Goal: Task Accomplishment & Management: Complete application form

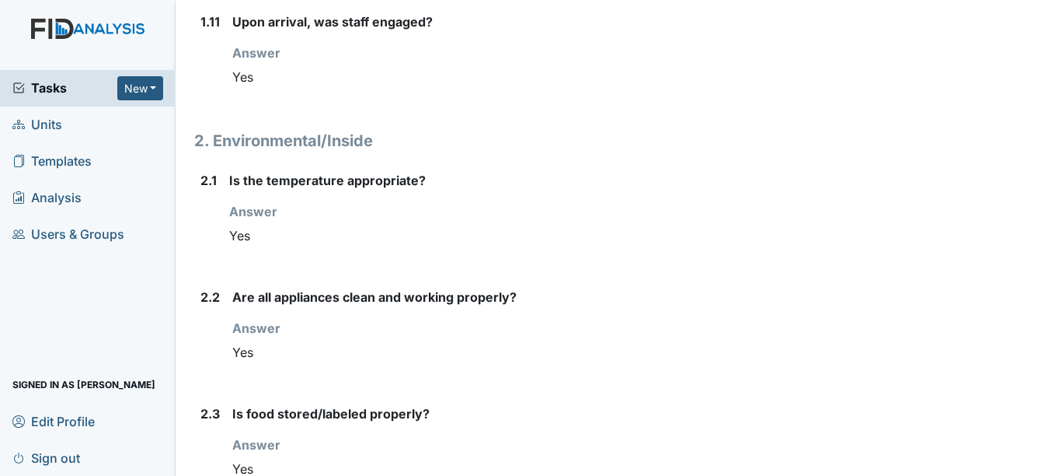
scroll to position [1594, 0]
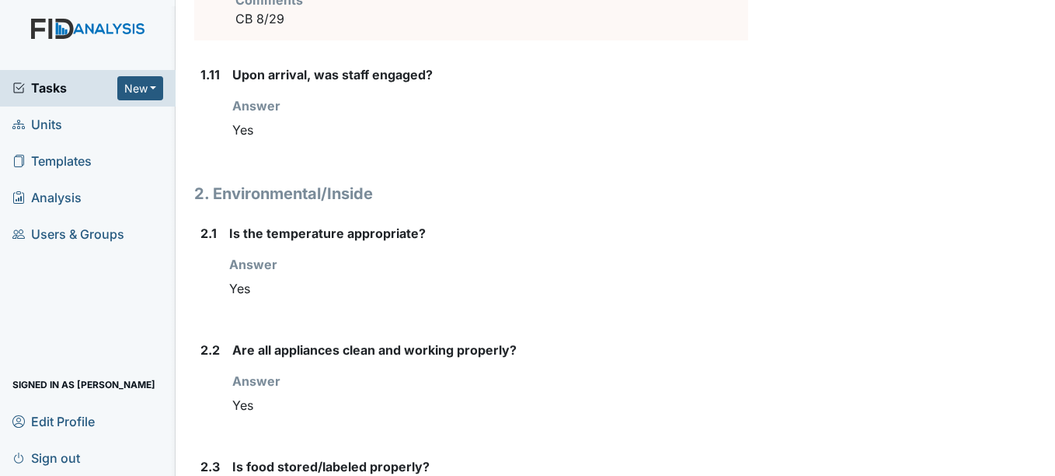
click at [54, 121] on span "Units" at bounding box center [37, 125] width 50 height 24
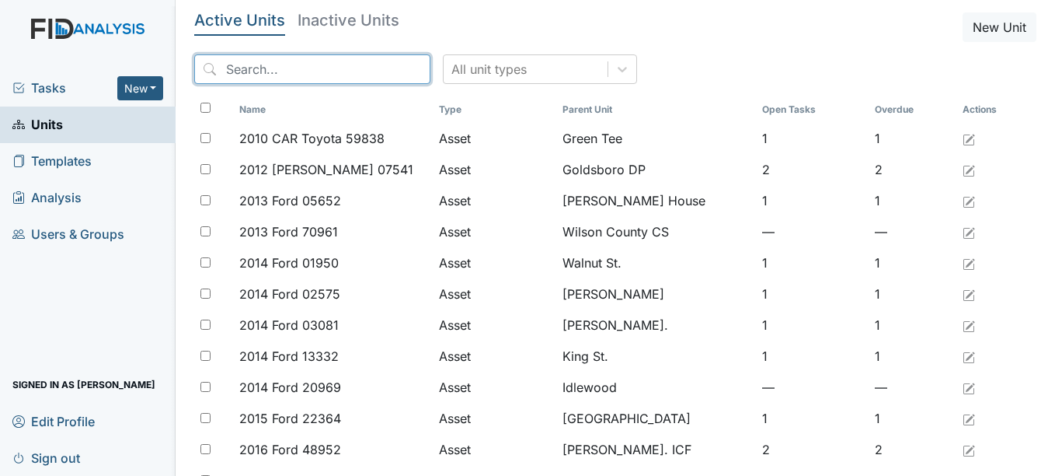
click at [307, 65] on input "search" at bounding box center [312, 69] width 236 height 30
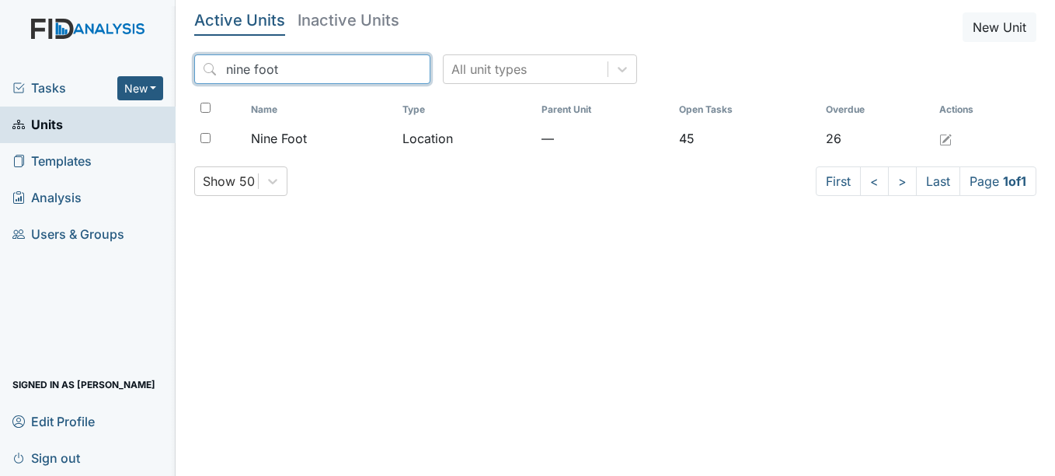
type input "nine foot"
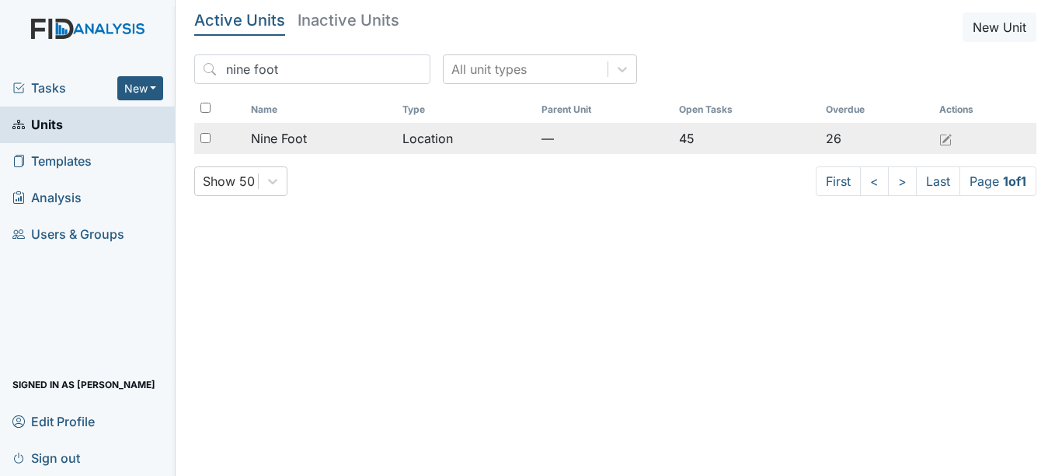
click at [286, 130] on span "Nine Foot" at bounding box center [279, 138] width 56 height 19
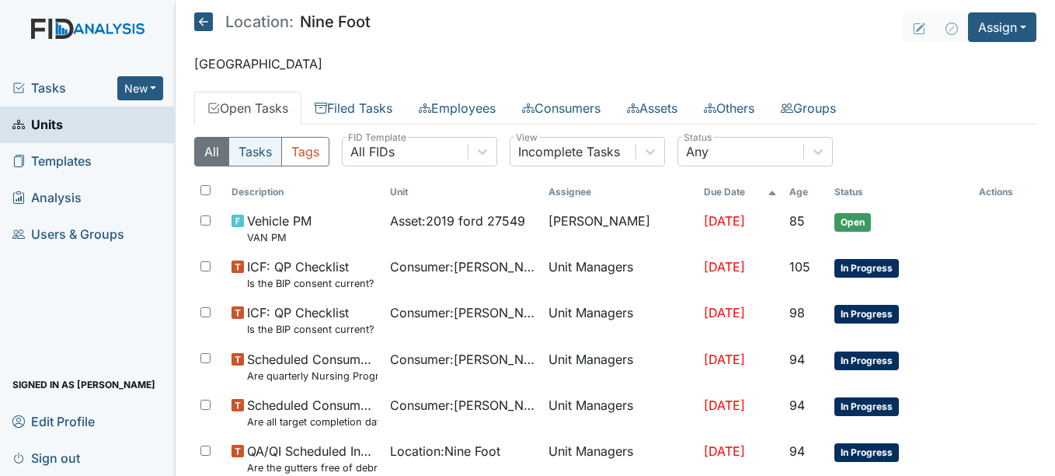
click at [265, 150] on button "Tasks" at bounding box center [255, 152] width 54 height 30
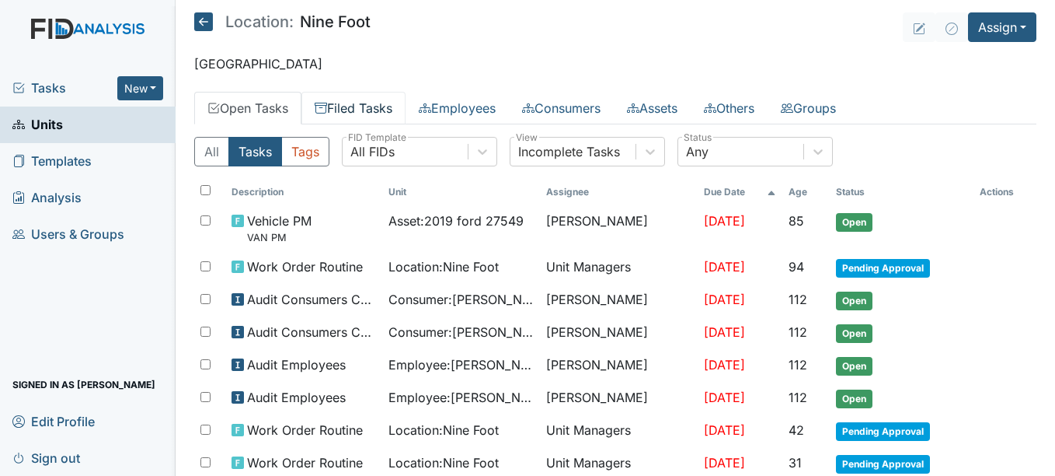
click at [357, 107] on link "Filed Tasks" at bounding box center [353, 108] width 104 height 33
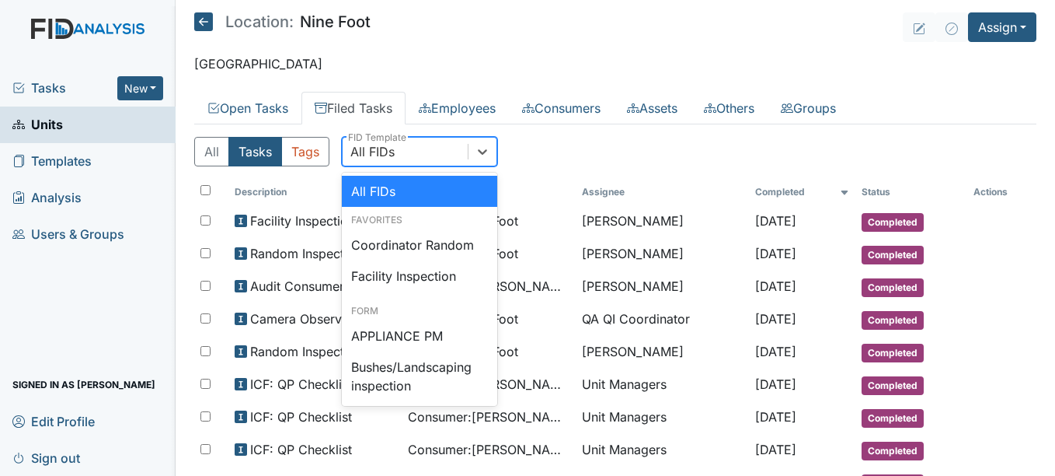
click at [385, 148] on div "All FIDs" at bounding box center [372, 151] width 44 height 19
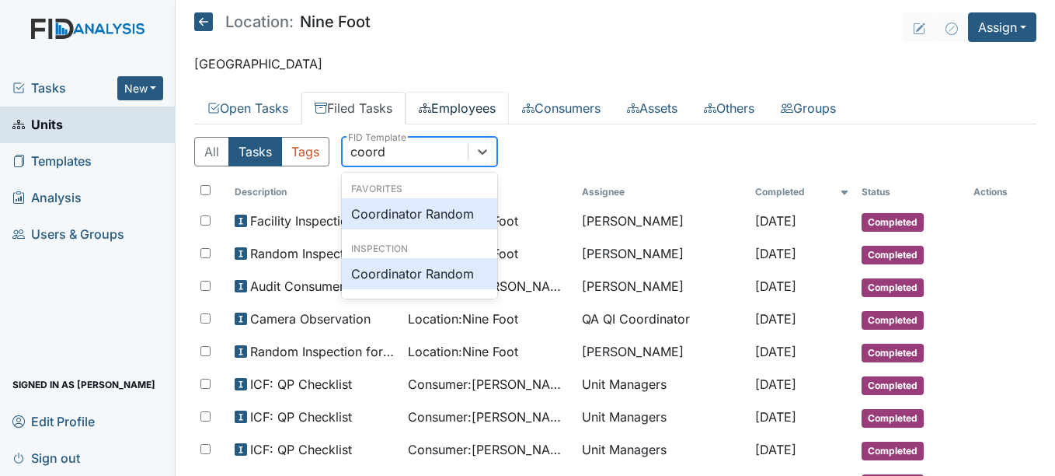
type input "coordin"
click at [441, 211] on div "Coordinator Random" at bounding box center [419, 213] width 155 height 31
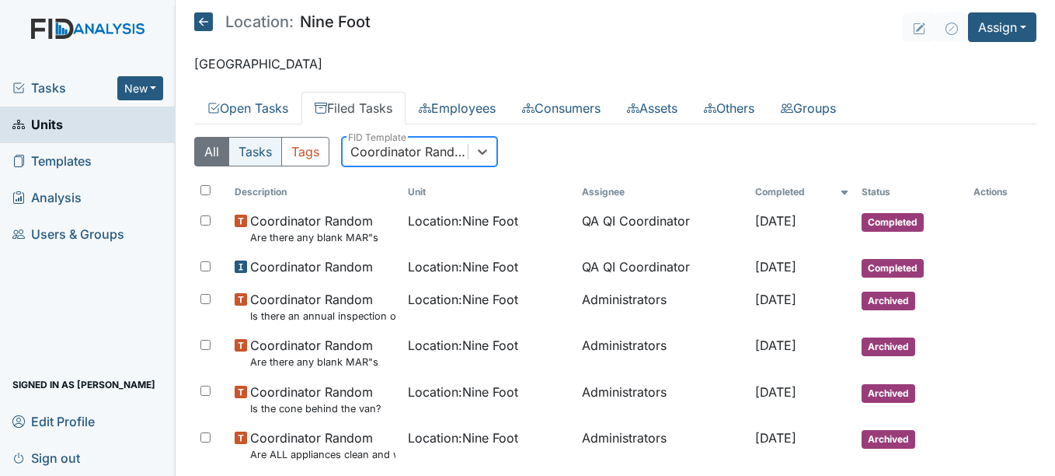
click at [257, 148] on button "Tasks" at bounding box center [255, 152] width 54 height 30
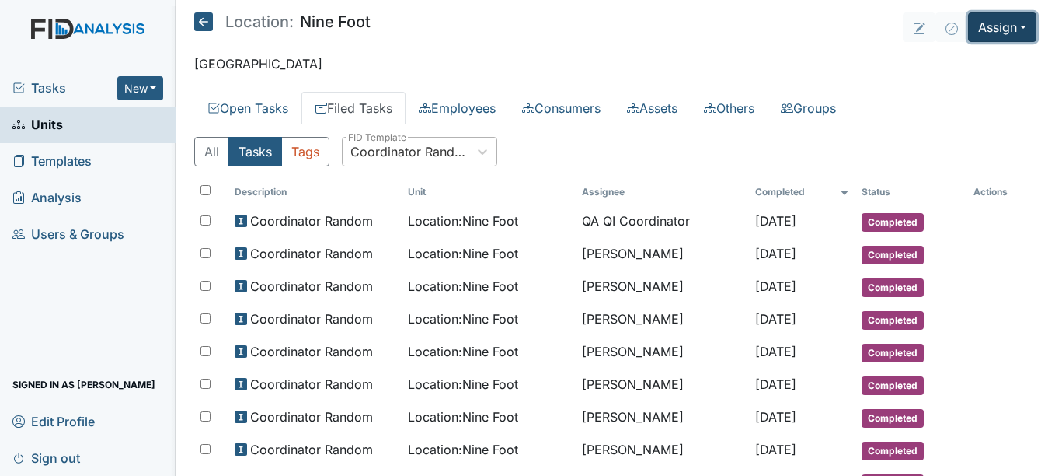
click at [991, 31] on button "Assign" at bounding box center [1002, 27] width 68 height 30
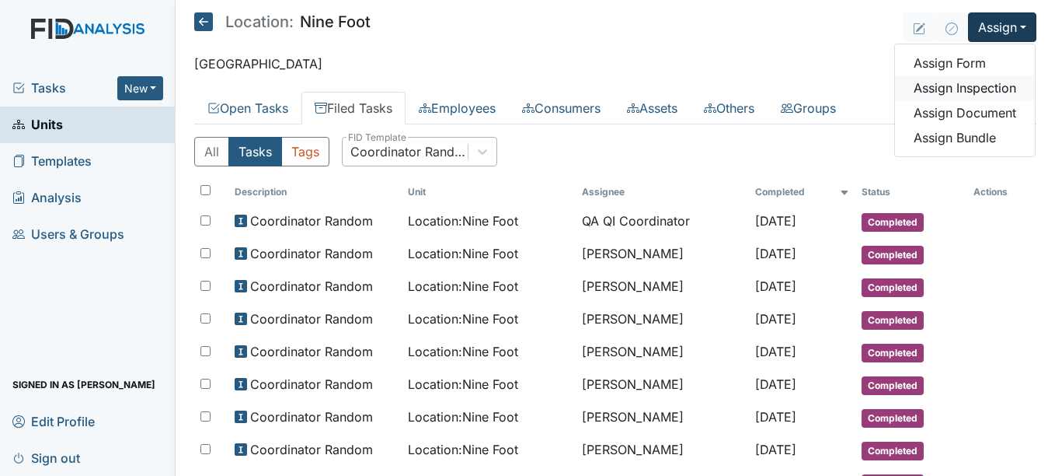
click at [950, 86] on link "Assign Inspection" at bounding box center [965, 87] width 140 height 25
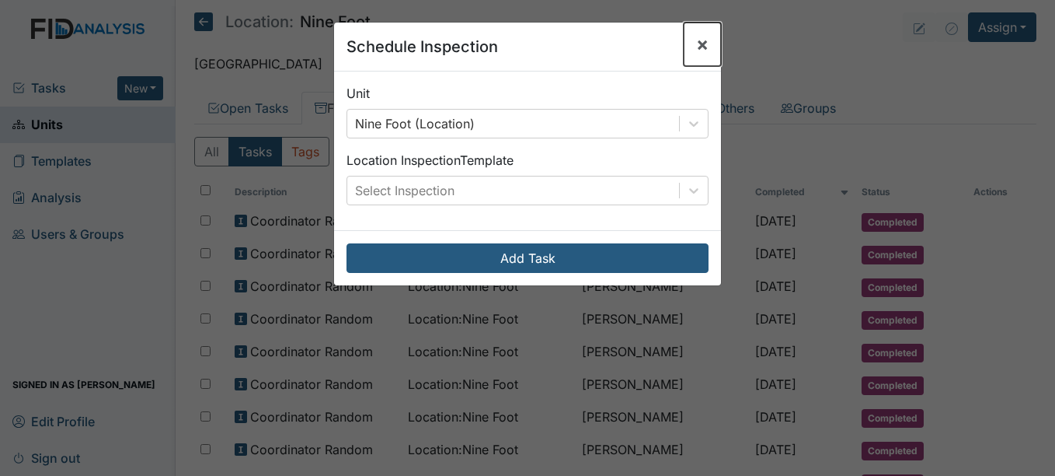
click at [697, 38] on span "×" at bounding box center [702, 44] width 12 height 23
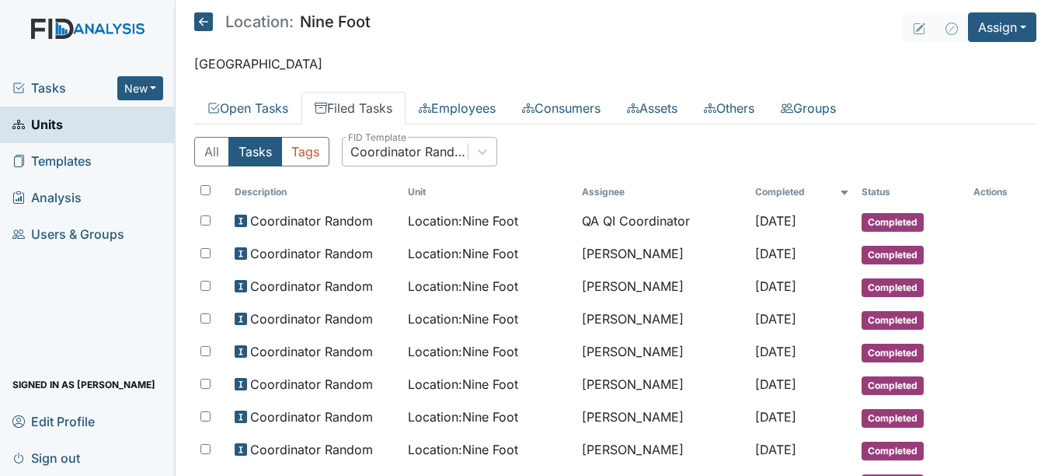
click at [815, 158] on div "All Tasks Tags Coordinator Random FID Template" at bounding box center [615, 158] width 842 height 42
click at [996, 37] on button "Assign" at bounding box center [1002, 27] width 68 height 30
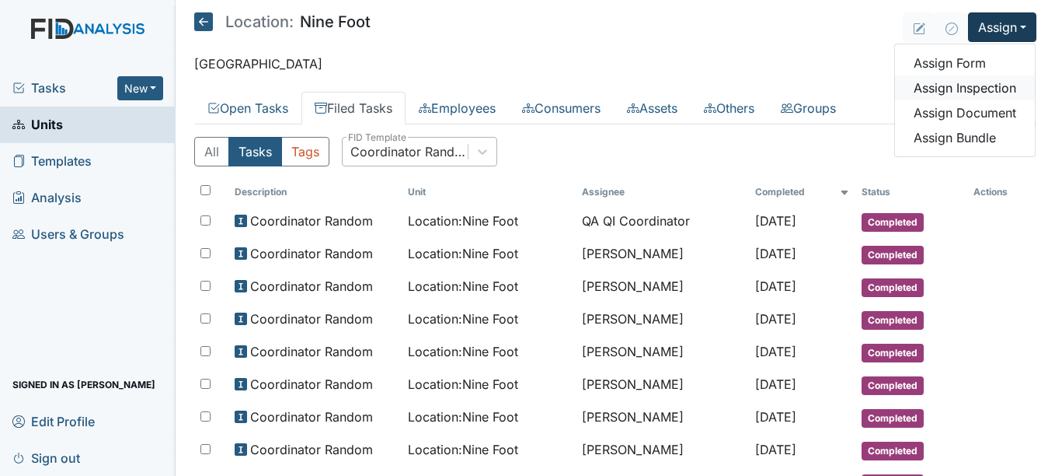
click at [953, 92] on link "Assign Inspection" at bounding box center [965, 87] width 140 height 25
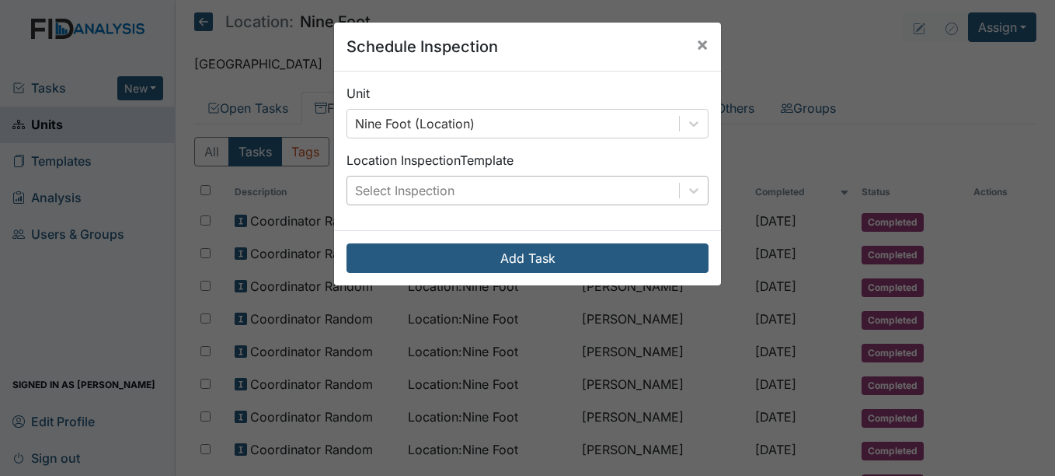
click at [406, 186] on div "Select Inspection" at bounding box center [404, 190] width 99 height 19
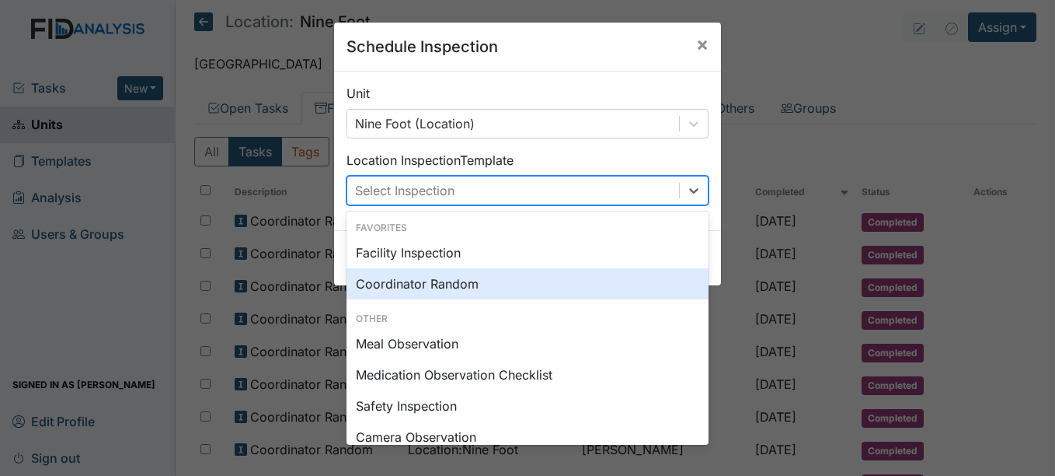
click at [411, 283] on div "Coordinator Random" at bounding box center [528, 283] width 362 height 31
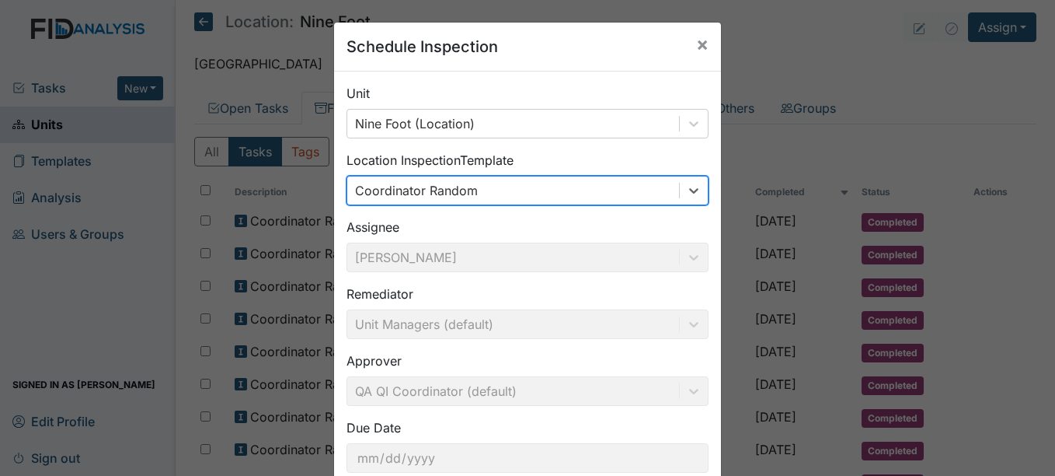
scroll to position [99, 0]
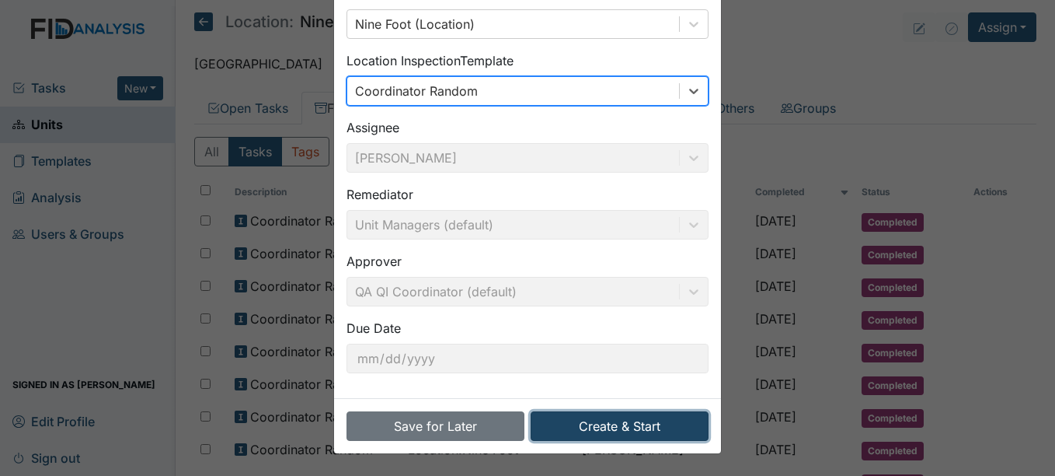
click at [603, 428] on button "Create & Start" at bounding box center [620, 426] width 178 height 30
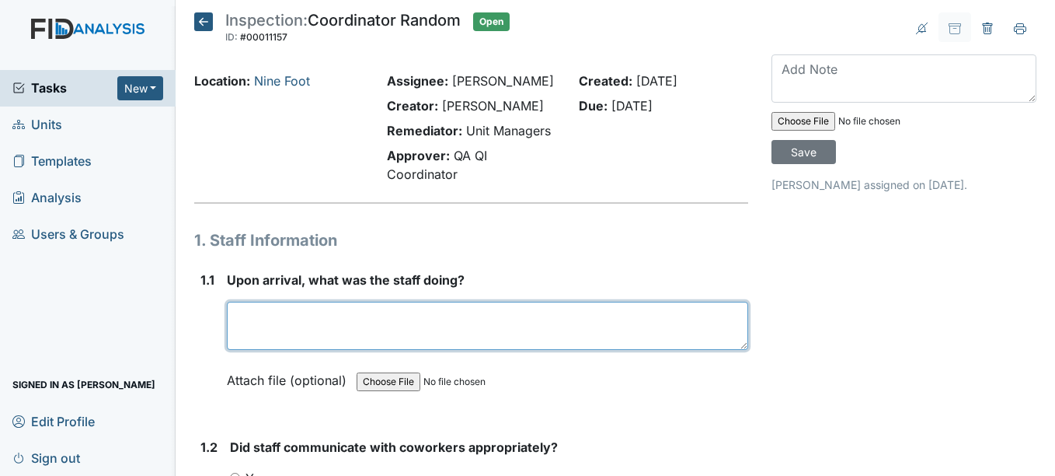
click at [288, 311] on textarea at bounding box center [487, 325] width 521 height 48
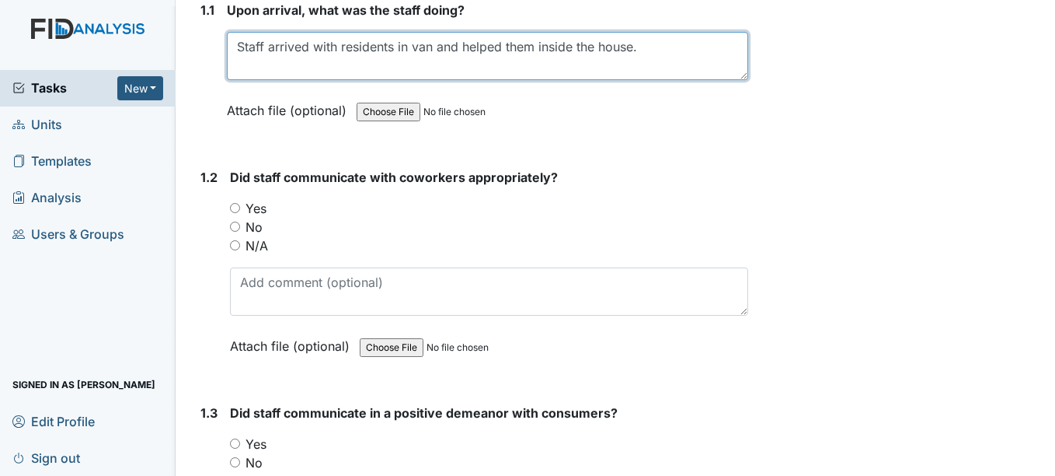
scroll to position [271, 0]
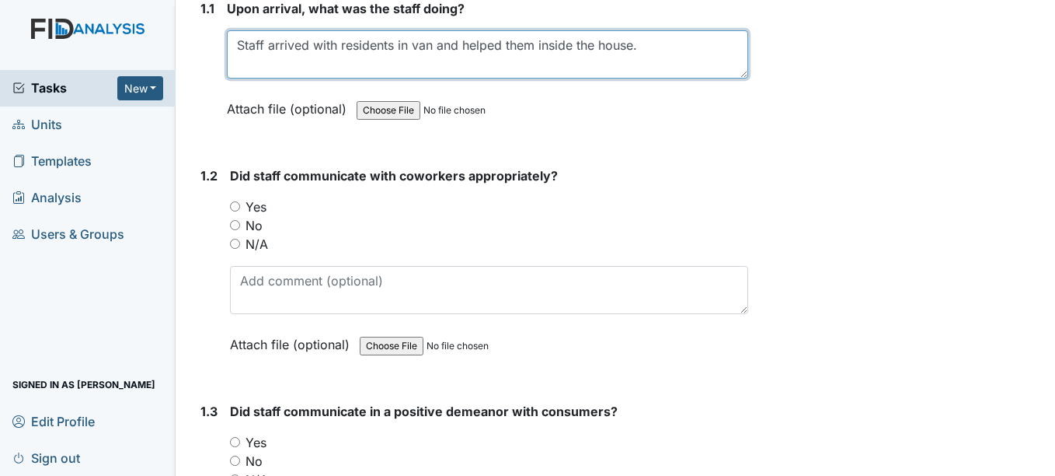
type textarea "Staff arrived with residents in van and helped them inside the house."
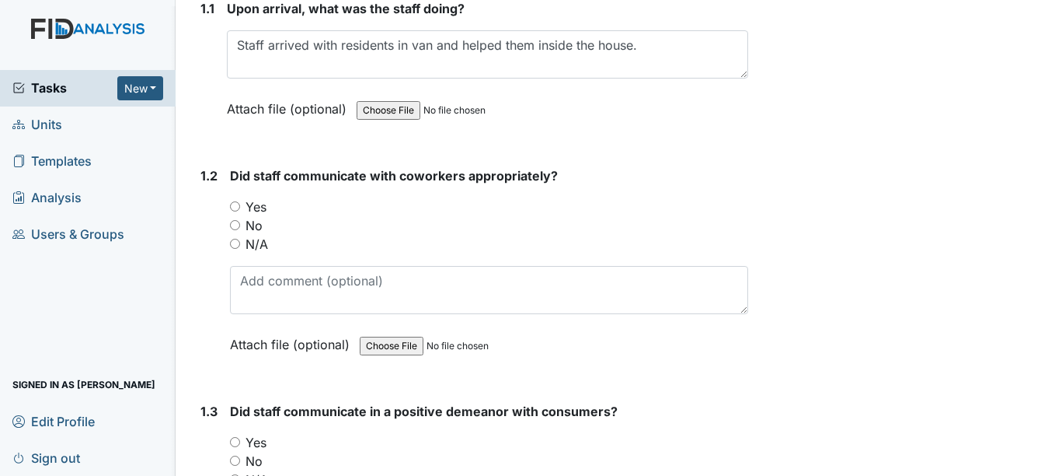
click at [238, 207] on input "Yes" at bounding box center [235, 206] width 10 height 10
radio input "true"
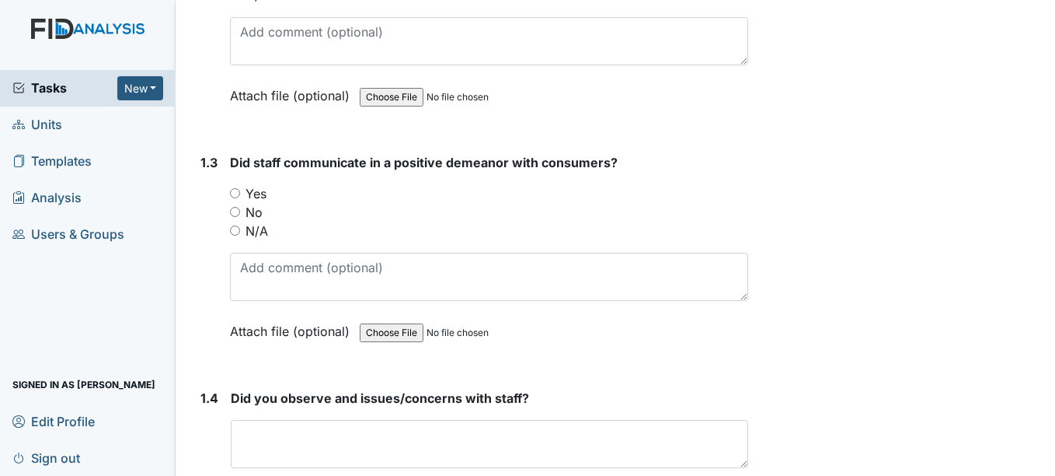
scroll to position [561, 0]
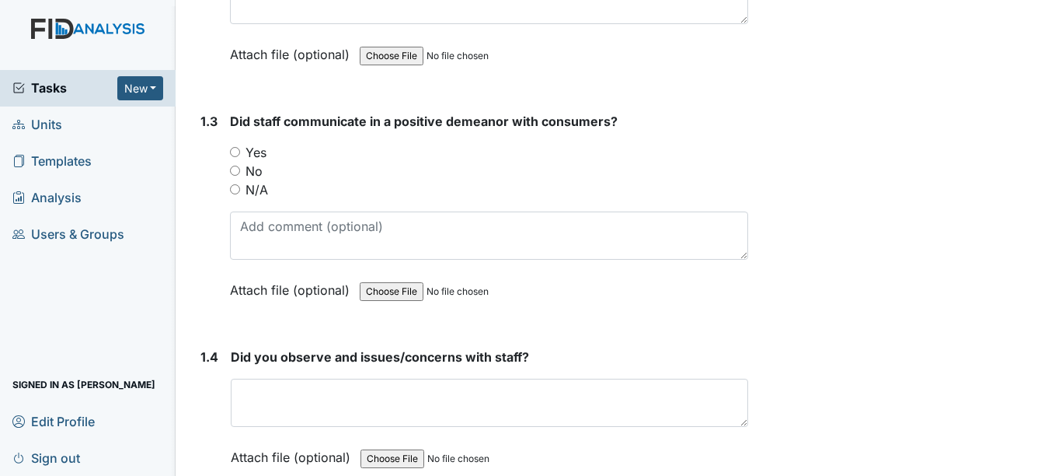
click at [235, 151] on input "Yes" at bounding box center [235, 152] width 10 height 10
radio input "true"
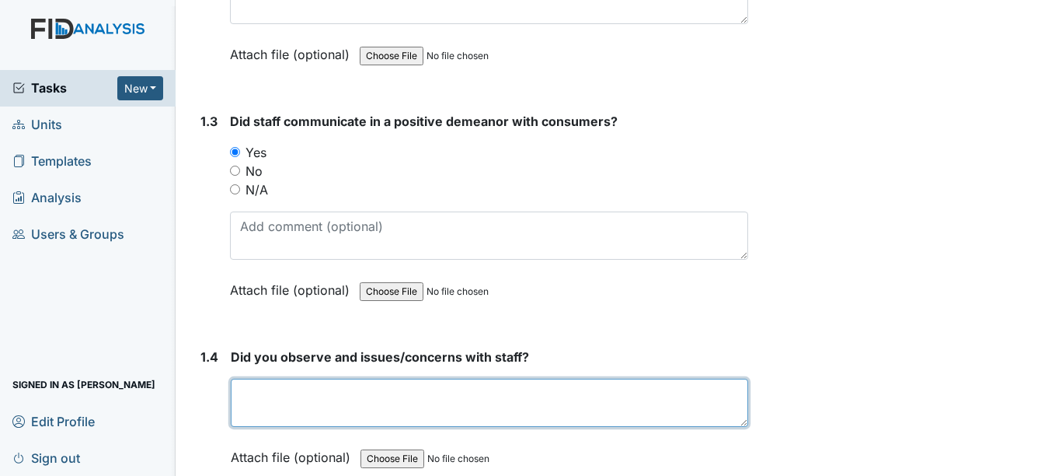
click at [416, 384] on textarea at bounding box center [489, 402] width 517 height 48
type textarea "m"
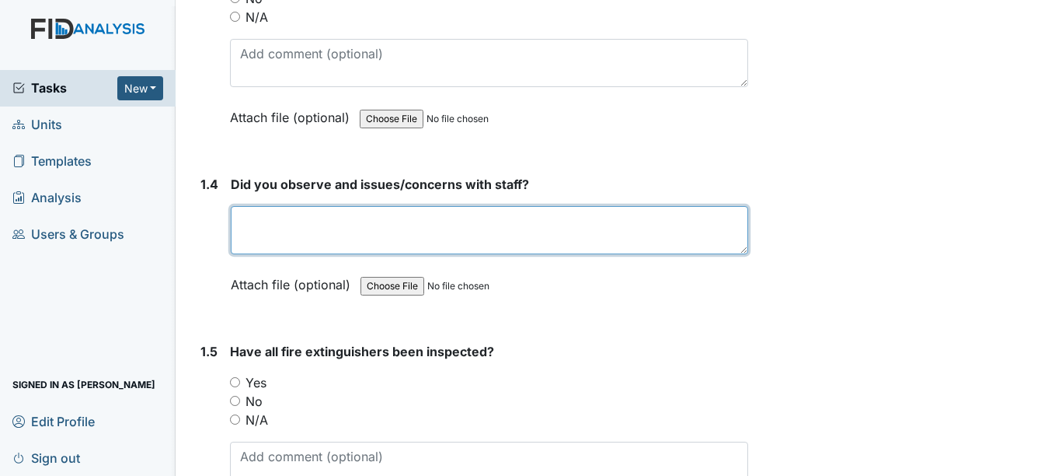
scroll to position [748, 0]
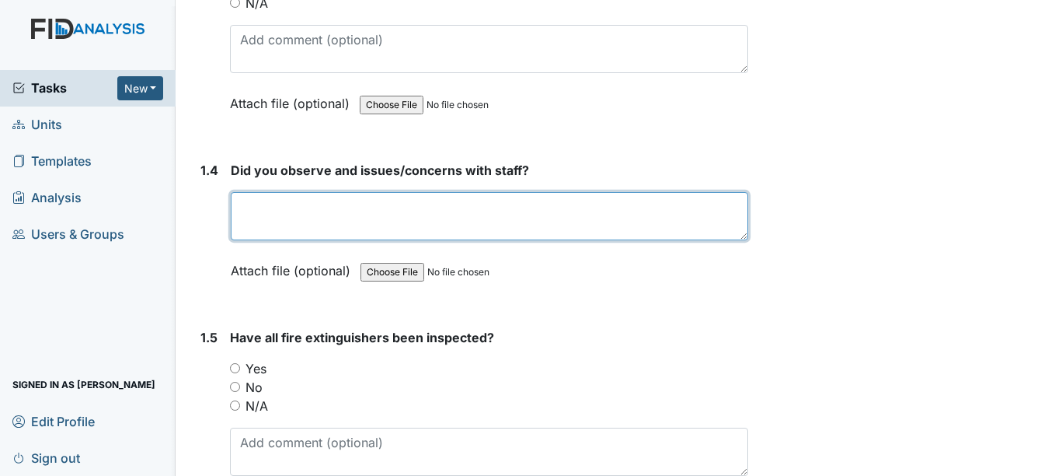
click at [595, 198] on textarea at bounding box center [489, 216] width 517 height 48
type textarea "S"
type textarea "O"
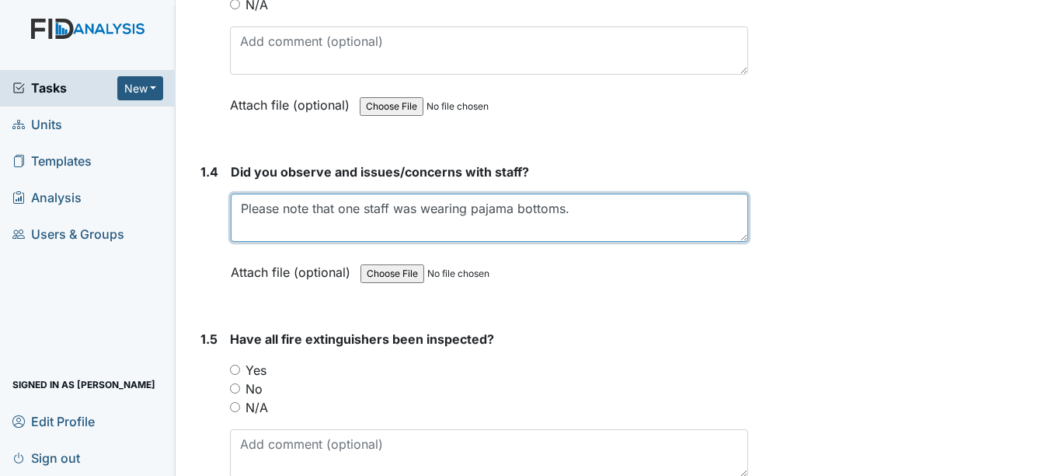
scroll to position [751, 0]
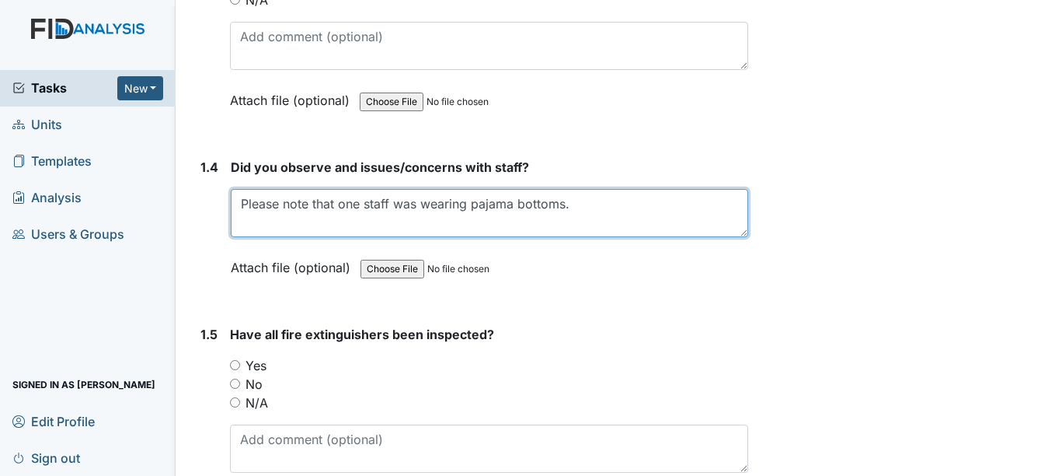
click at [240, 200] on textarea "Please note that one staff was wearing pajama bottoms." at bounding box center [489, 213] width 517 height 48
type textarea "Yes, Please note that one staff was wearing pajama bottoms."
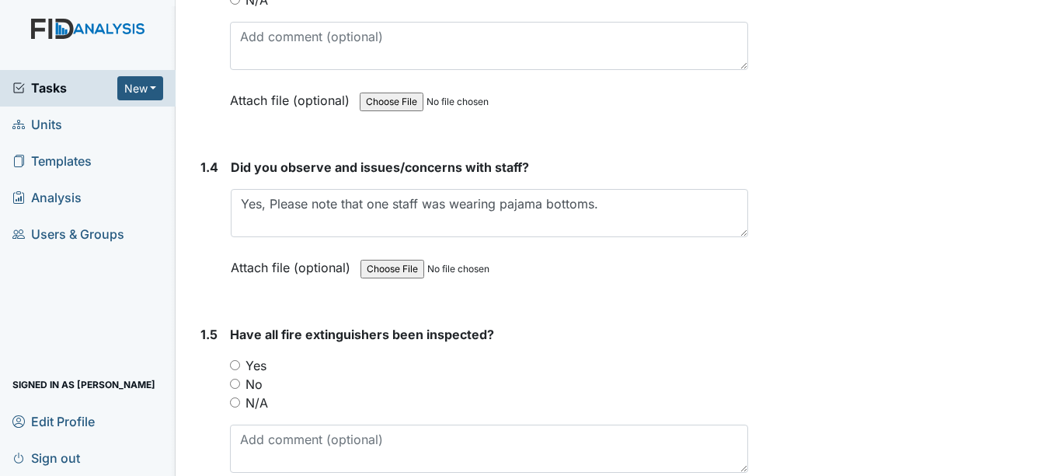
click at [234, 365] on input "Yes" at bounding box center [235, 365] width 10 height 10
radio input "true"
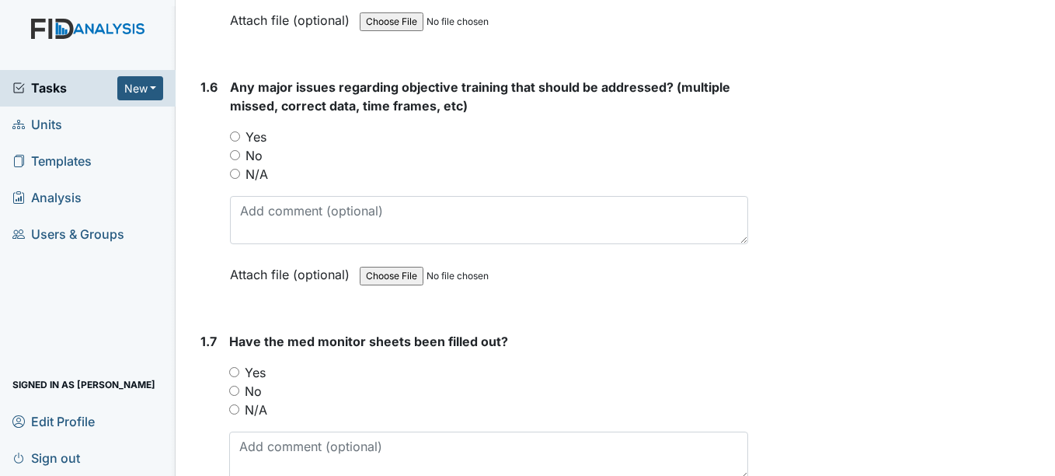
scroll to position [1258, 0]
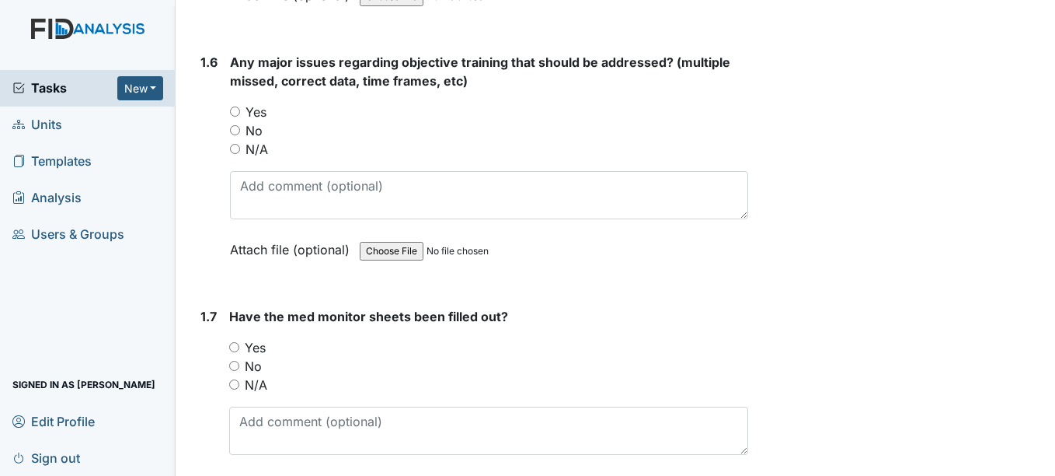
click at [235, 364] on input "No" at bounding box center [234, 366] width 10 height 10
radio input "true"
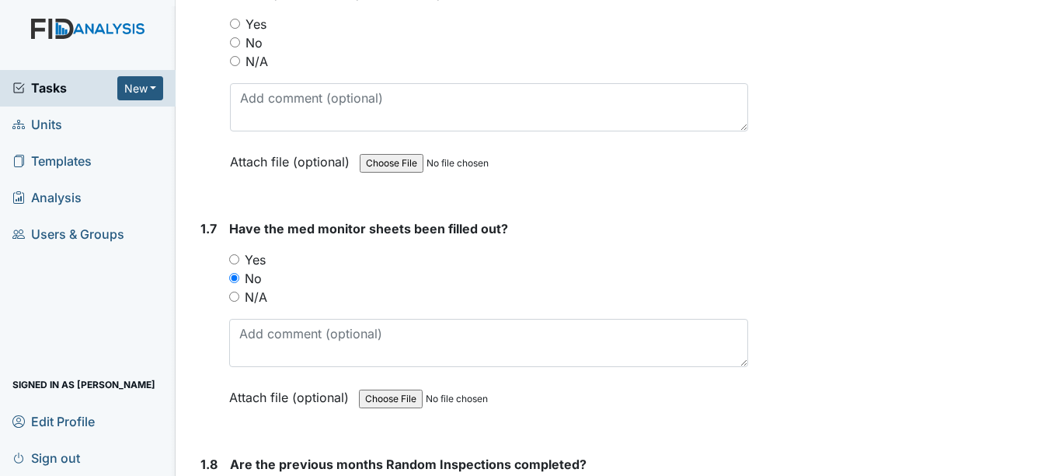
scroll to position [1351, 0]
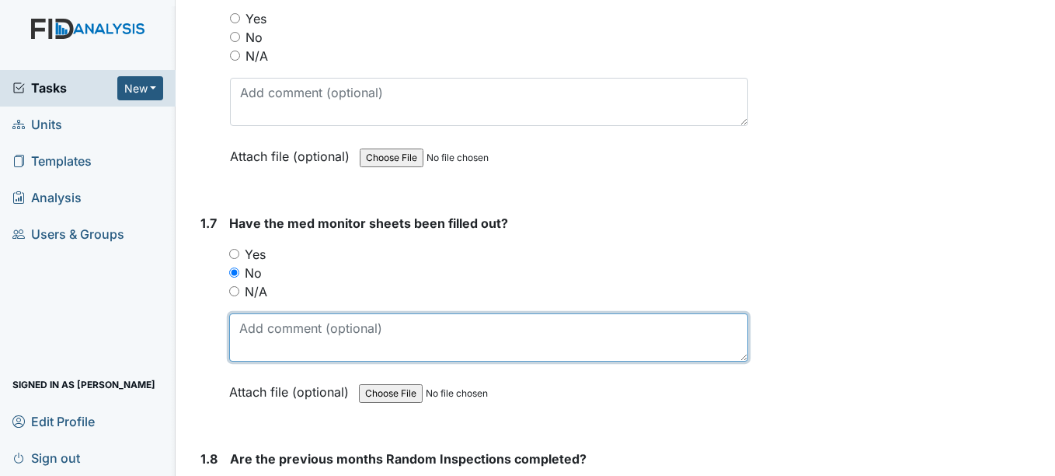
click at [435, 334] on textarea at bounding box center [488, 337] width 518 height 48
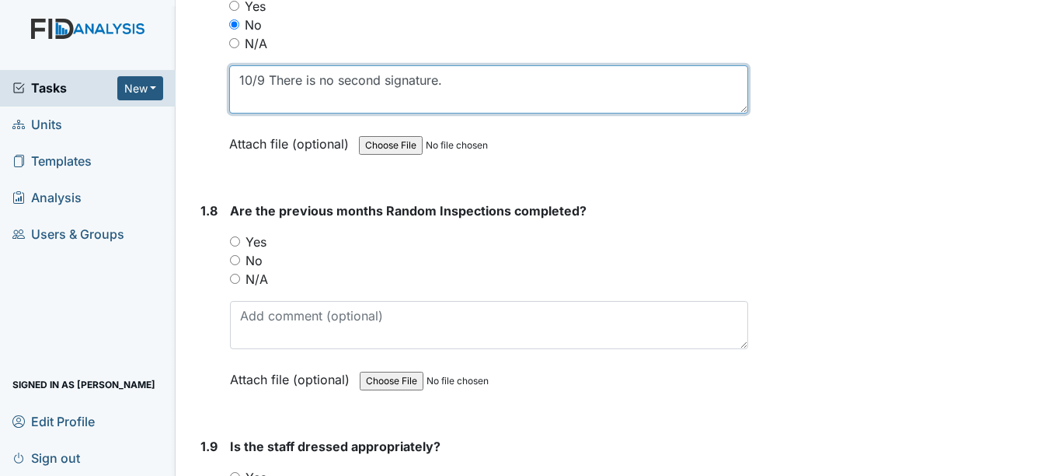
scroll to position [1631, 0]
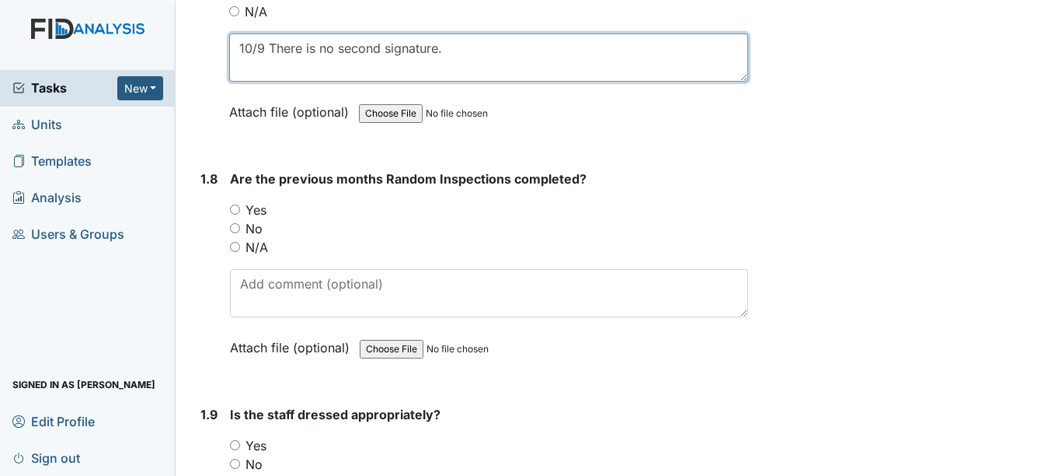
type textarea "10/9 There is no second signature."
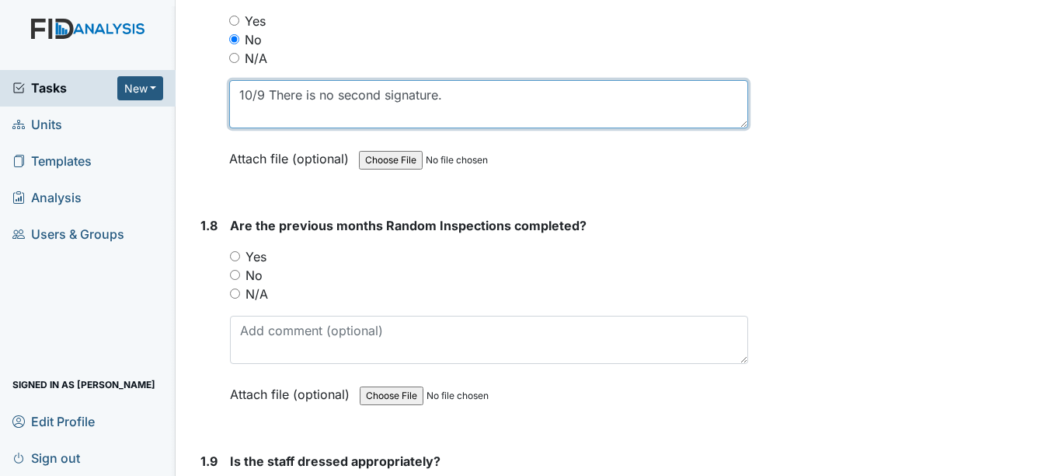
scroll to position [1585, 0]
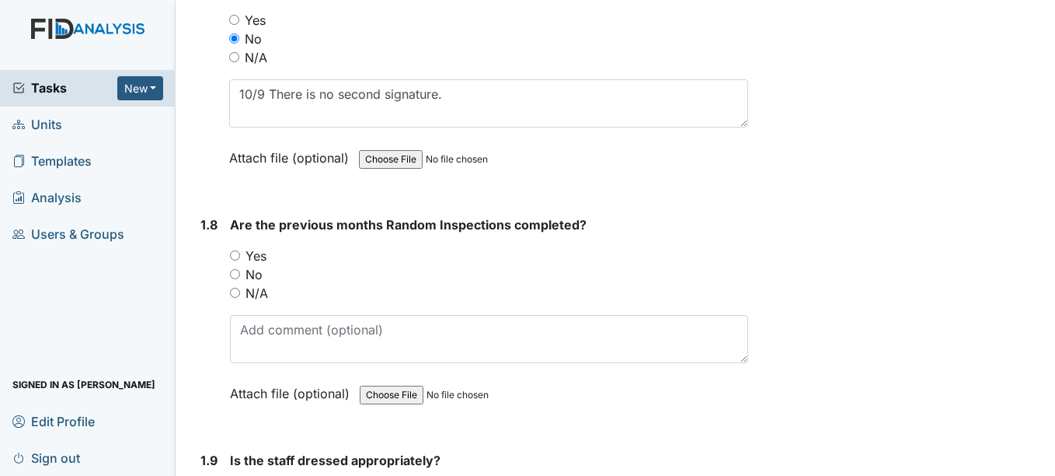
click at [237, 254] on input "Yes" at bounding box center [235, 255] width 10 height 10
radio input "true"
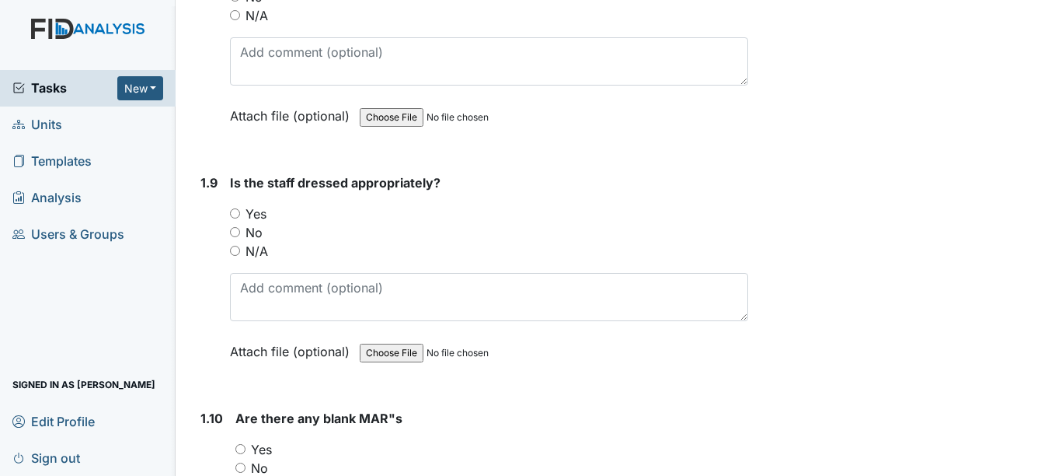
scroll to position [1865, 0]
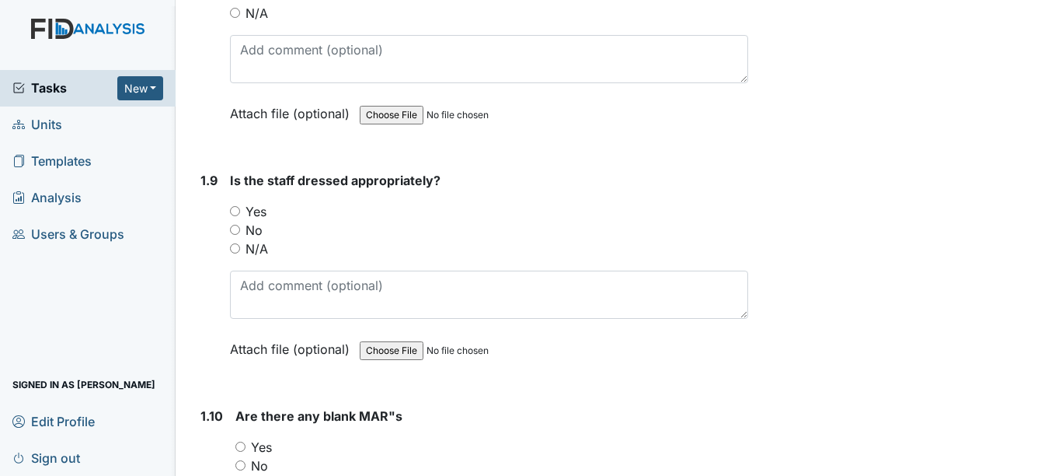
click at [239, 234] on input "No" at bounding box center [235, 230] width 10 height 10
radio input "true"
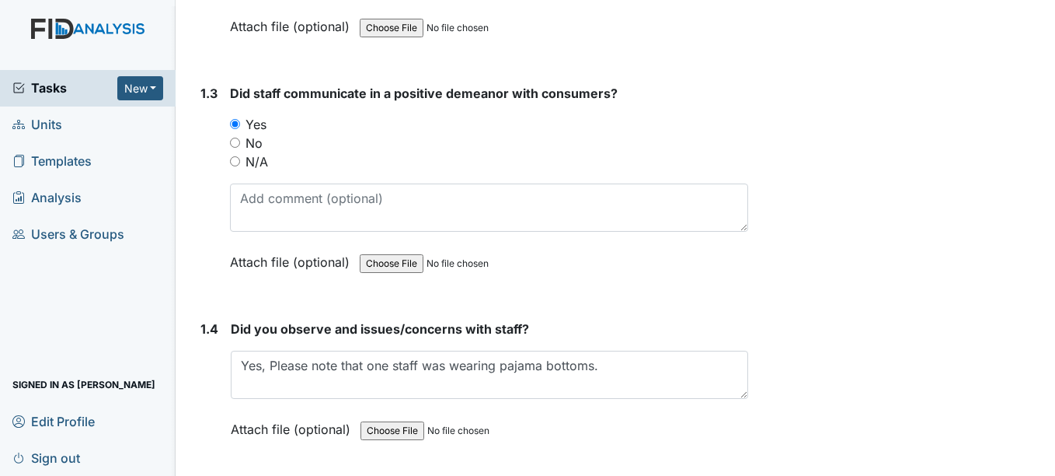
scroll to position [590, 0]
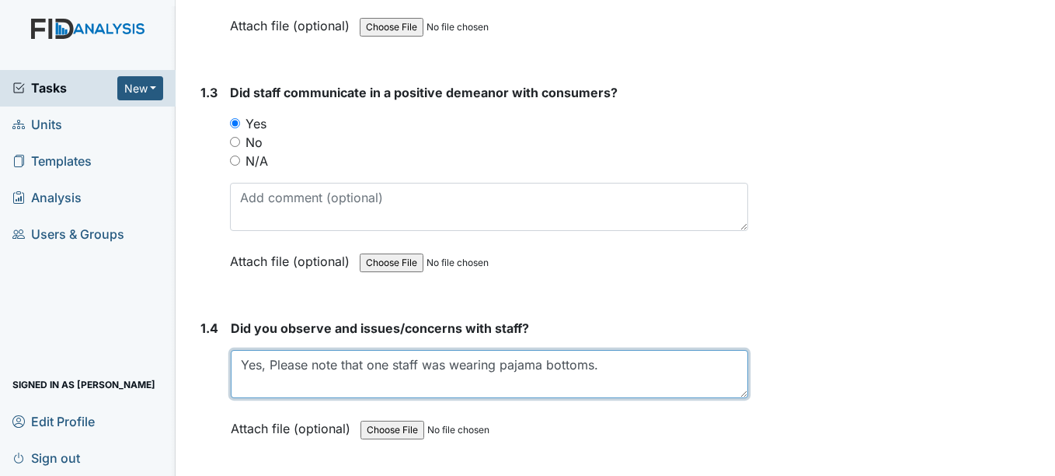
drag, startPoint x: 243, startPoint y: 367, endPoint x: 612, endPoint y: 365, distance: 369.1
click at [612, 365] on textarea "Yes, Please note that one staff was wearing pajama bottoms." at bounding box center [489, 374] width 517 height 48
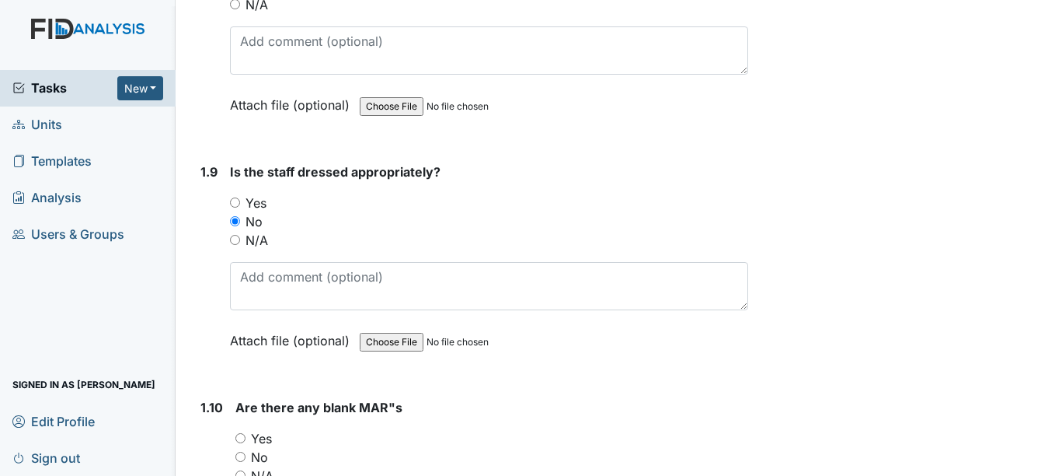
scroll to position [1946, 0]
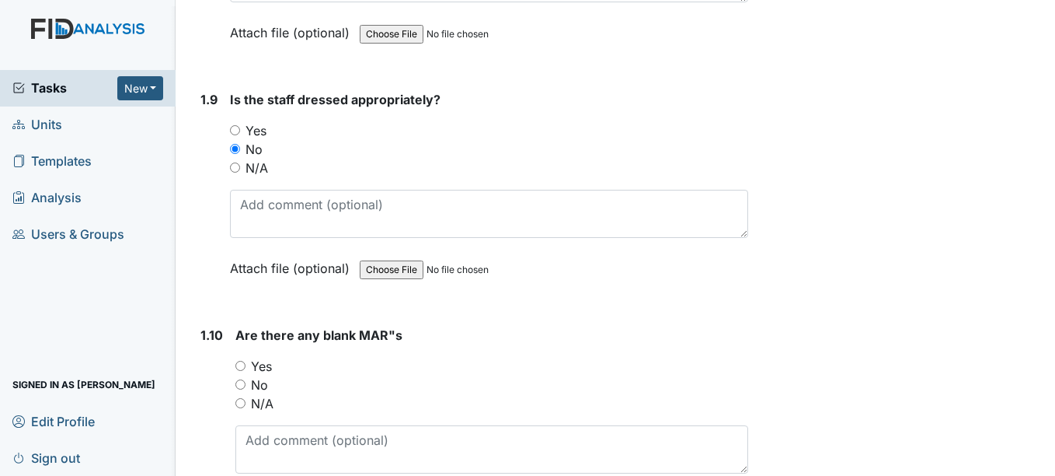
type textarea "no"
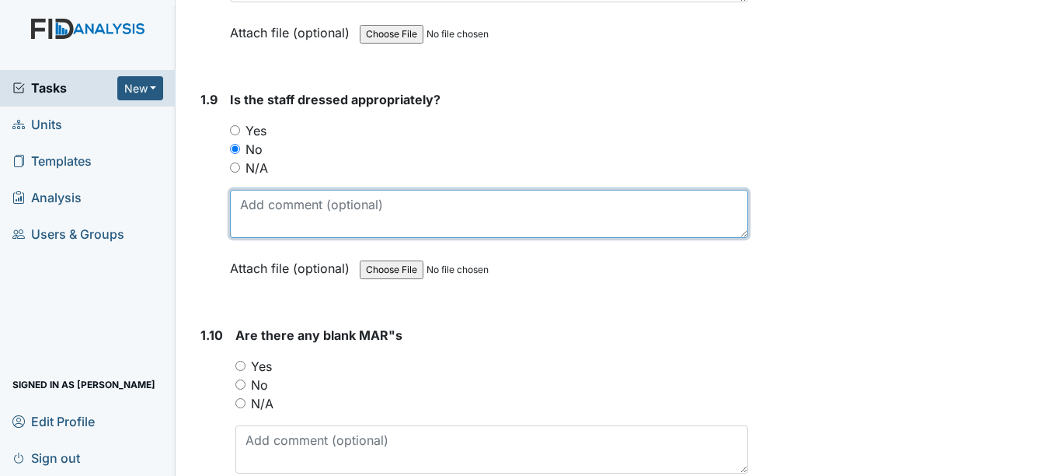
click at [496, 230] on textarea at bounding box center [489, 214] width 518 height 48
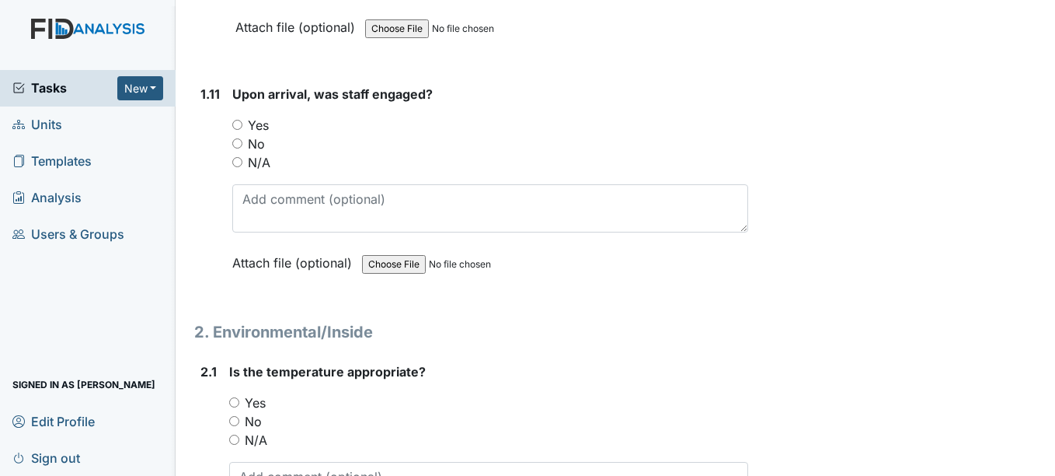
scroll to position [2443, 0]
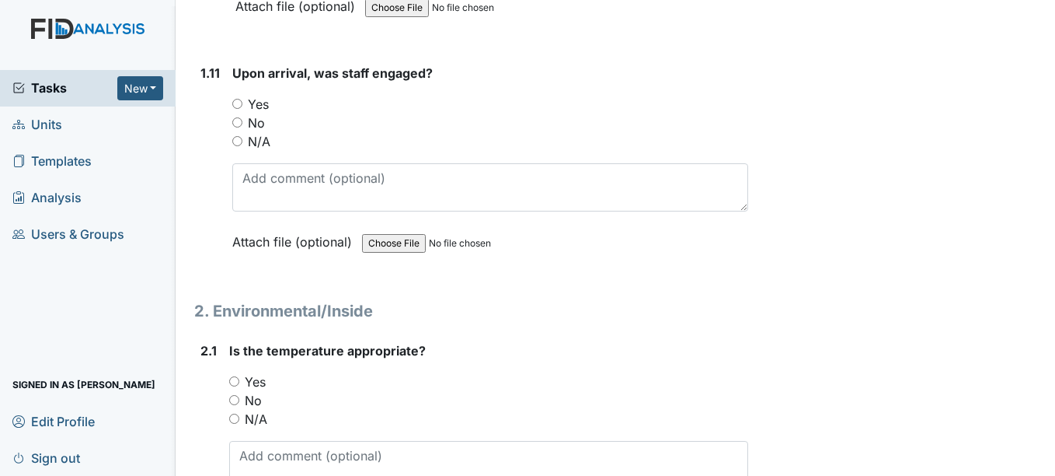
type textarea "One staff was wearing pajama pants."
click at [241, 103] on input "Yes" at bounding box center [237, 104] width 10 height 10
radio input "true"
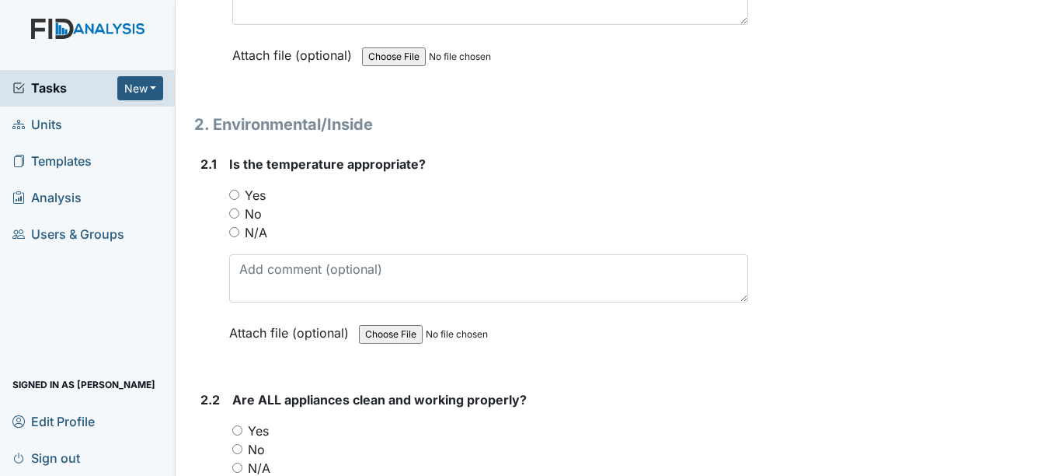
scroll to position [2671, 0]
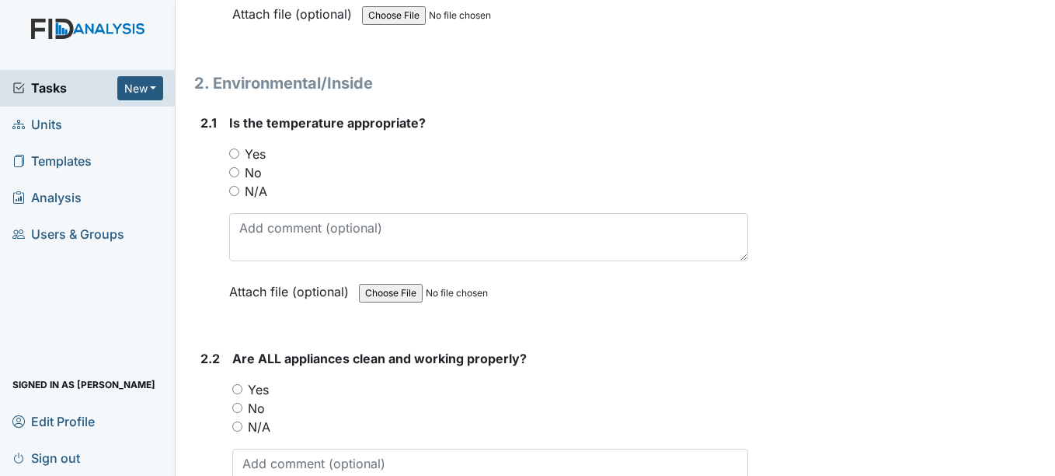
click at [234, 152] on input "Yes" at bounding box center [234, 153] width 10 height 10
radio input "true"
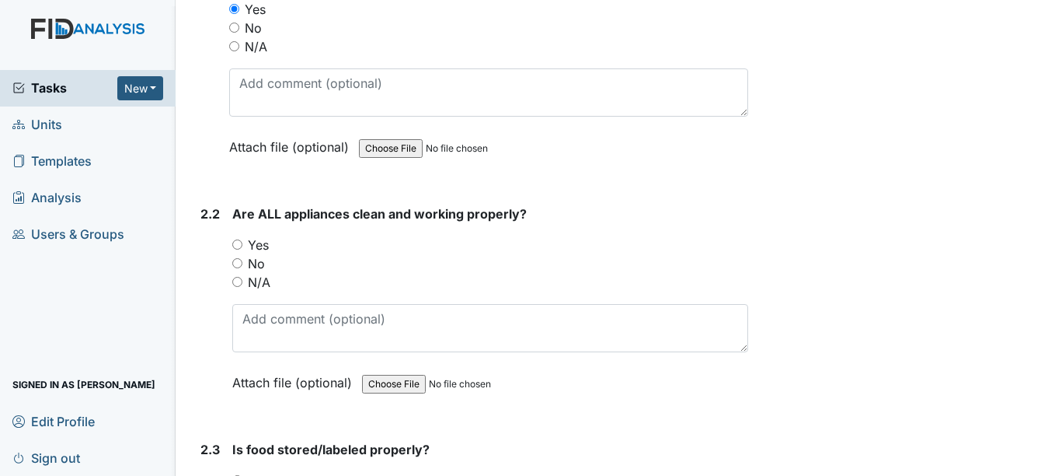
scroll to position [2940, 0]
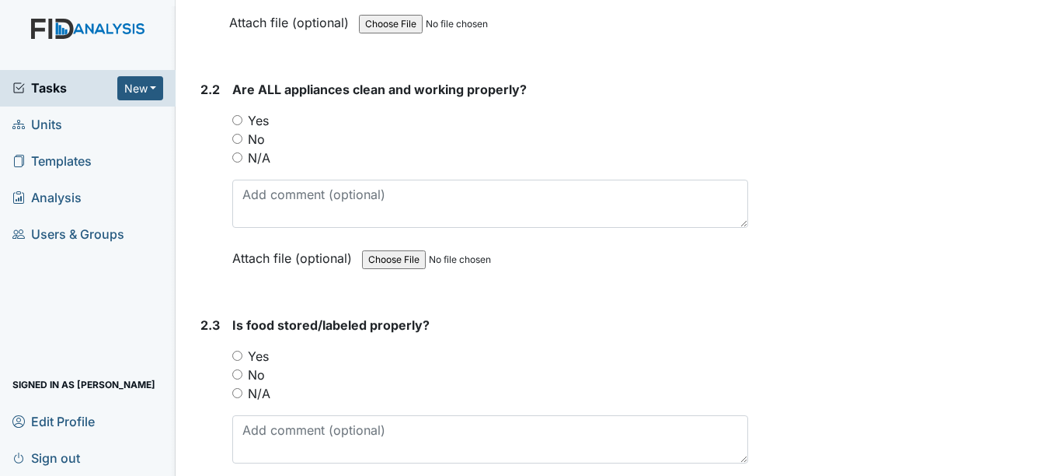
click at [237, 117] on input "Yes" at bounding box center [237, 120] width 10 height 10
radio input "true"
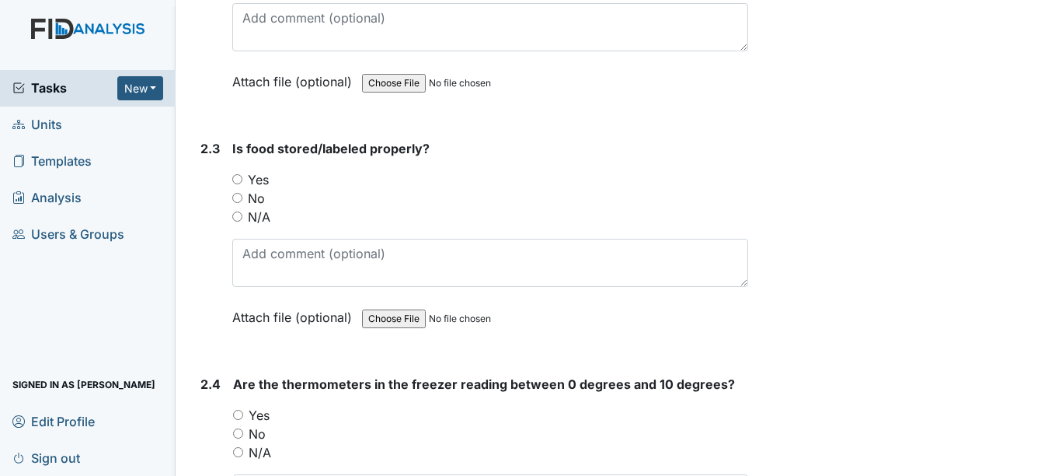
scroll to position [3167, 0]
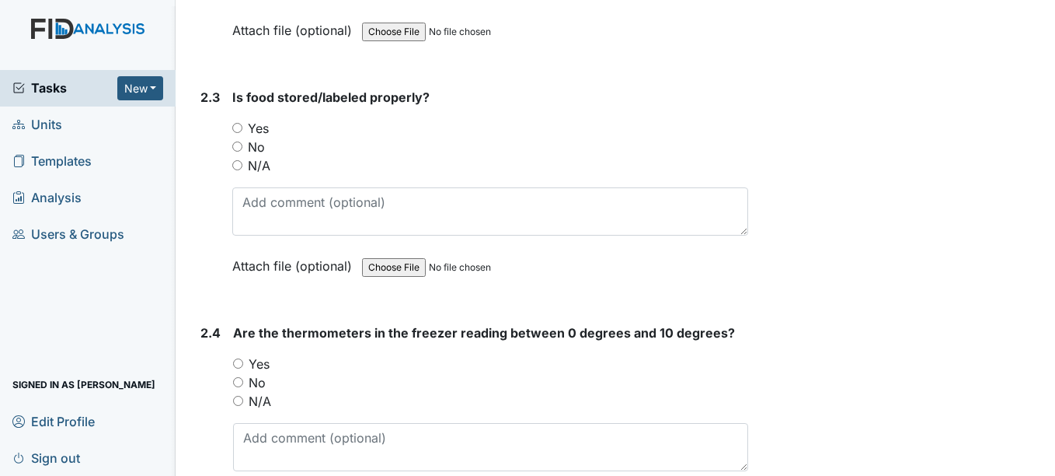
click at [235, 130] on input "Yes" at bounding box center [237, 128] width 10 height 10
radio input "true"
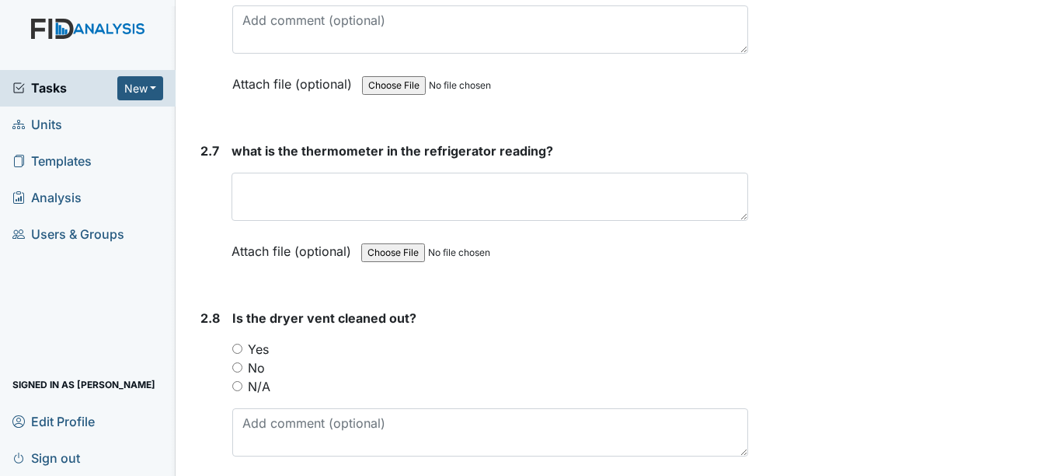
scroll to position [4037, 0]
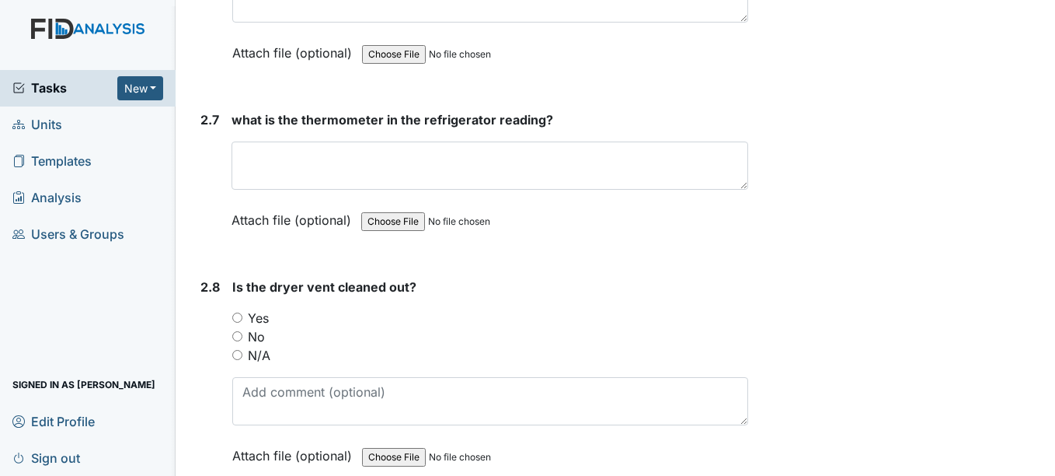
click at [237, 315] on input "Yes" at bounding box center [237, 317] width 10 height 10
radio input "true"
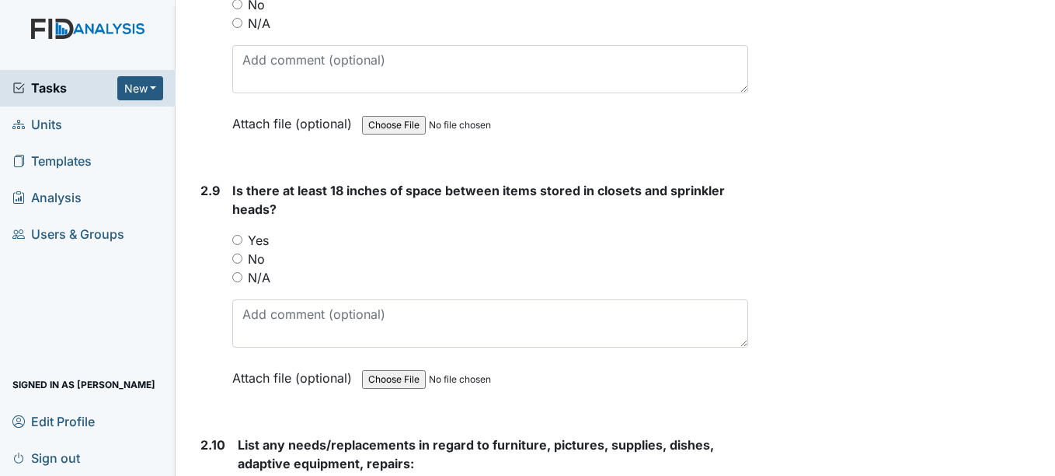
scroll to position [4379, 0]
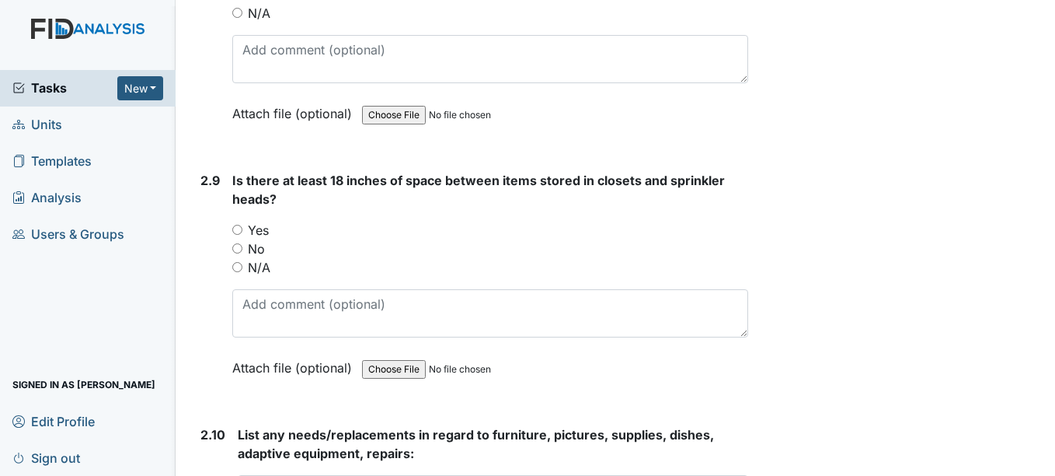
click at [237, 246] on input "No" at bounding box center [237, 248] width 10 height 10
radio input "true"
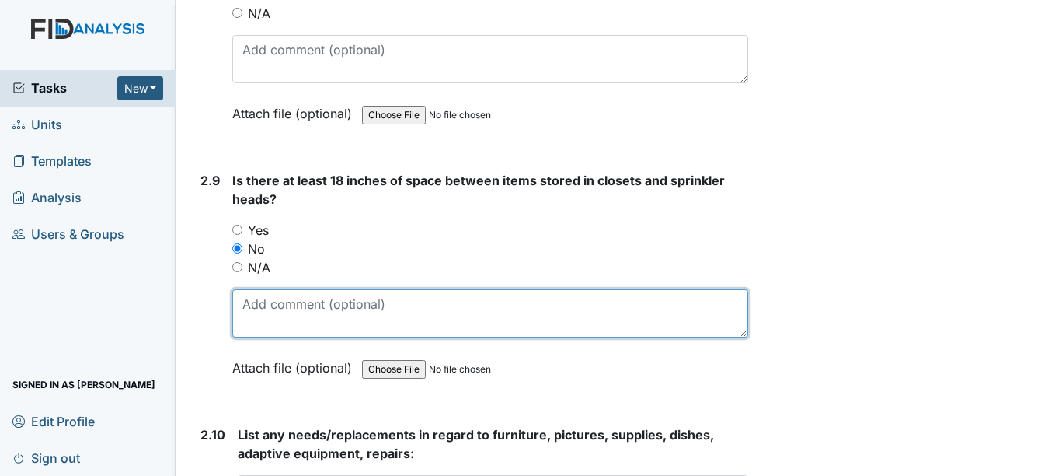
click at [281, 301] on textarea at bounding box center [489, 313] width 515 height 48
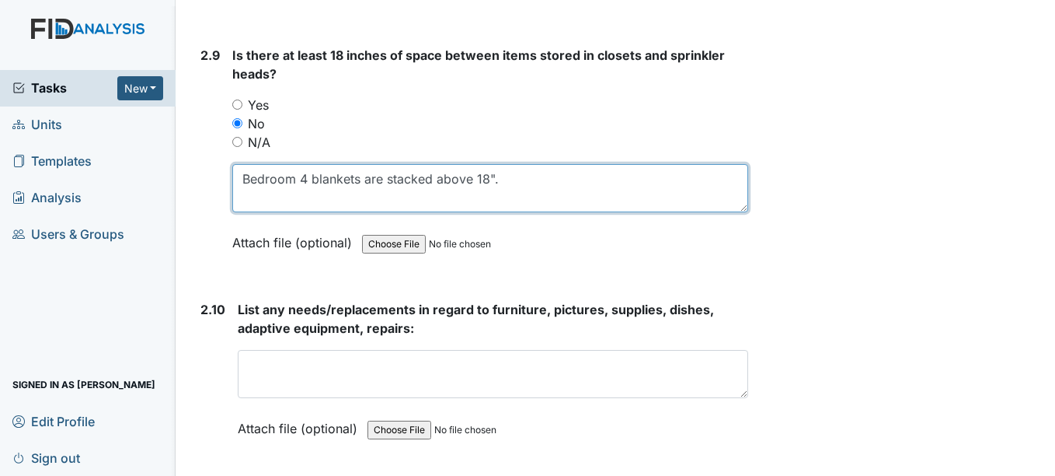
scroll to position [4499, 0]
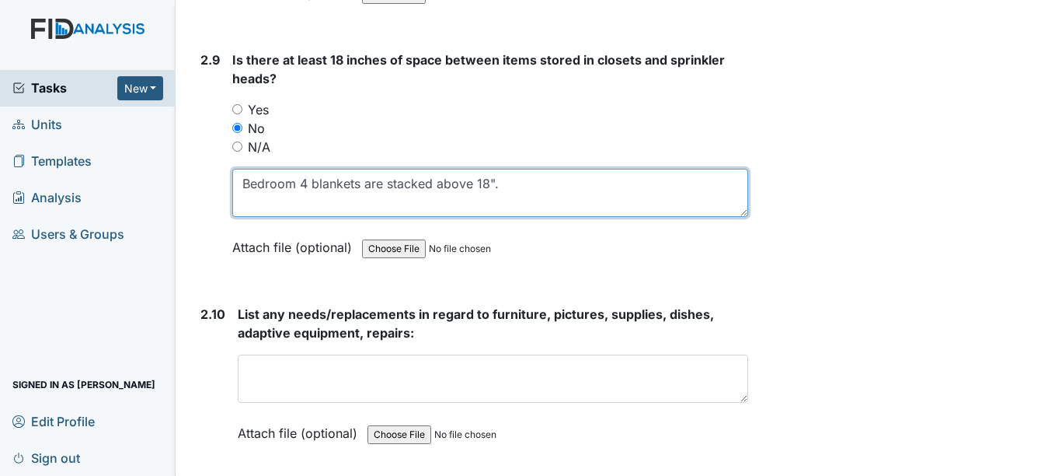
drag, startPoint x: 521, startPoint y: 183, endPoint x: 375, endPoint y: 183, distance: 146.1
click at [375, 183] on textarea "Bedroom 4 blankets are stacked above 18"." at bounding box center [489, 193] width 515 height 48
type textarea "B"
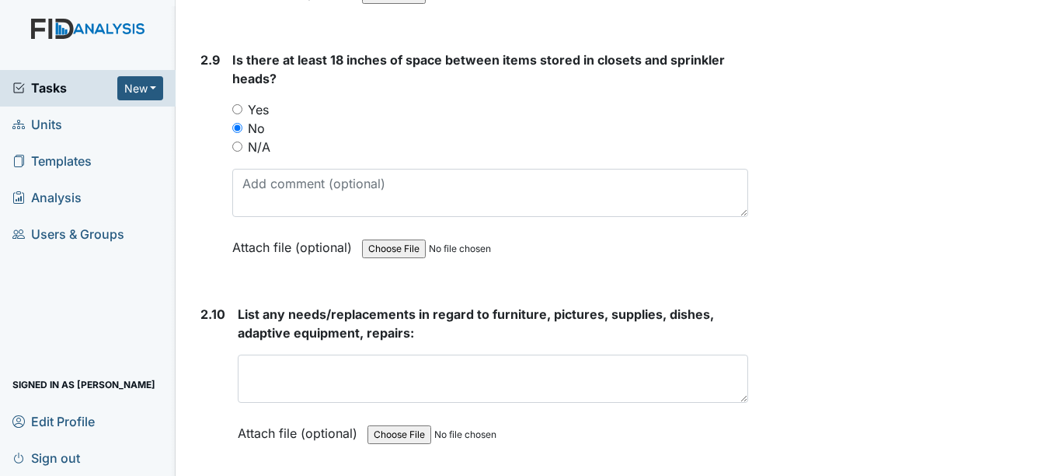
click at [239, 108] on input "Yes" at bounding box center [237, 109] width 10 height 10
radio input "true"
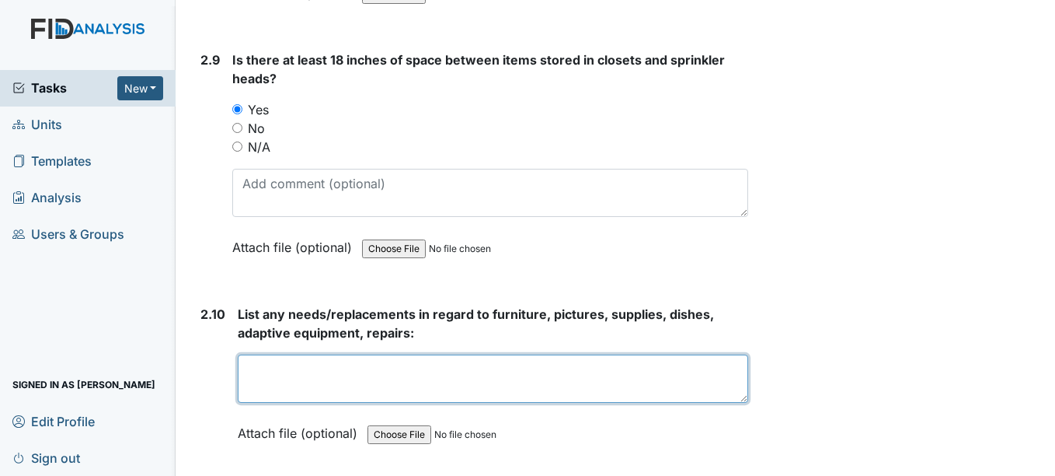
paste textarea "5.5 Have ger reports been reviewed by managers within 72 hours of occurrence? A…"
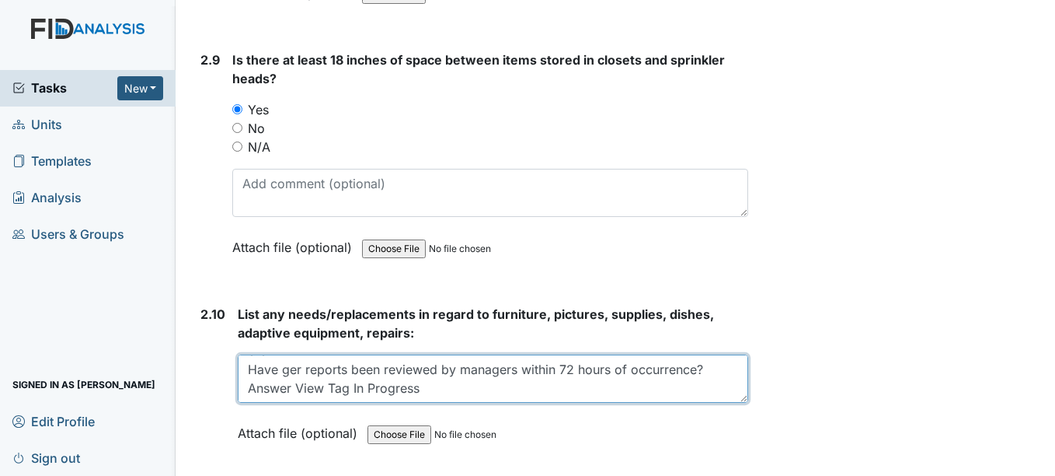
scroll to position [19, 0]
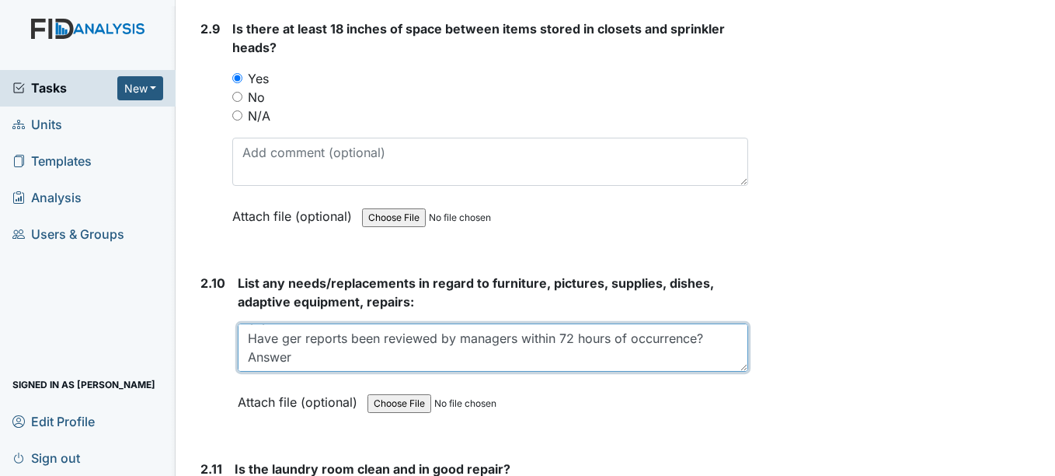
drag, startPoint x: 247, startPoint y: 340, endPoint x: 354, endPoint y: 385, distance: 115.9
click at [354, 385] on div "List any needs/replacements in regard to furniture, pictures, supplies, dishes,…" at bounding box center [493, 348] width 510 height 148
type textarea "5.5"
drag, startPoint x: 304, startPoint y: 340, endPoint x: 229, endPoint y: 329, distance: 75.3
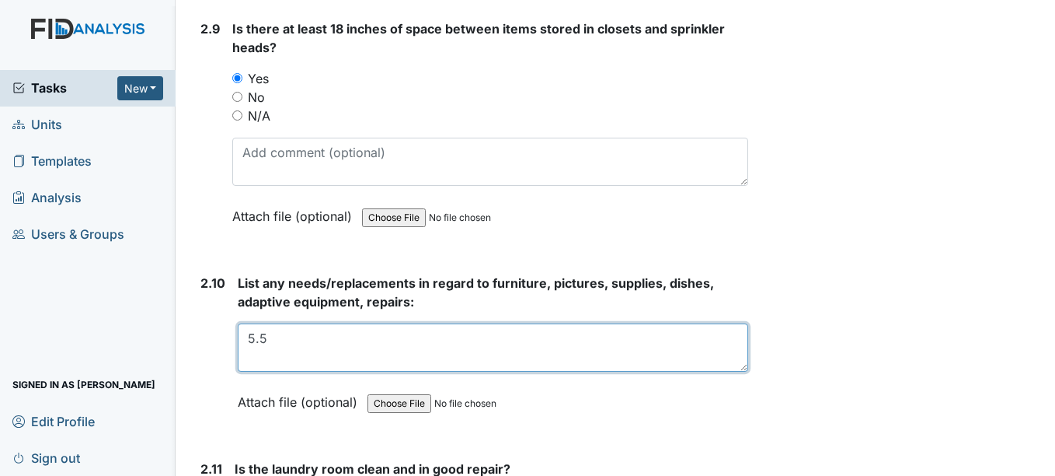
click at [229, 329] on div "2.10 List any needs/replacements in regard to furniture, pictures, supplies, di…" at bounding box center [470, 354] width 553 height 161
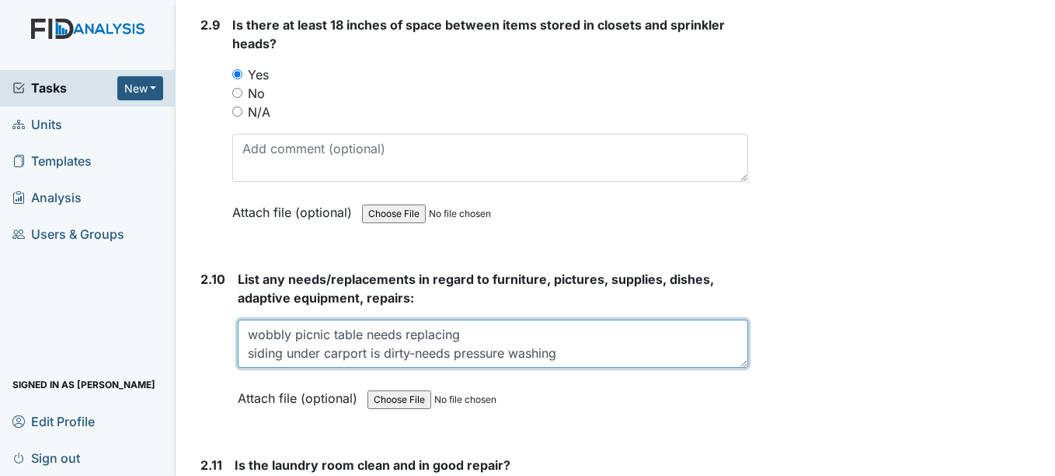
scroll to position [12, 0]
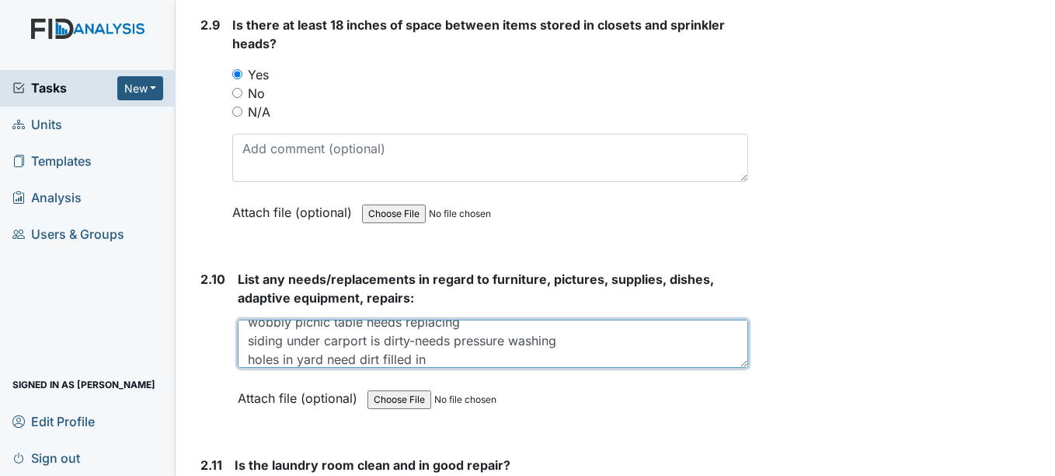
click at [528, 349] on textarea "wobbly picnic table needs replacing siding under carport is dirty-needs pressur…" at bounding box center [493, 343] width 510 height 48
drag, startPoint x: 359, startPoint y: 358, endPoint x: 468, endPoint y: 350, distance: 109.1
click at [468, 350] on textarea "wobbly picnic table needs replacing siding under carport is dirty-needs pressur…" at bounding box center [493, 343] width 510 height 48
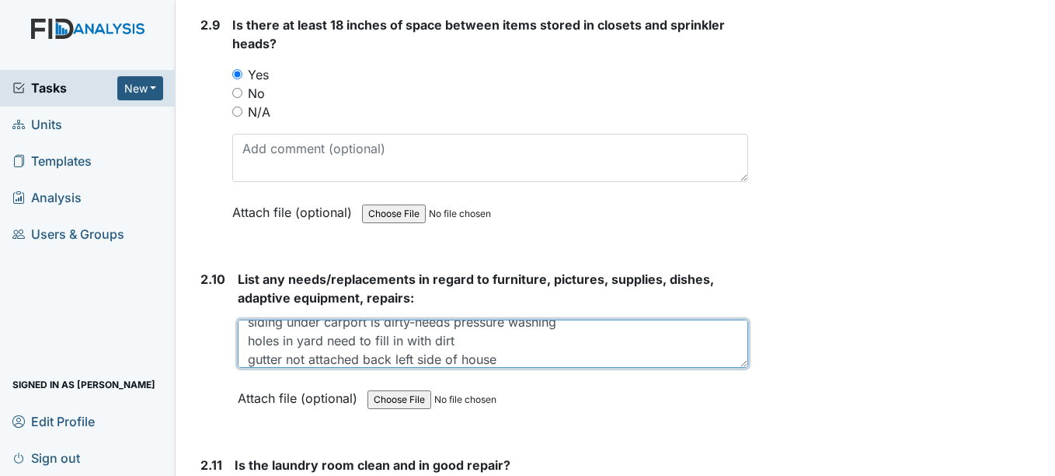
click at [364, 358] on textarea "wobbly picnic table needs replacing siding under carport is dirty-needs pressur…" at bounding box center [493, 343] width 510 height 48
click at [547, 364] on textarea "wobbly picnic table needs replacing siding under carport is dirty-needs pressur…" at bounding box center [493, 343] width 510 height 48
click at [319, 359] on textarea "wobbly picnic table needs replacing siding under carport is dirty-needs pressur…" at bounding box center [493, 343] width 510 height 48
click at [528, 355] on textarea "wobbly picnic table needs replacing siding under carport is dirty-needs pressur…" at bounding box center [493, 343] width 510 height 48
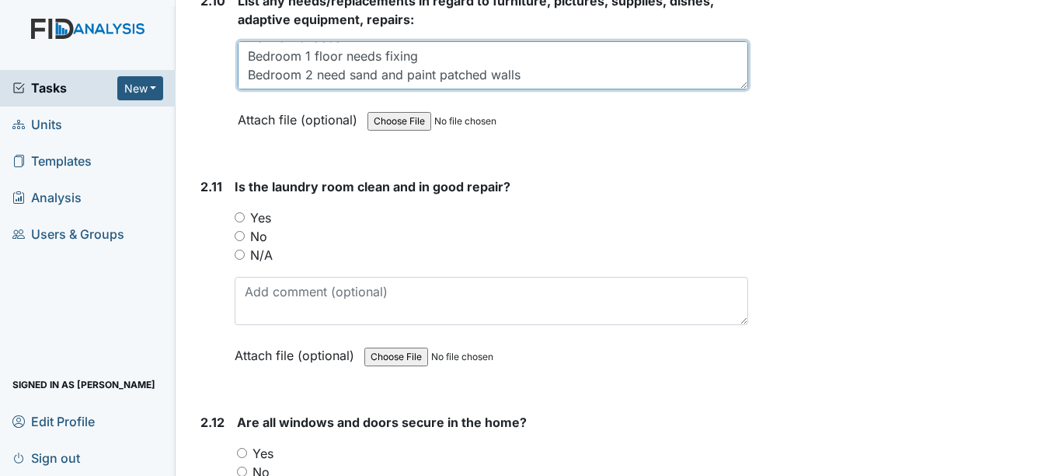
scroll to position [4814, 0]
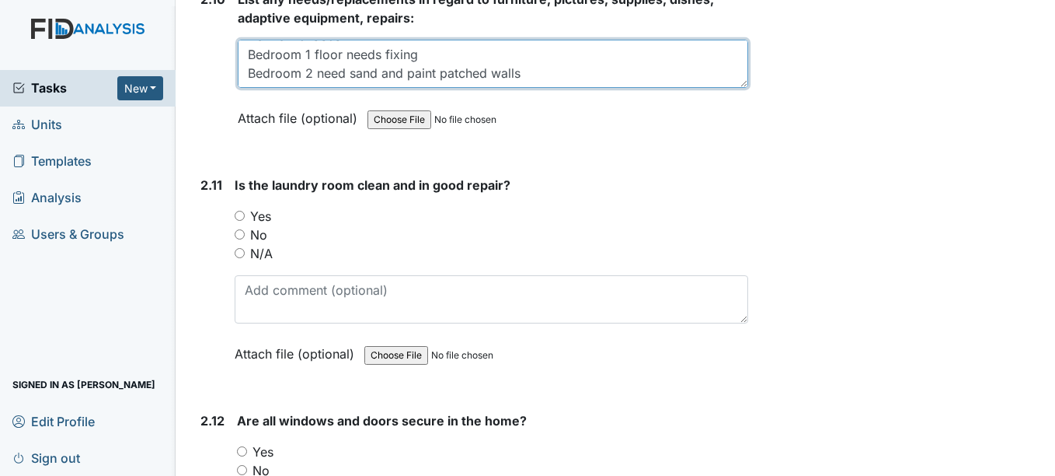
type textarea "wobbly picnic table needs replacing siding under carport is dirty-needs pressur…"
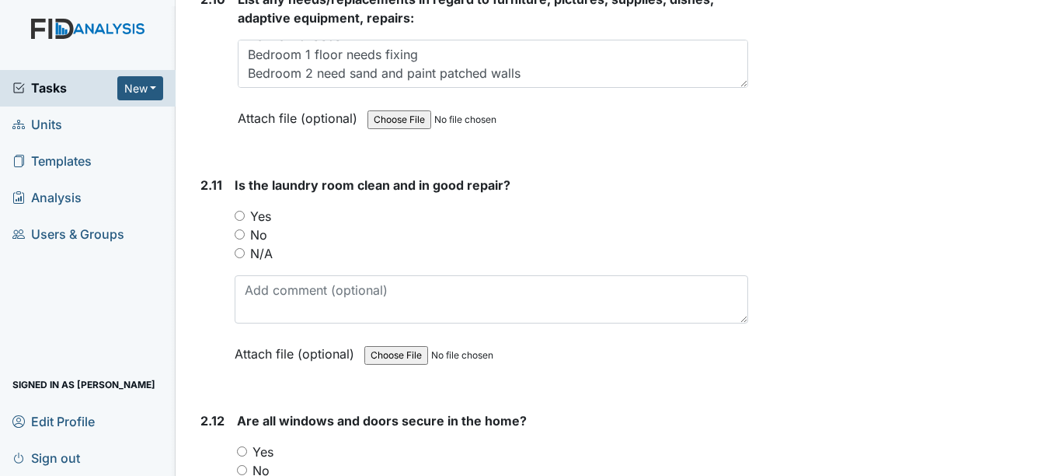
click at [239, 214] on input "Yes" at bounding box center [240, 216] width 10 height 10
radio input "true"
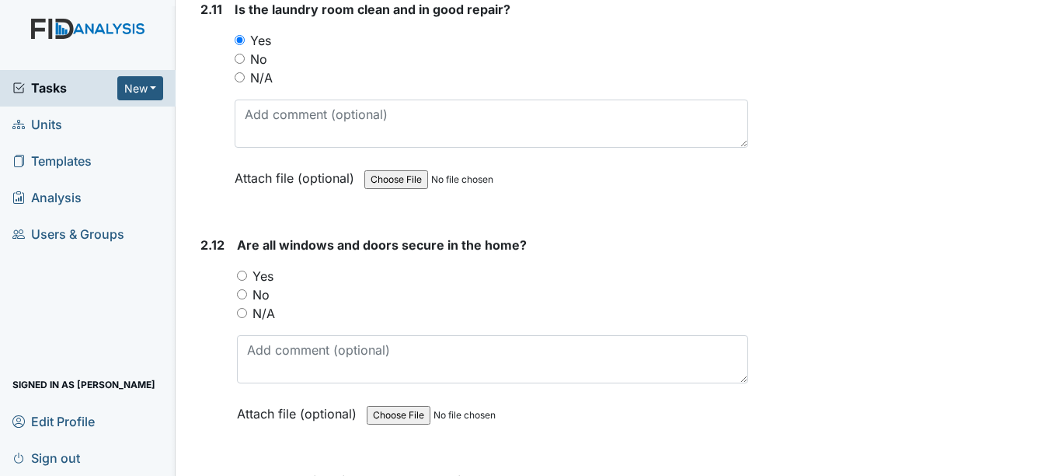
scroll to position [5145, 0]
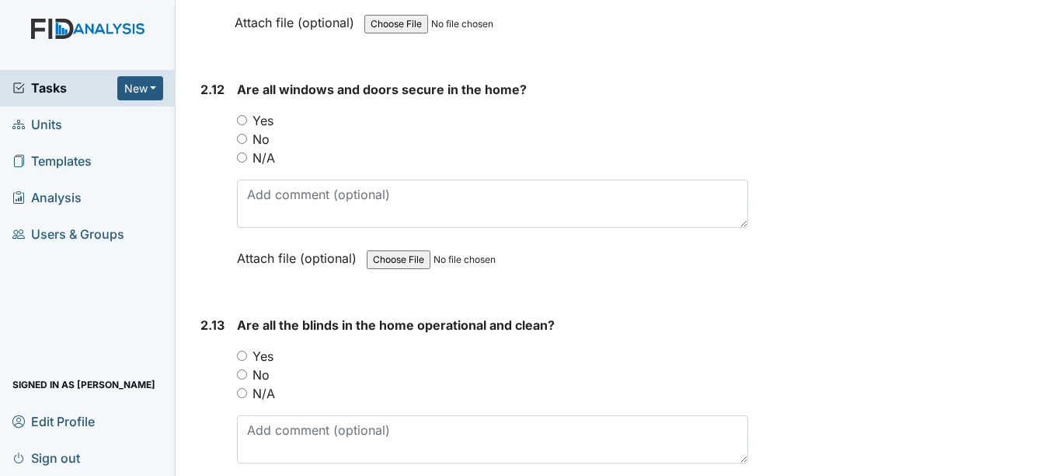
click at [244, 119] on input "Yes" at bounding box center [242, 120] width 10 height 10
radio input "true"
click at [246, 354] on input "Yes" at bounding box center [242, 355] width 10 height 10
radio input "true"
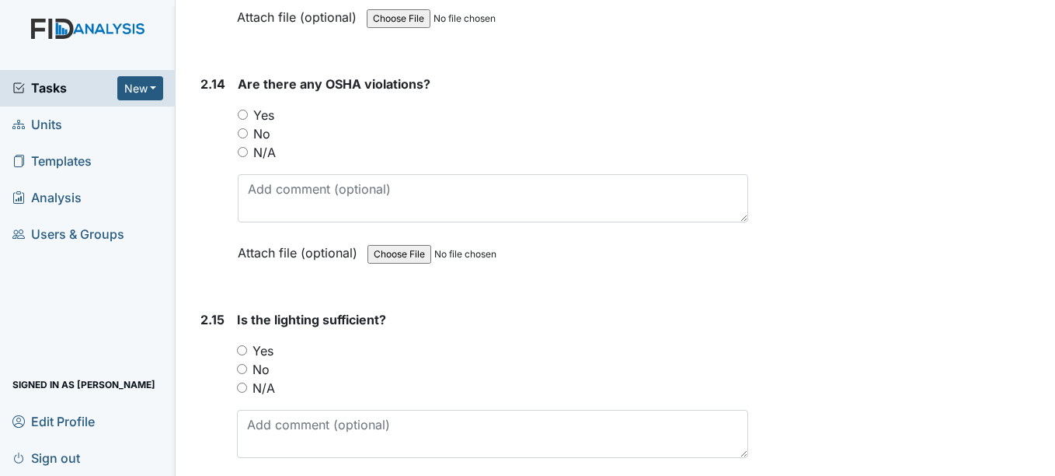
scroll to position [5631, 0]
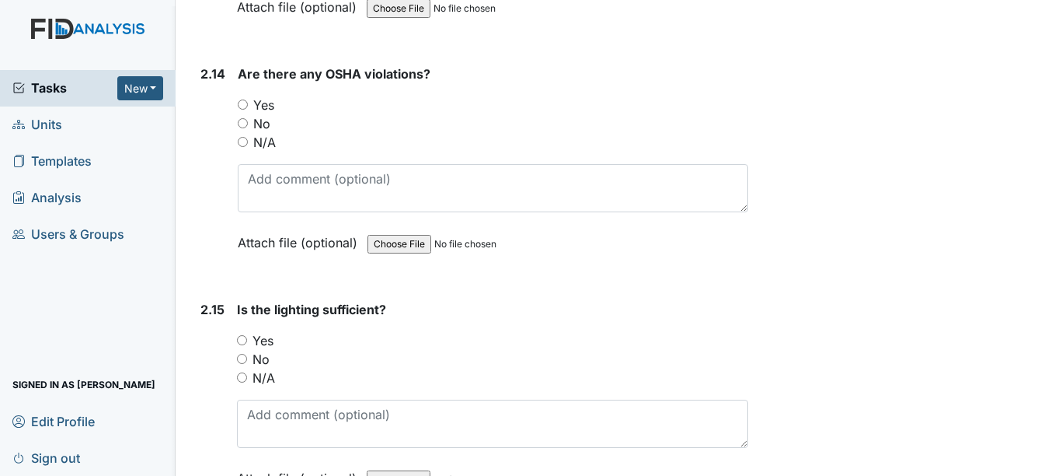
click at [246, 124] on input "No" at bounding box center [243, 123] width 10 height 10
radio input "true"
click at [243, 338] on input "Yes" at bounding box center [242, 340] width 10 height 10
radio input "true"
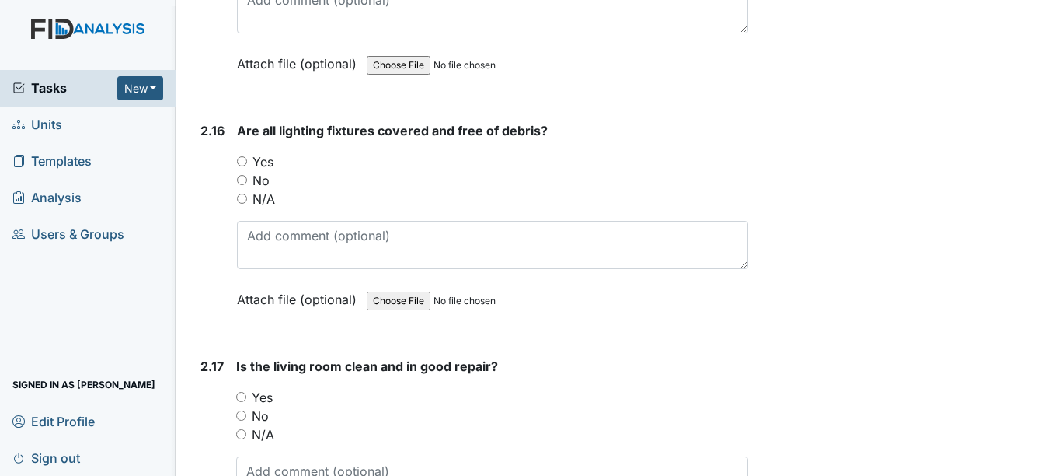
scroll to position [6055, 0]
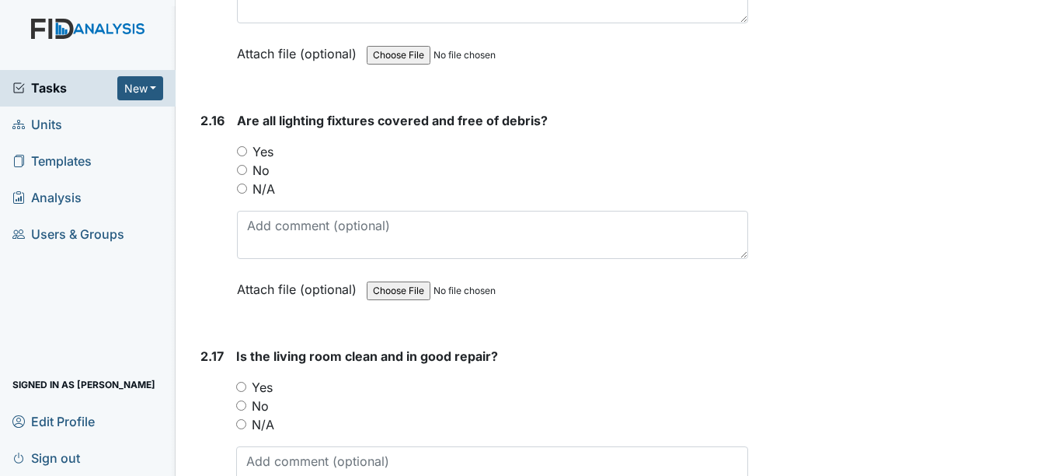
click at [245, 153] on input "Yes" at bounding box center [242, 151] width 10 height 10
radio input "true"
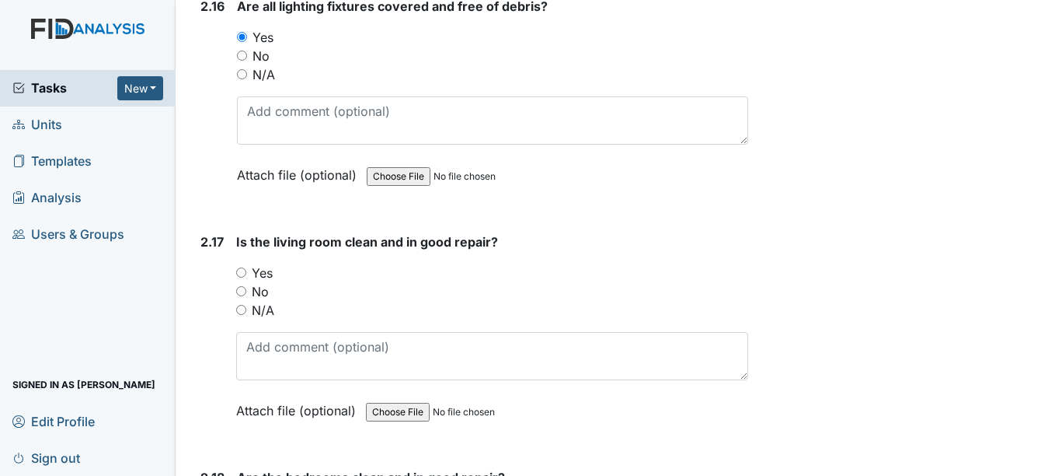
scroll to position [6273, 0]
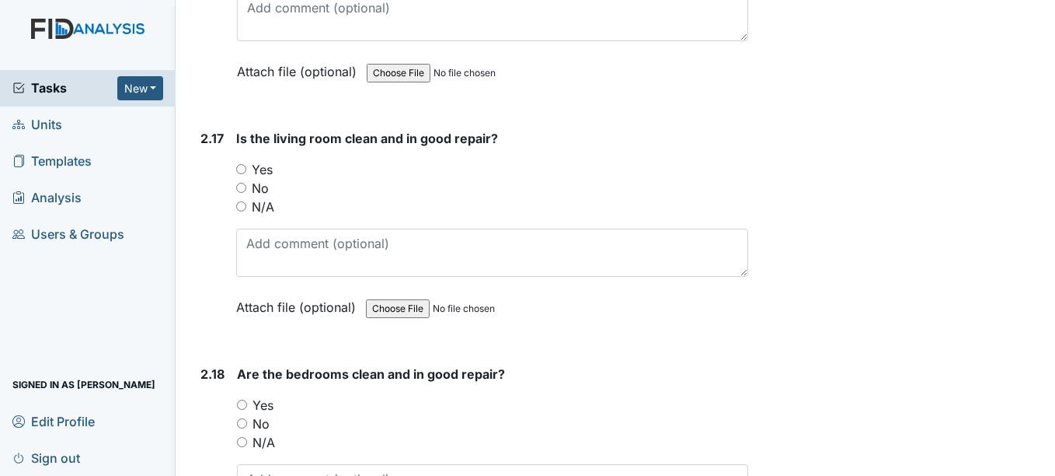
click at [240, 167] on input "Yes" at bounding box center [241, 169] width 10 height 10
radio input "true"
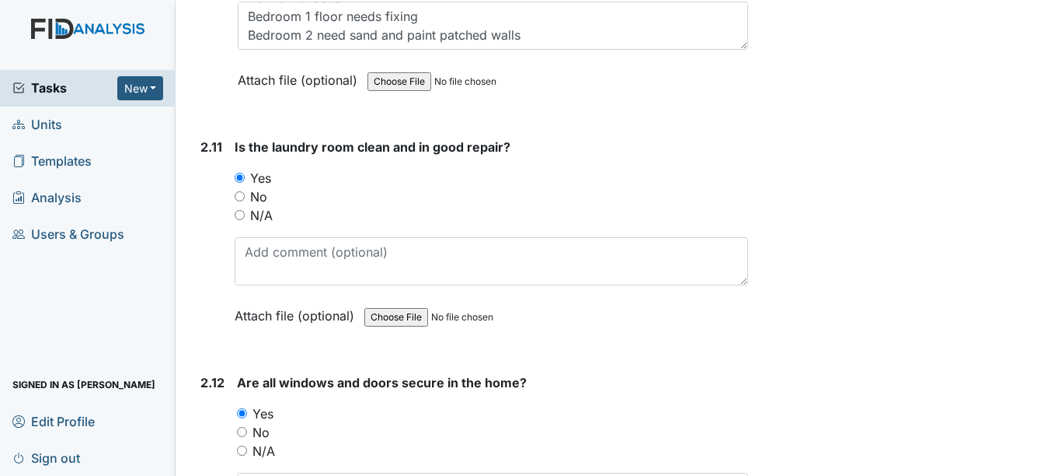
scroll to position [4850, 0]
click at [239, 194] on input "No" at bounding box center [240, 198] width 10 height 10
radio input "true"
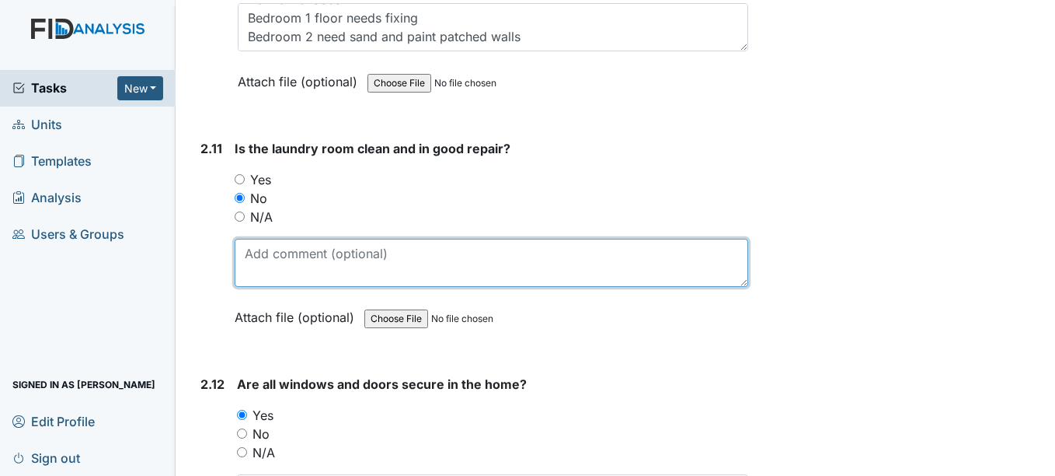
click at [294, 245] on textarea at bounding box center [491, 263] width 513 height 48
type textarea "l"
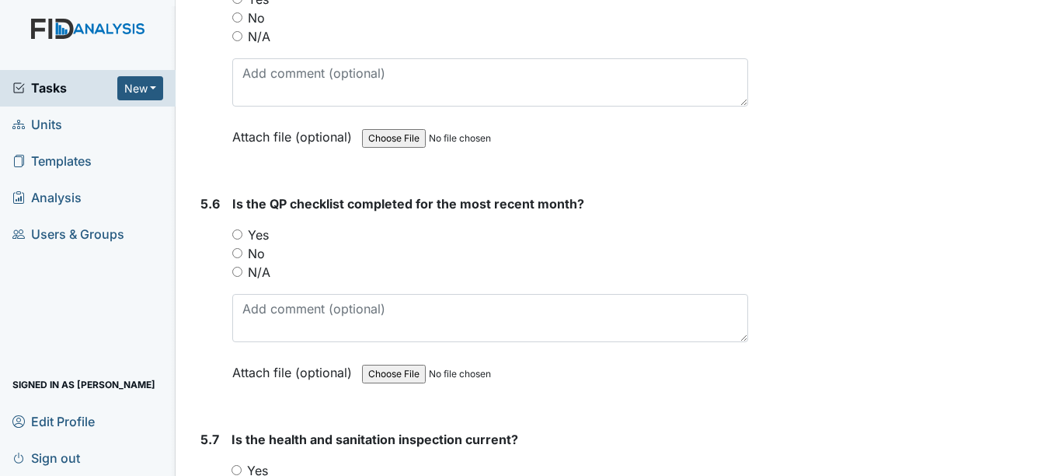
scroll to position [11417, 0]
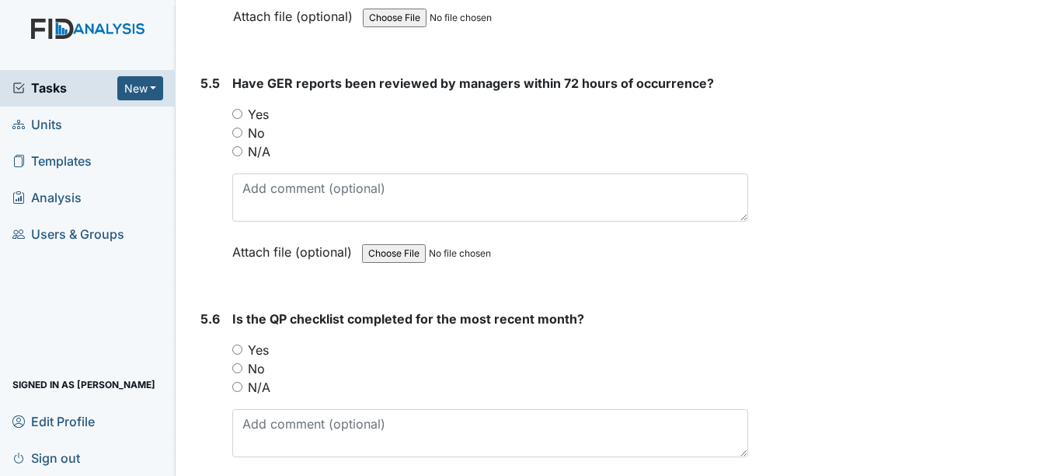
type textarea "Much lint is behind dryer."
click at [239, 115] on input "Yes" at bounding box center [237, 114] width 10 height 10
radio input "true"
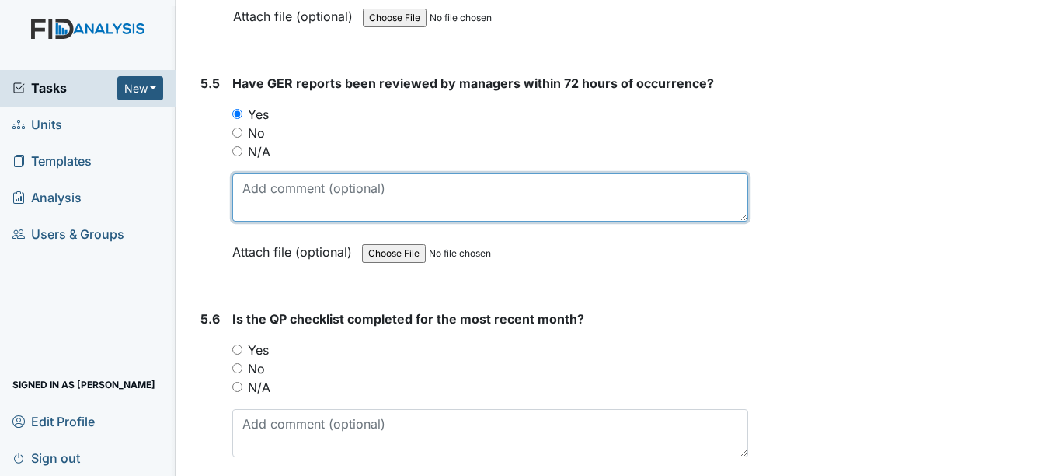
click at [306, 175] on textarea at bounding box center [489, 197] width 515 height 48
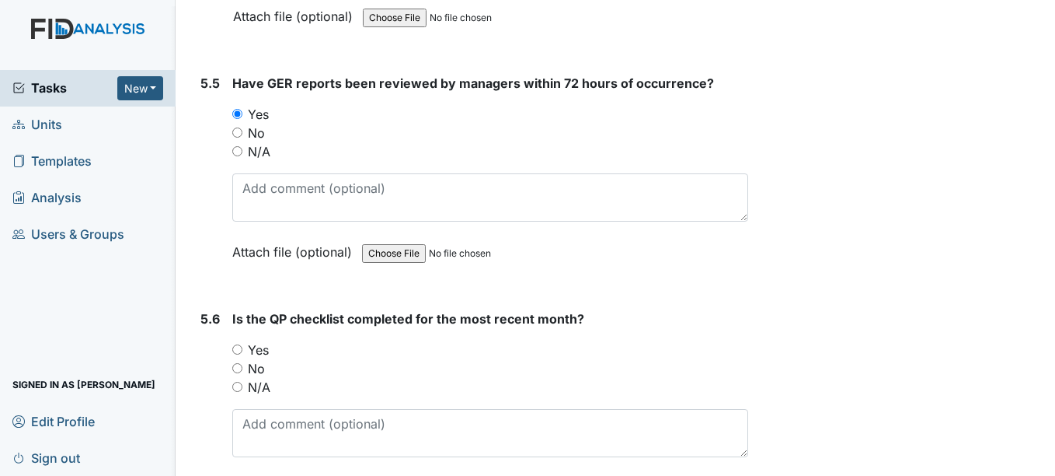
click at [242, 156] on div "N/A" at bounding box center [489, 151] width 515 height 19
click at [240, 151] on input "N/A" at bounding box center [237, 151] width 10 height 10
radio input "true"
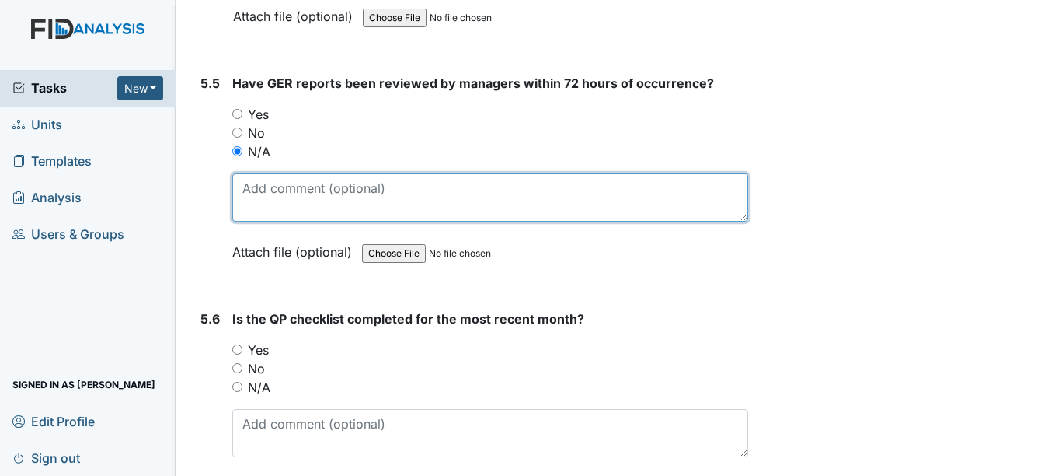
click at [289, 183] on textarea at bounding box center [489, 197] width 515 height 48
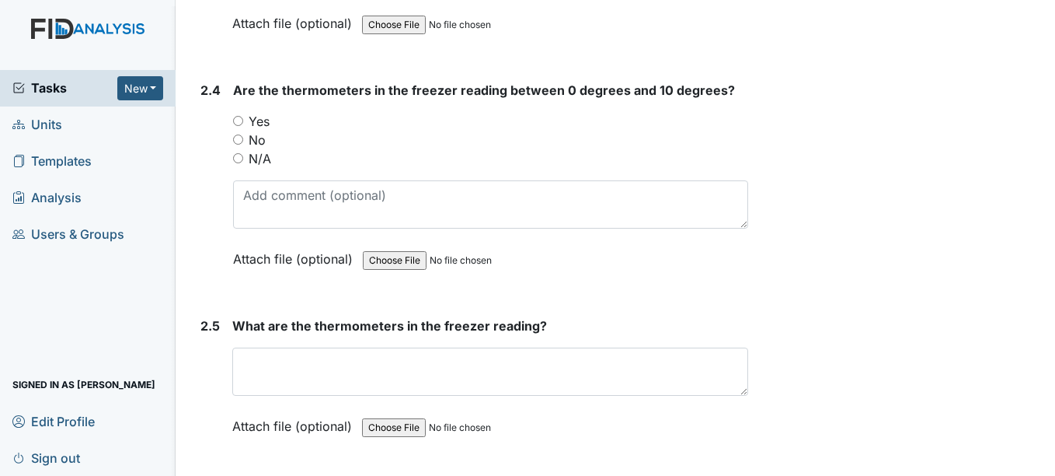
scroll to position [3390, 0]
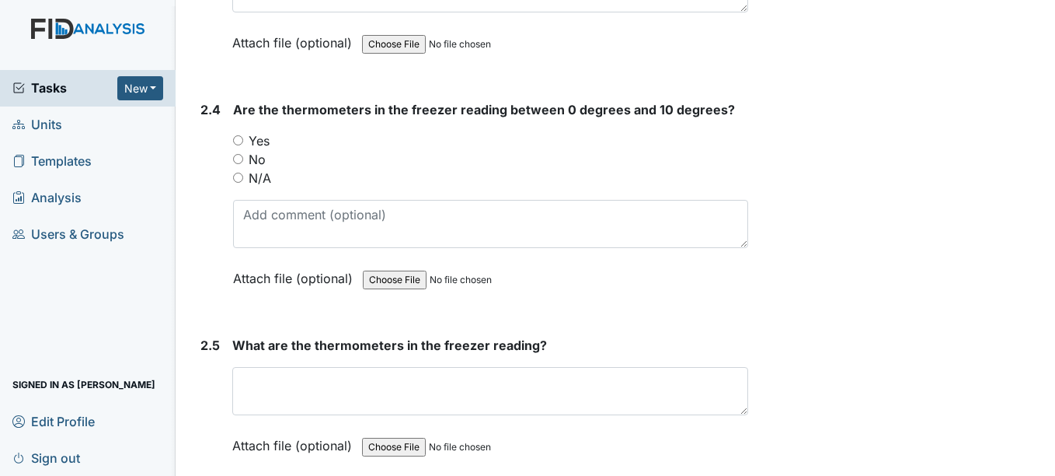
type textarea "Manager is now aware of policy and will do it going forward."
click at [244, 138] on div "Yes" at bounding box center [490, 140] width 514 height 19
click at [237, 138] on input "Yes" at bounding box center [238, 140] width 10 height 10
radio input "true"
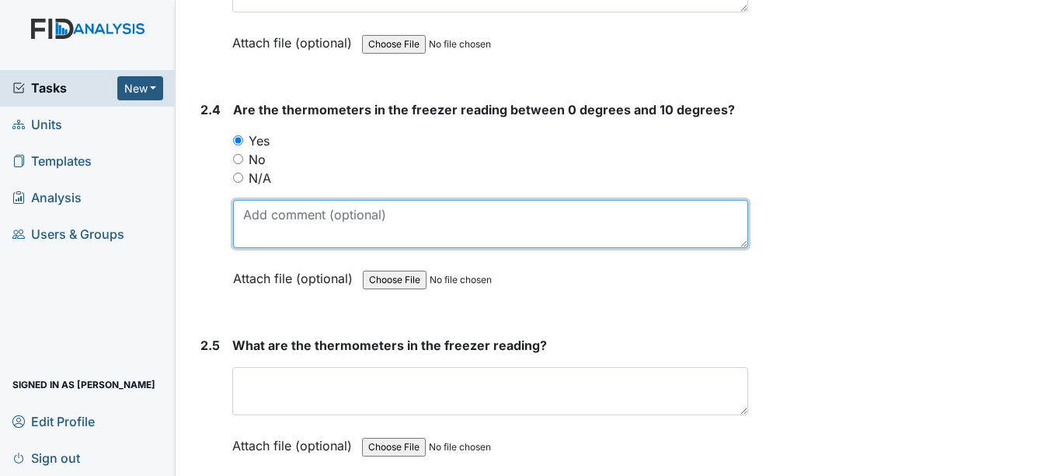
click at [313, 211] on textarea at bounding box center [490, 224] width 514 height 48
type textarea "1"
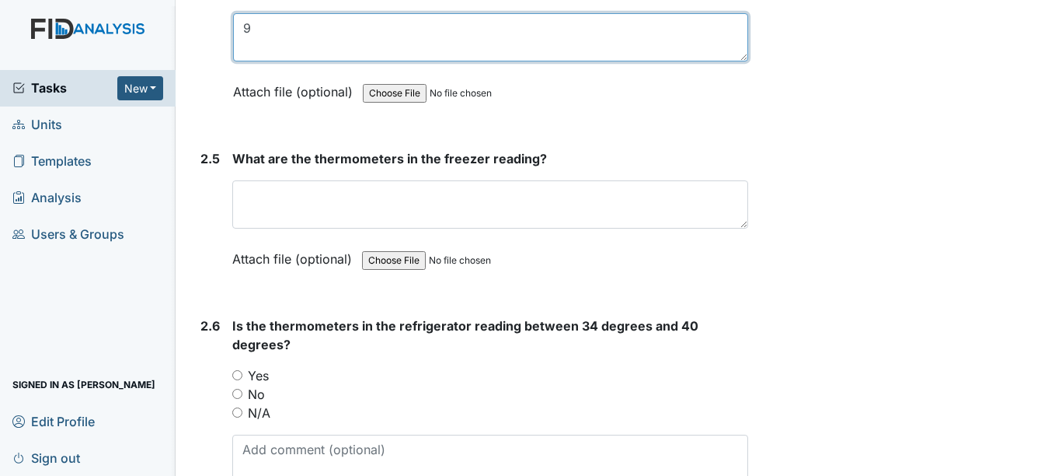
scroll to position [3701, 0]
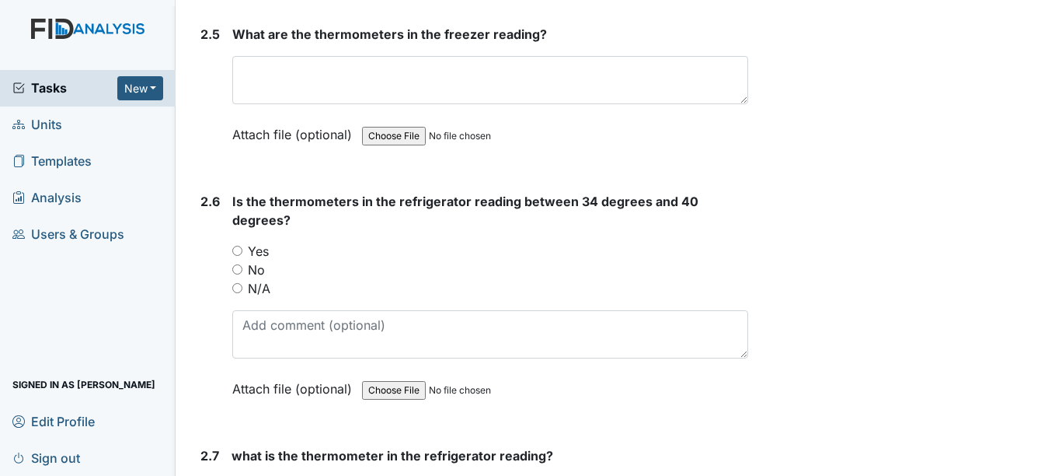
type textarea "9"
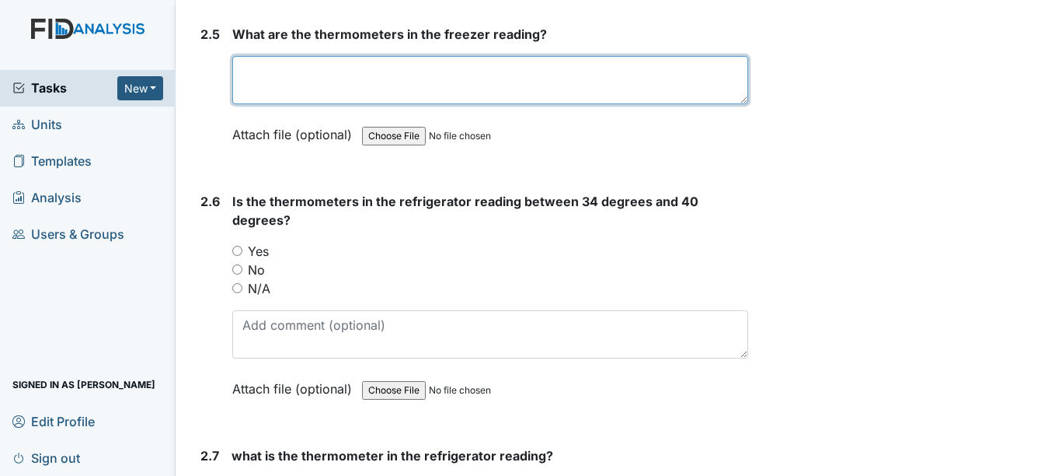
click at [511, 66] on textarea at bounding box center [489, 80] width 515 height 48
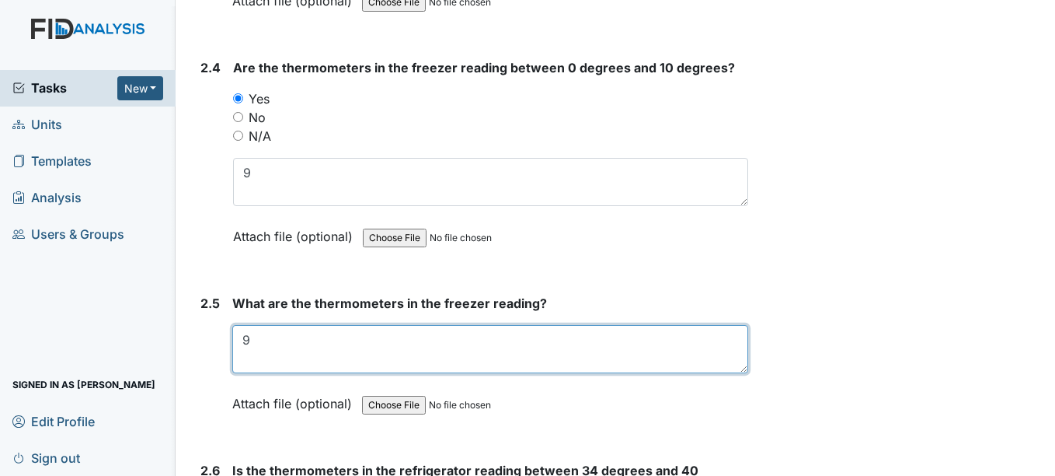
scroll to position [3390, 0]
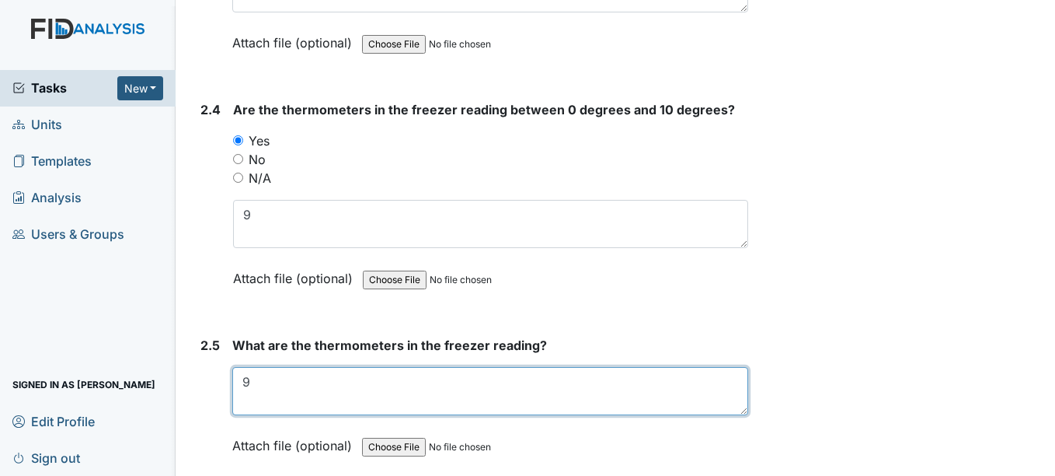
type textarea "9"
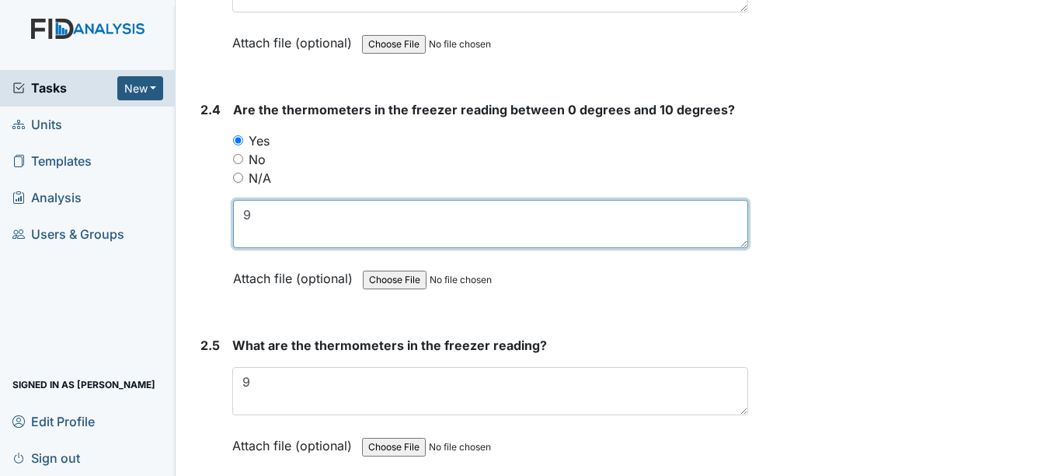
click at [488, 227] on textarea "9" at bounding box center [490, 224] width 514 height 48
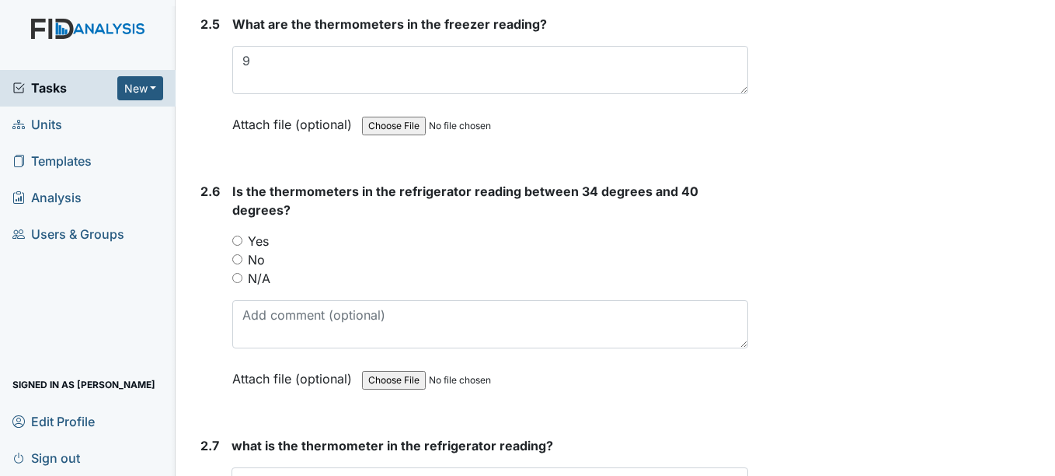
scroll to position [3732, 0]
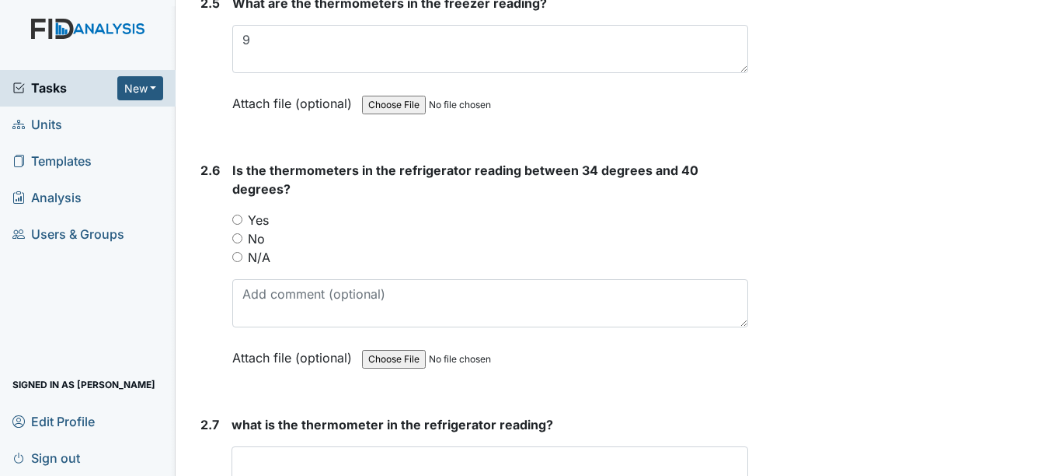
click at [238, 218] on input "Yes" at bounding box center [237, 219] width 10 height 10
radio input "true"
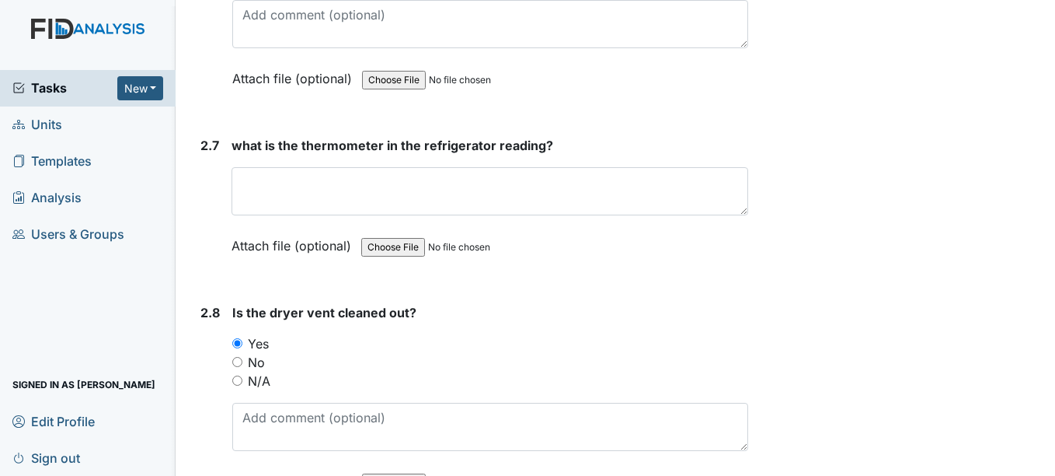
scroll to position [4022, 0]
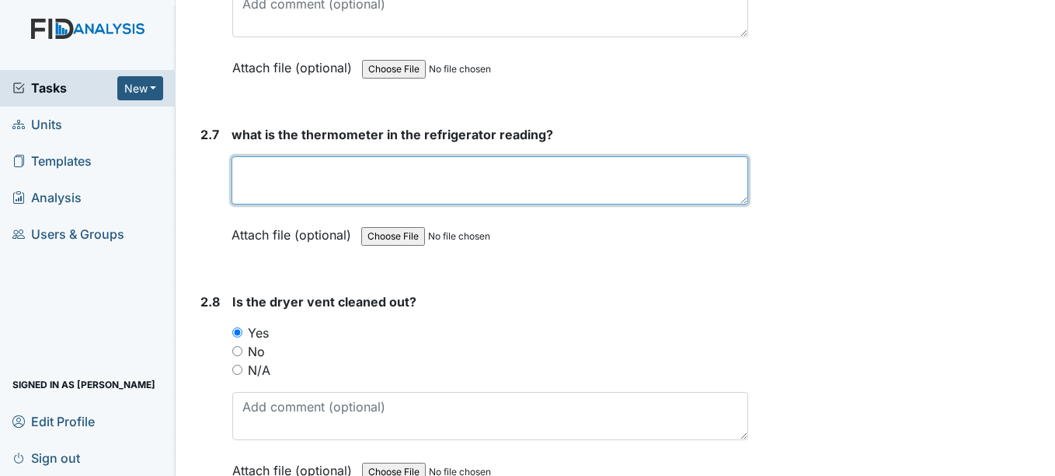
click at [468, 173] on textarea at bounding box center [490, 180] width 516 height 48
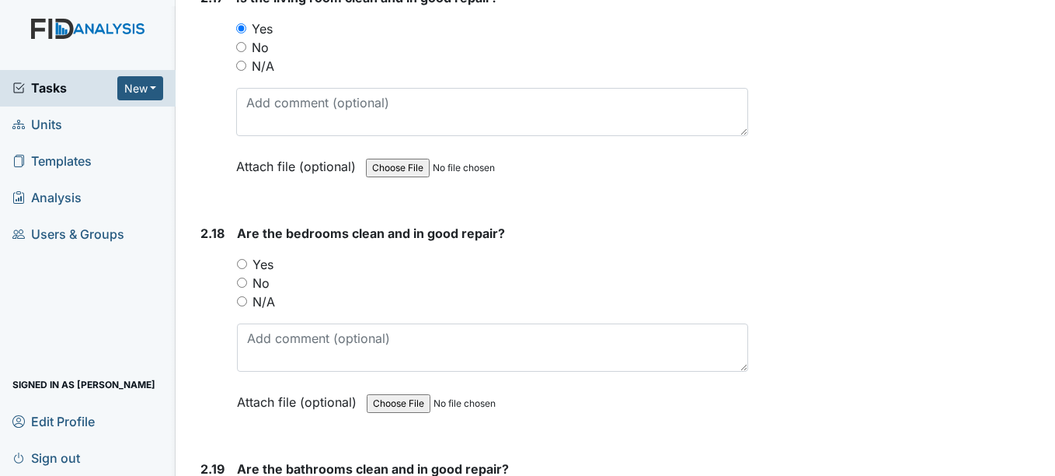
scroll to position [6435, 0]
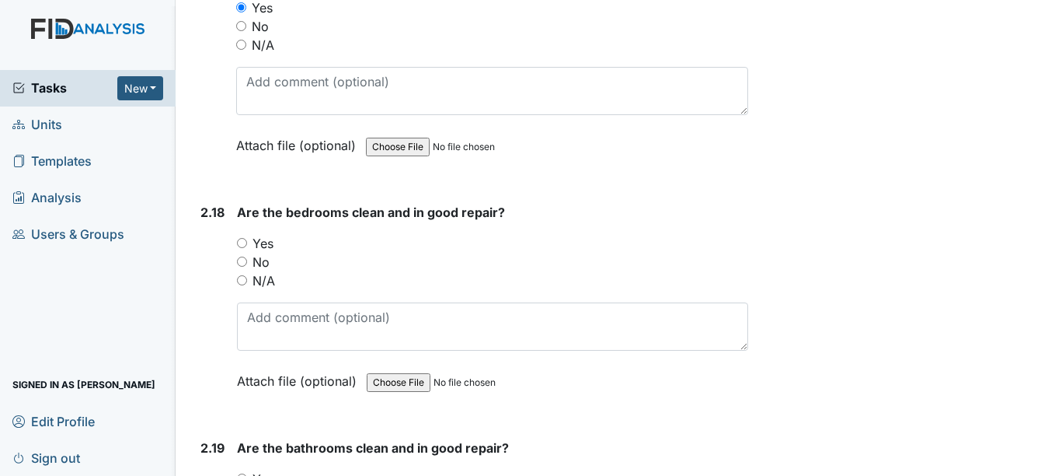
type textarea "37"
click at [246, 243] on input "Yes" at bounding box center [242, 243] width 10 height 10
radio input "true"
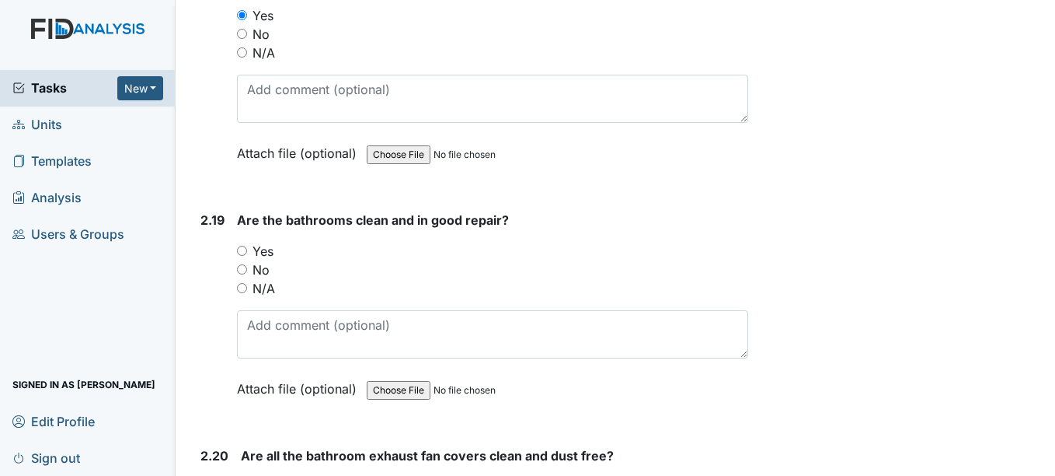
scroll to position [6756, 0]
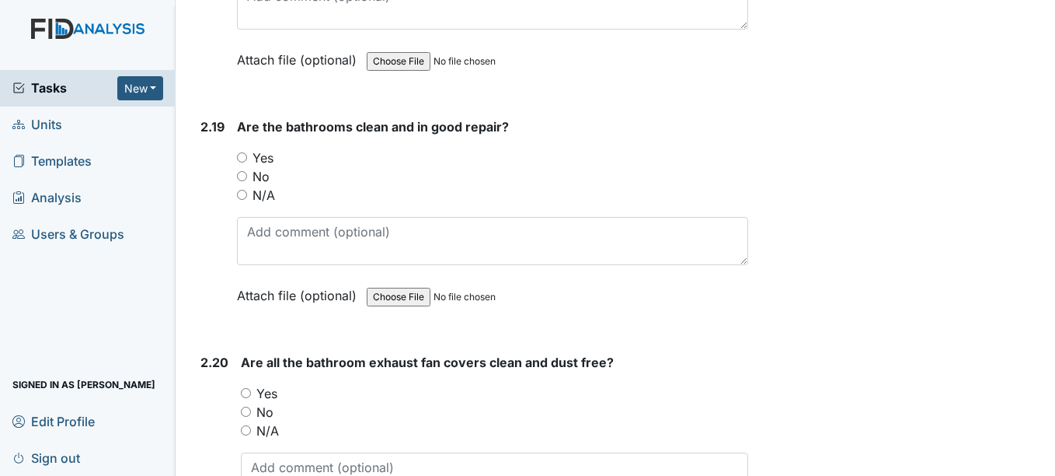
click at [243, 159] on input "Yes" at bounding box center [242, 157] width 10 height 10
radio input "true"
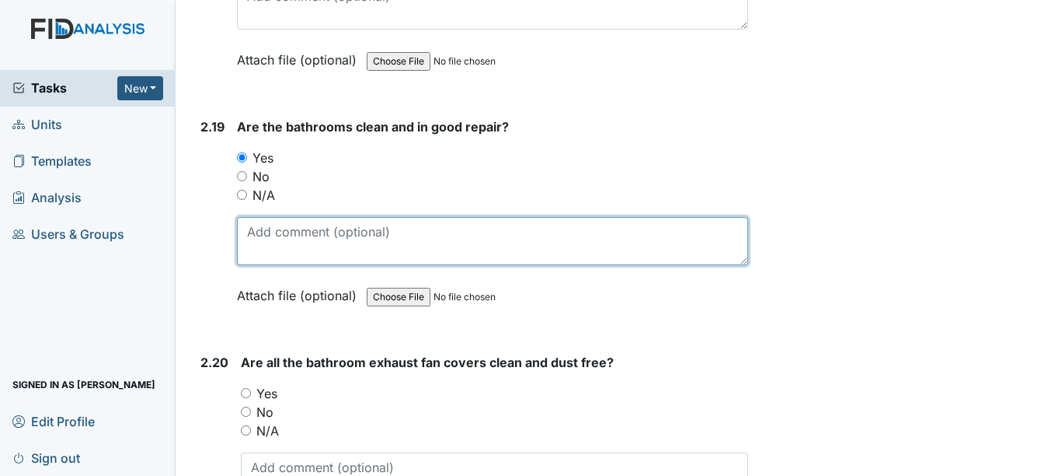
click at [299, 232] on textarea at bounding box center [492, 241] width 511 height 48
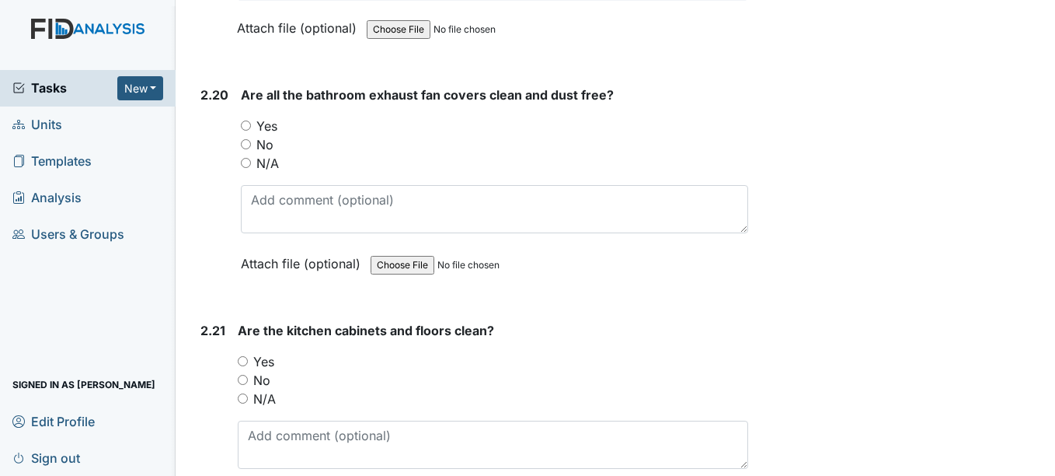
scroll to position [7035, 0]
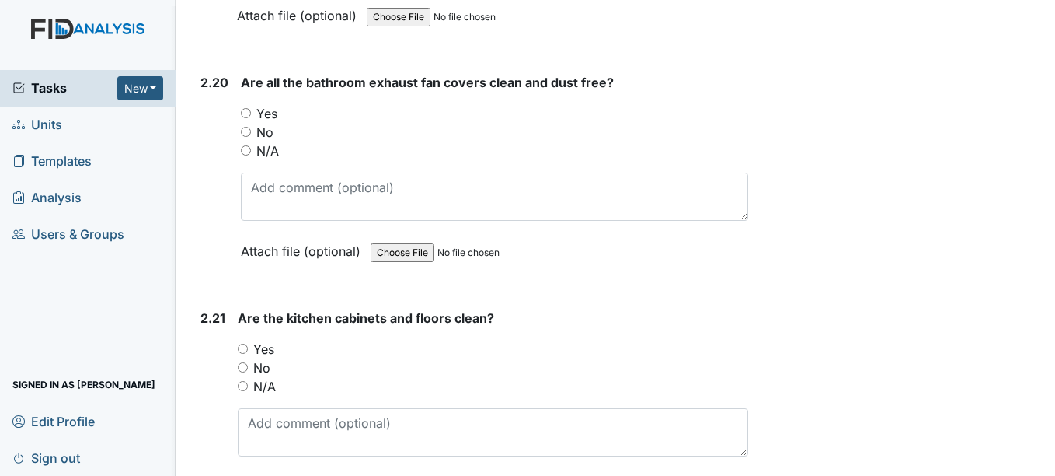
type textarea "Rusty fixtures need replacing."
click at [249, 113] on input "Yes" at bounding box center [246, 113] width 10 height 10
radio input "true"
click at [241, 351] on input "Yes" at bounding box center [243, 348] width 10 height 10
radio input "true"
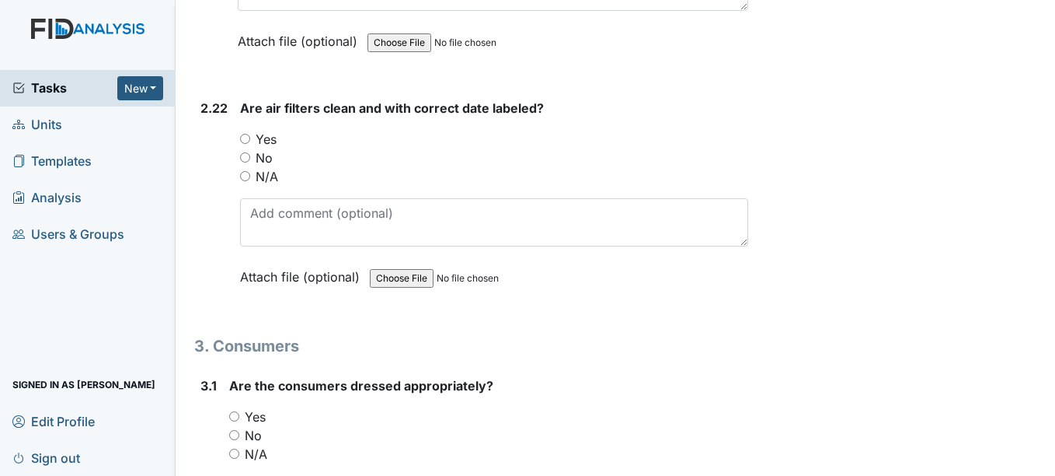
scroll to position [7512, 0]
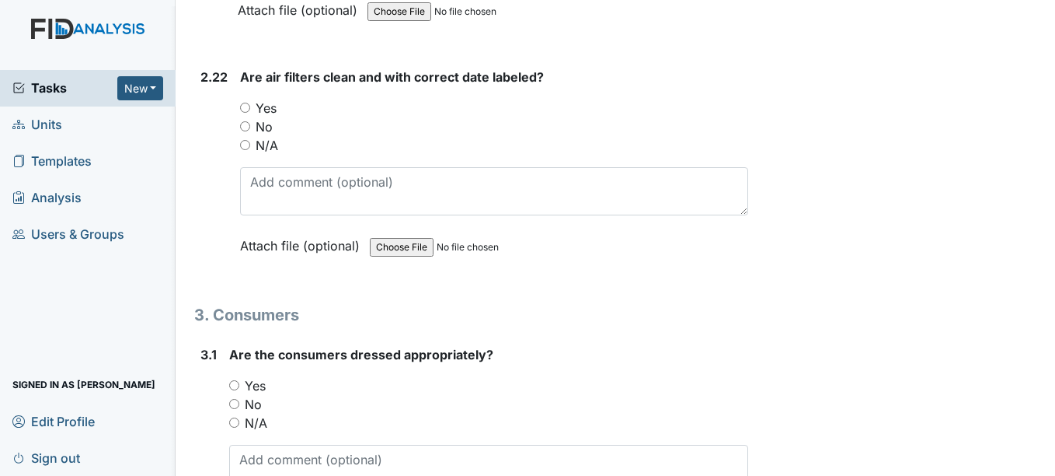
click at [246, 143] on input "N/A" at bounding box center [245, 145] width 10 height 10
radio input "true"
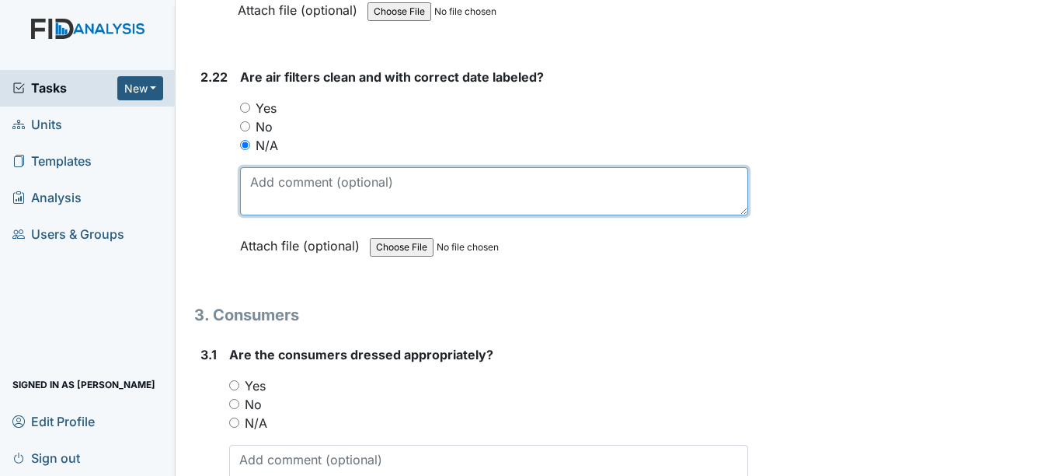
click at [285, 177] on textarea at bounding box center [493, 191] width 507 height 48
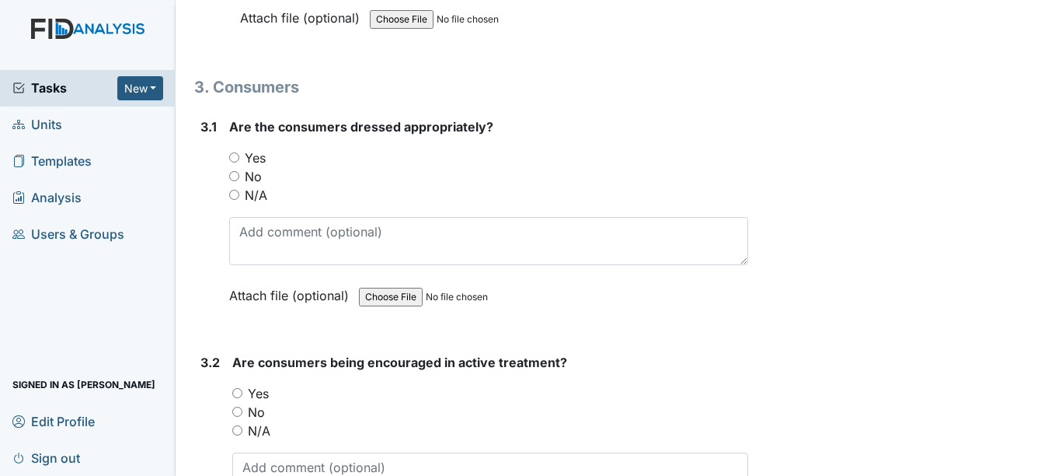
scroll to position [7801, 0]
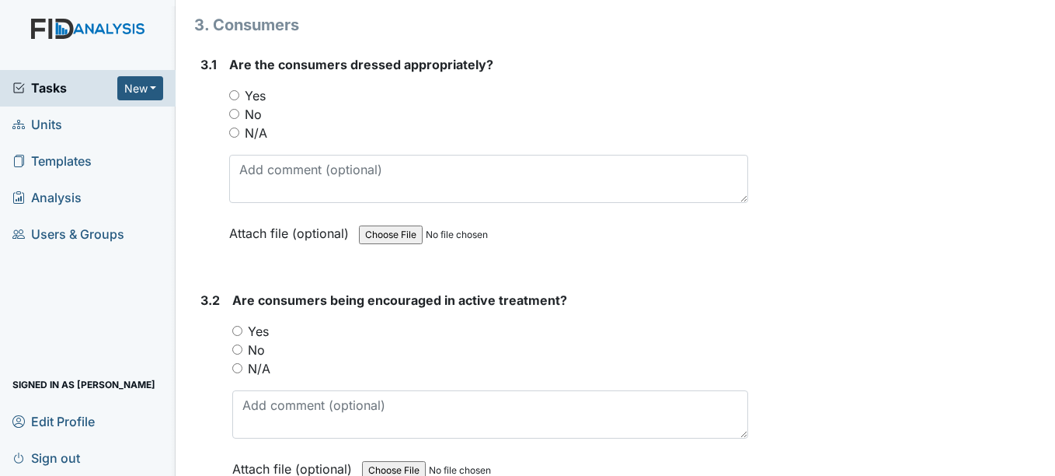
type textarea "Discussed with house manager that we need to replace air filters each month, no…"
click at [235, 93] on input "Yes" at bounding box center [234, 95] width 10 height 10
radio input "true"
click at [239, 326] on input "Yes" at bounding box center [237, 331] width 10 height 10
radio input "true"
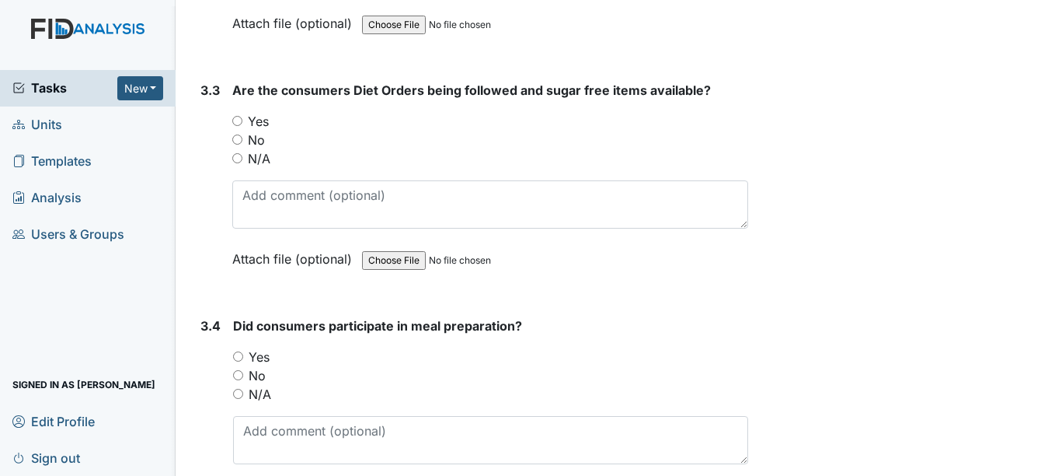
scroll to position [8257, 0]
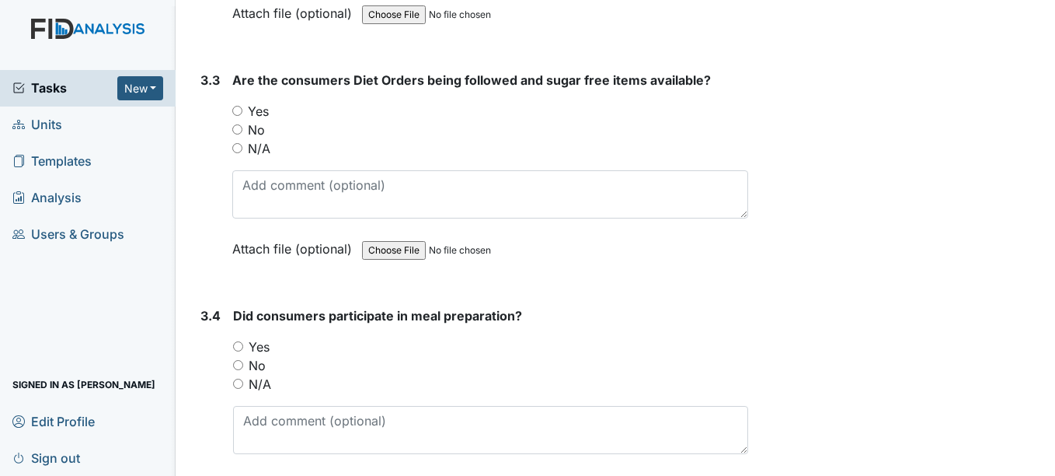
click at [237, 110] on input "Yes" at bounding box center [237, 111] width 10 height 10
radio input "true"
click at [237, 385] on input "N/A" at bounding box center [238, 383] width 10 height 10
radio input "true"
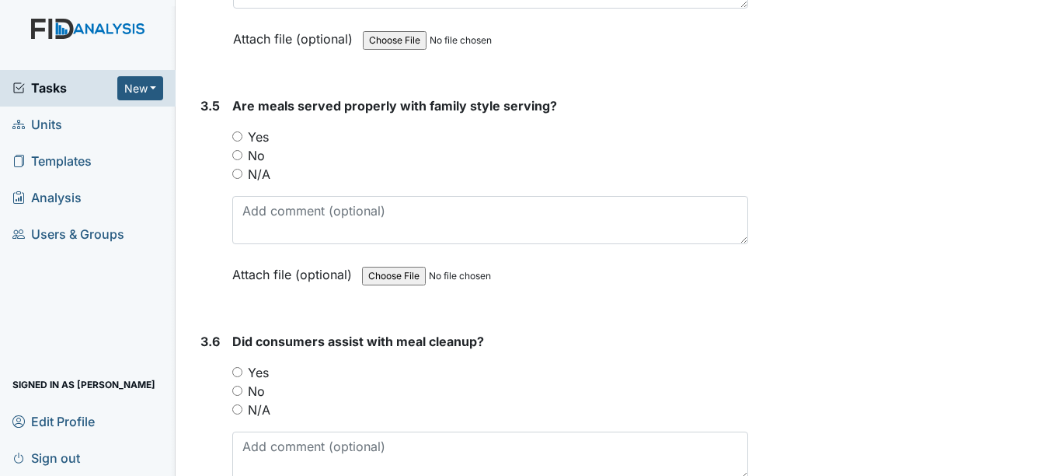
scroll to position [8764, 0]
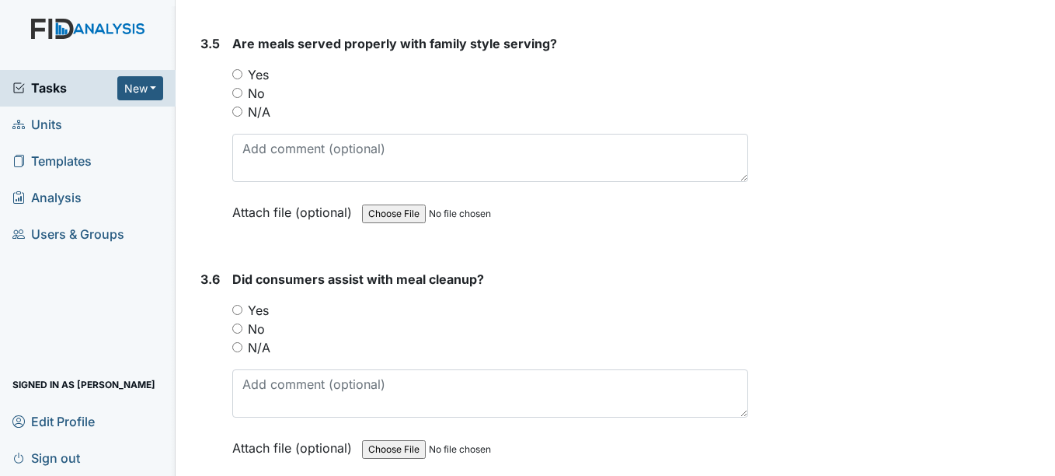
click at [240, 110] on input "N/A" at bounding box center [237, 111] width 10 height 10
radio input "true"
click at [238, 345] on input "N/A" at bounding box center [237, 347] width 10 height 10
radio input "true"
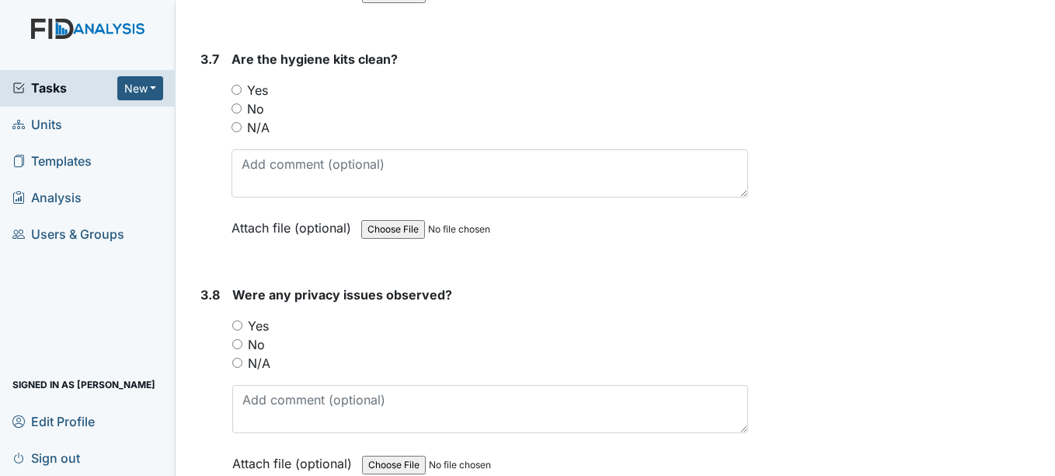
scroll to position [9261, 0]
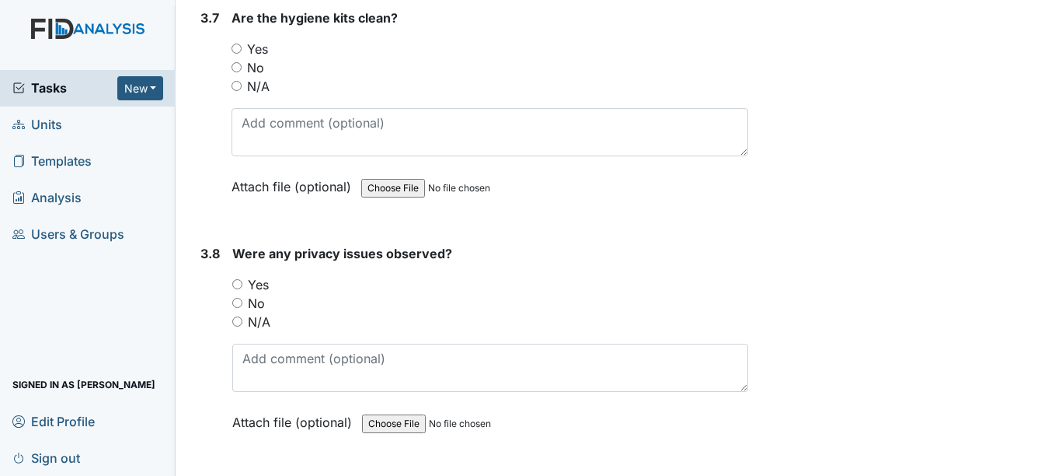
click at [240, 47] on input "Yes" at bounding box center [237, 49] width 10 height 10
radio input "true"
click at [240, 300] on input "No" at bounding box center [237, 303] width 10 height 10
radio input "true"
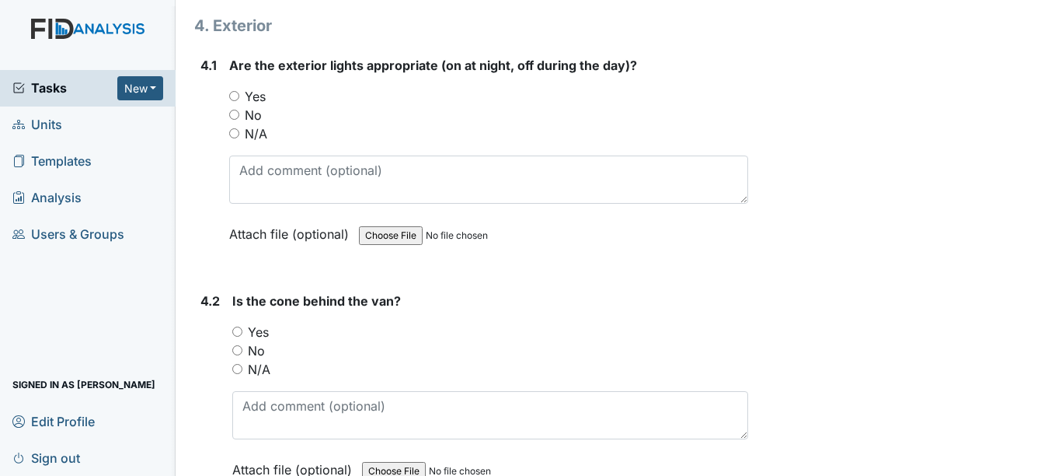
scroll to position [9778, 0]
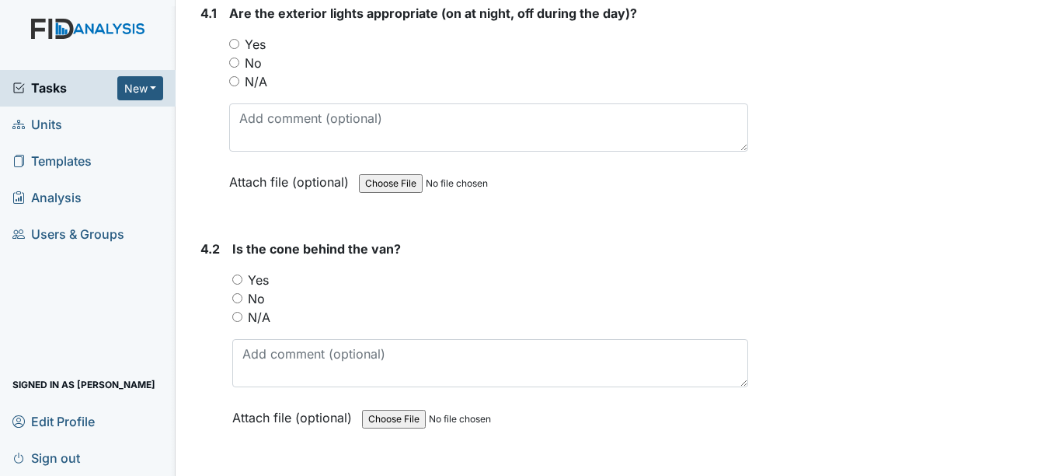
click at [236, 44] on input "Yes" at bounding box center [234, 44] width 10 height 10
radio input "true"
click at [239, 280] on input "Yes" at bounding box center [237, 279] width 10 height 10
radio input "true"
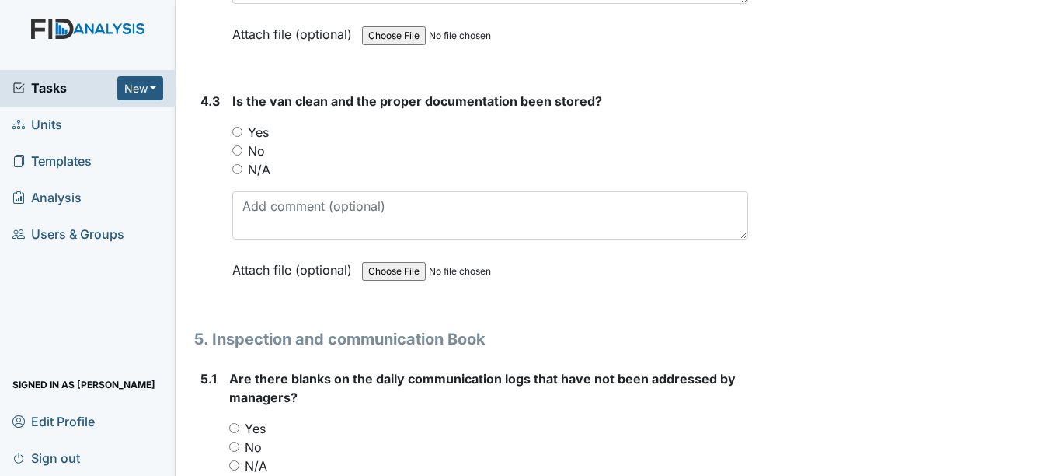
scroll to position [10171, 0]
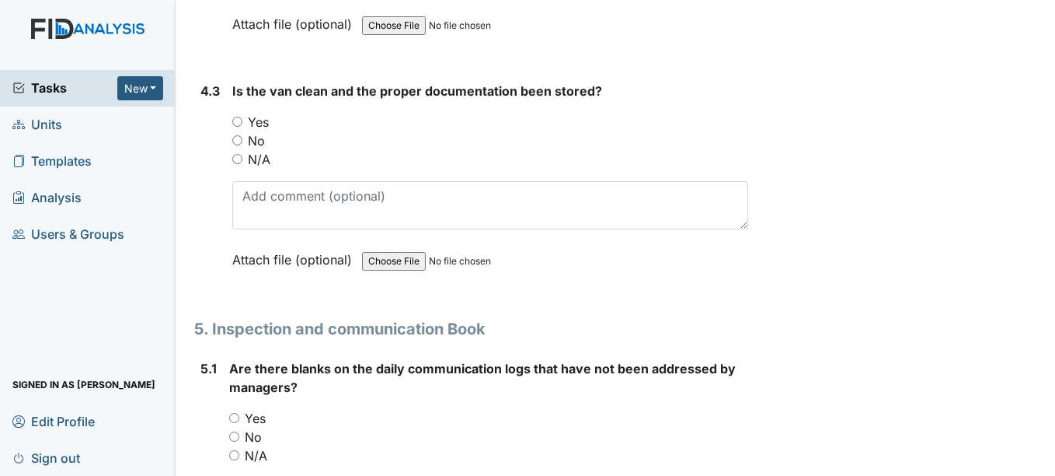
click at [241, 123] on input "Yes" at bounding box center [237, 122] width 10 height 10
radio input "true"
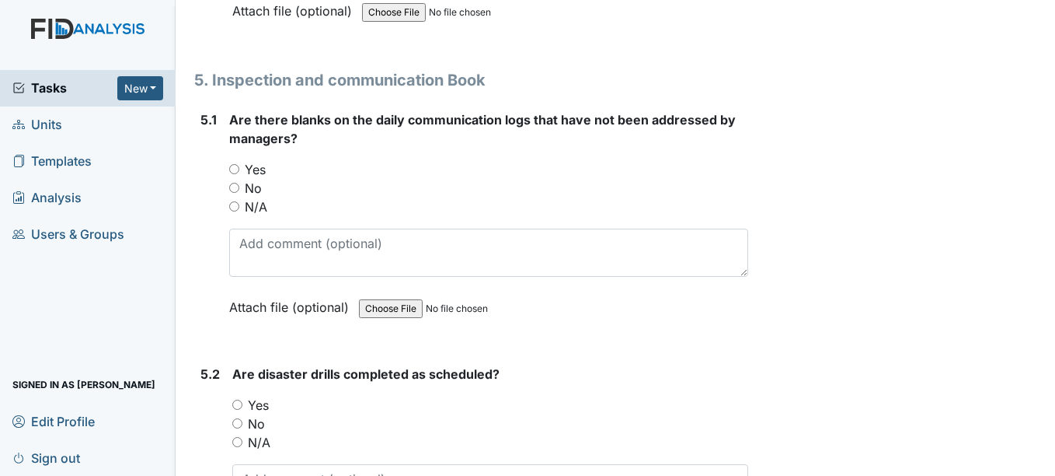
scroll to position [10503, 0]
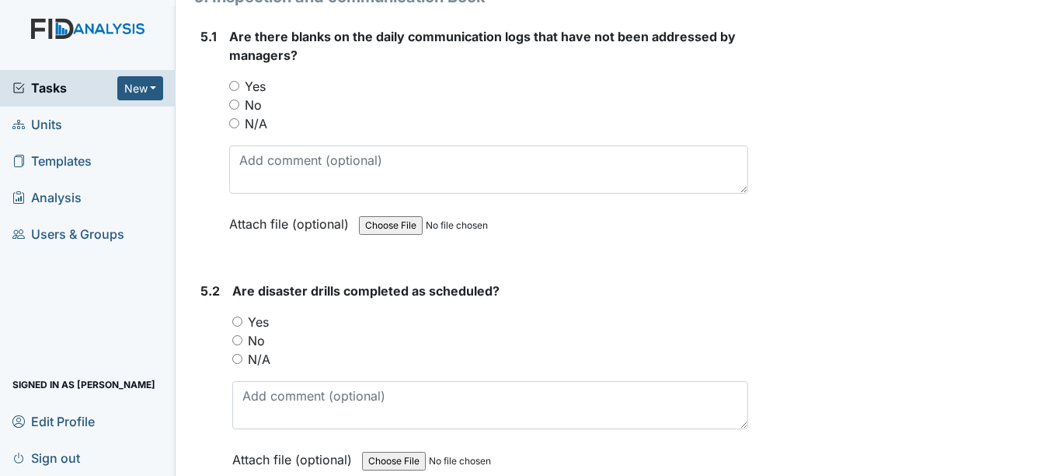
click at [231, 106] on input "No" at bounding box center [234, 104] width 10 height 10
radio input "true"
click at [239, 325] on input "Yes" at bounding box center [237, 321] width 10 height 10
radio input "true"
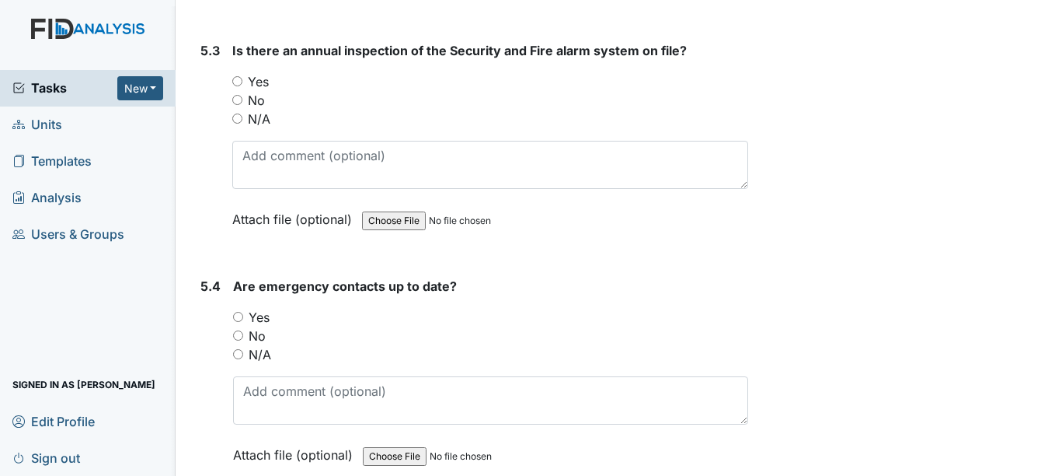
scroll to position [11010, 0]
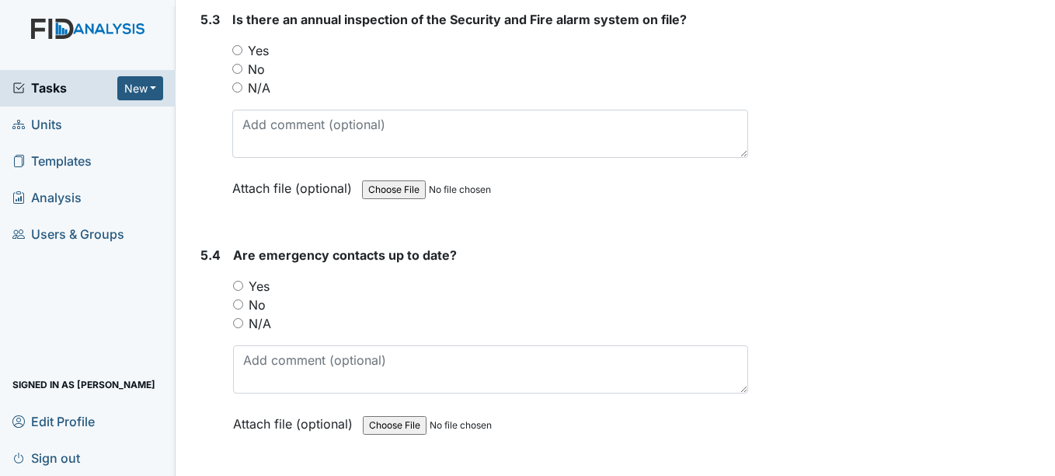
click at [235, 53] on input "Yes" at bounding box center [237, 50] width 10 height 10
radio input "true"
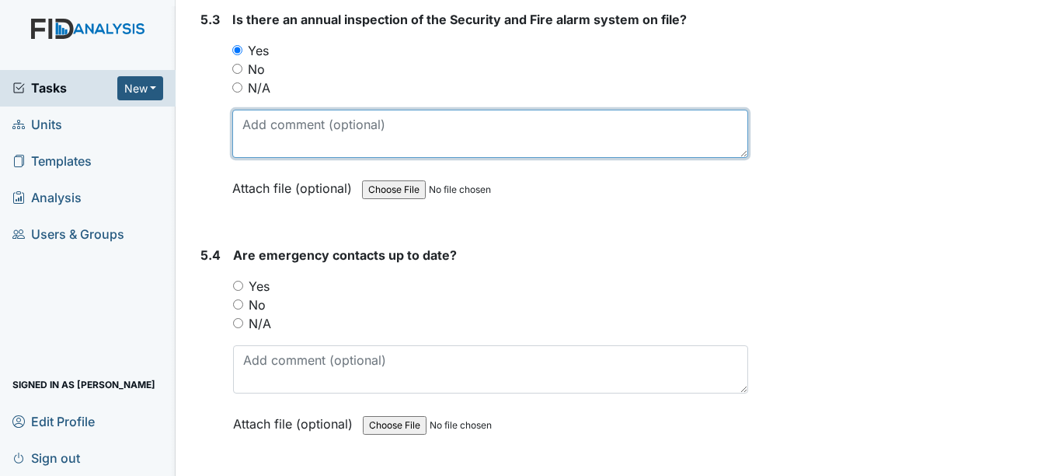
click at [284, 127] on textarea at bounding box center [489, 134] width 515 height 48
click at [337, 123] on textarea "Only inspection needs to be scheduled is security alarm system. overdue: 8/15/24" at bounding box center [489, 134] width 515 height 48
type textarea "Only inspection that needs to be scheduled is security alarm system. overdue: 8…"
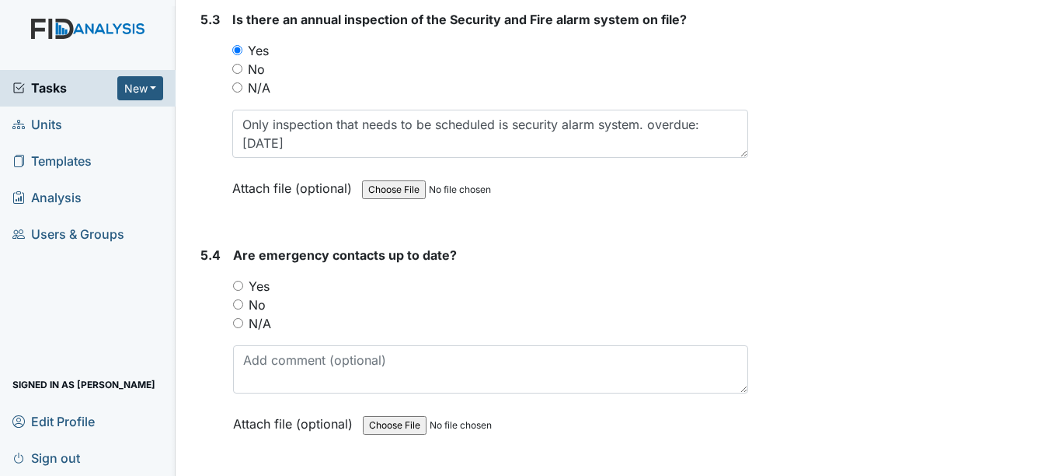
click at [239, 284] on input "Yes" at bounding box center [238, 286] width 10 height 10
radio input "true"
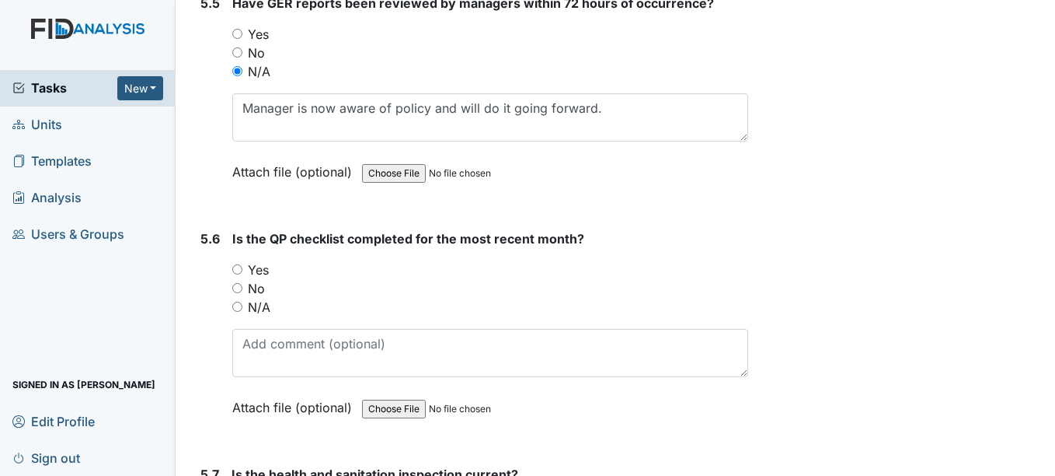
scroll to position [11569, 0]
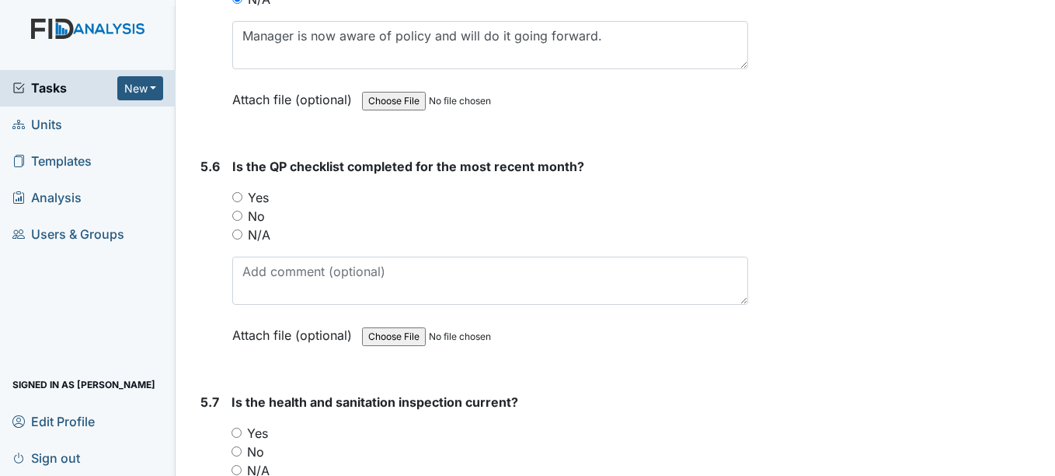
click at [241, 197] on input "Yes" at bounding box center [237, 197] width 10 height 10
radio input "true"
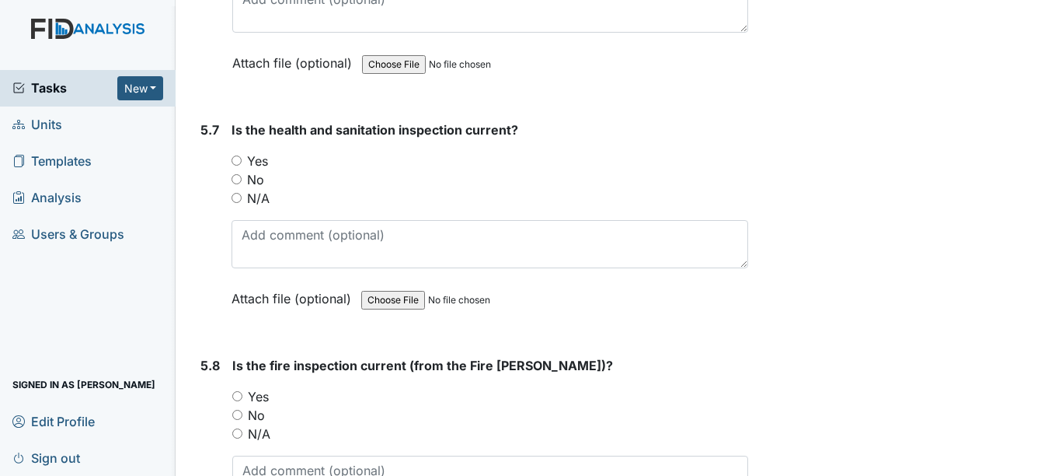
scroll to position [11849, 0]
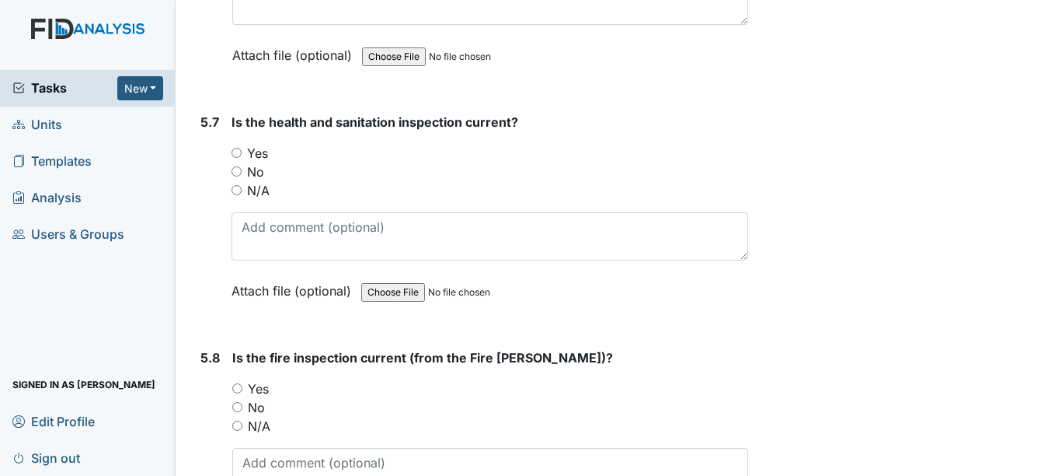
click at [237, 156] on input "Yes" at bounding box center [237, 153] width 10 height 10
radio input "true"
click at [234, 386] on input "Yes" at bounding box center [237, 388] width 10 height 10
radio input "true"
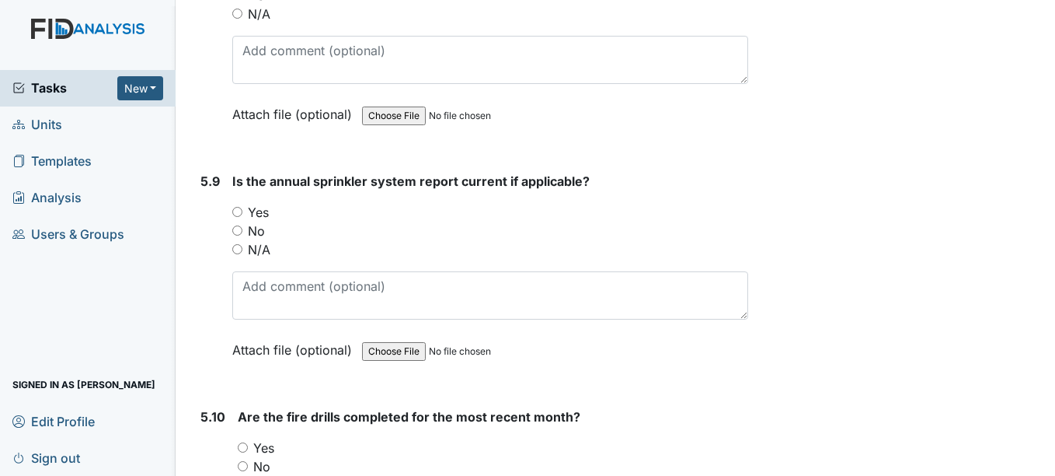
scroll to position [12237, 0]
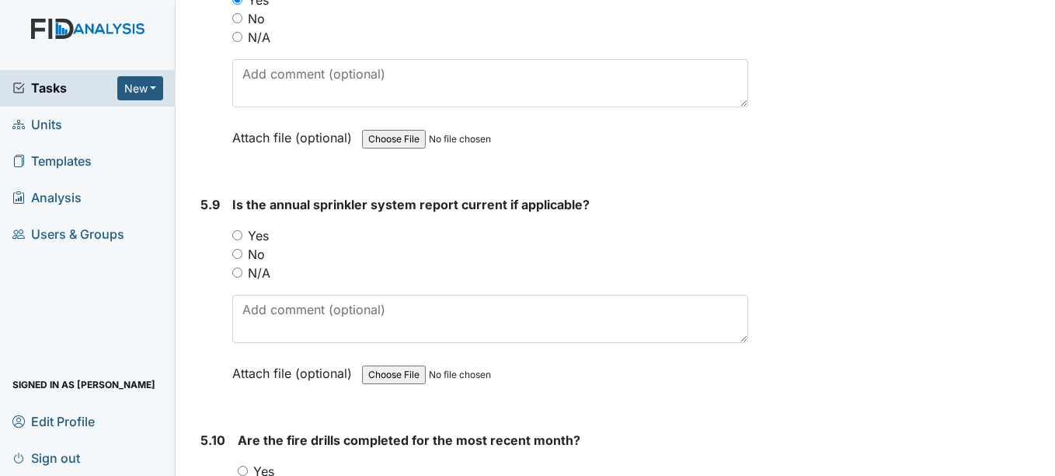
click at [239, 235] on input "Yes" at bounding box center [237, 235] width 10 height 10
radio input "true"
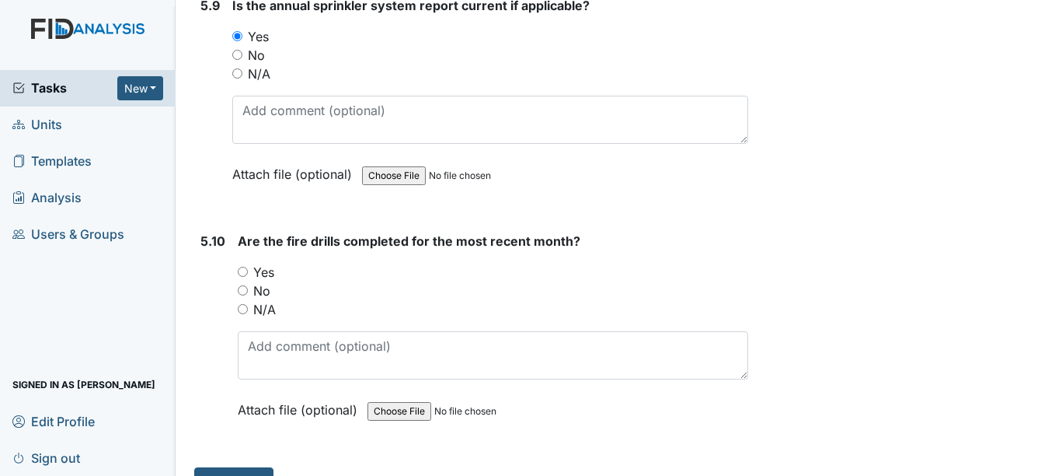
scroll to position [12455, 0]
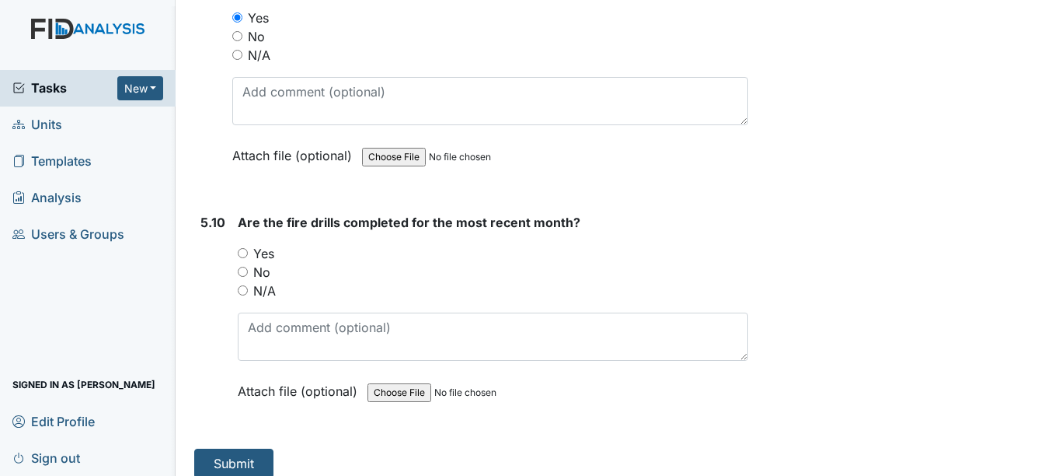
click at [244, 249] on input "Yes" at bounding box center [243, 253] width 10 height 10
radio input "true"
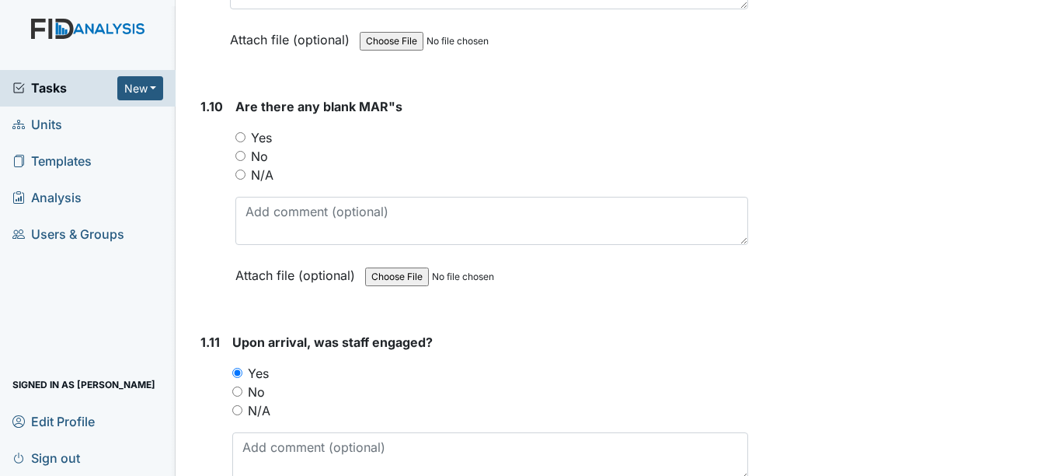
scroll to position [2225, 0]
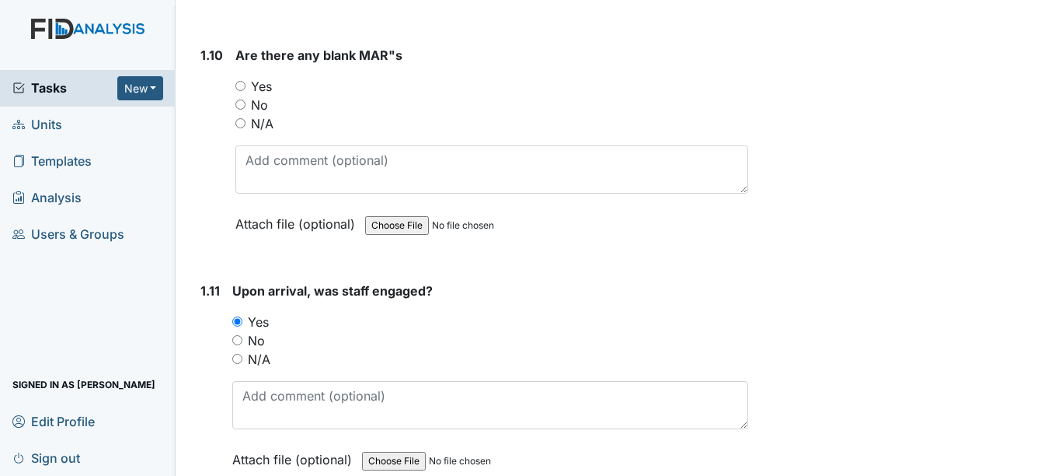
click at [242, 105] on input "No" at bounding box center [240, 104] width 10 height 10
radio input "true"
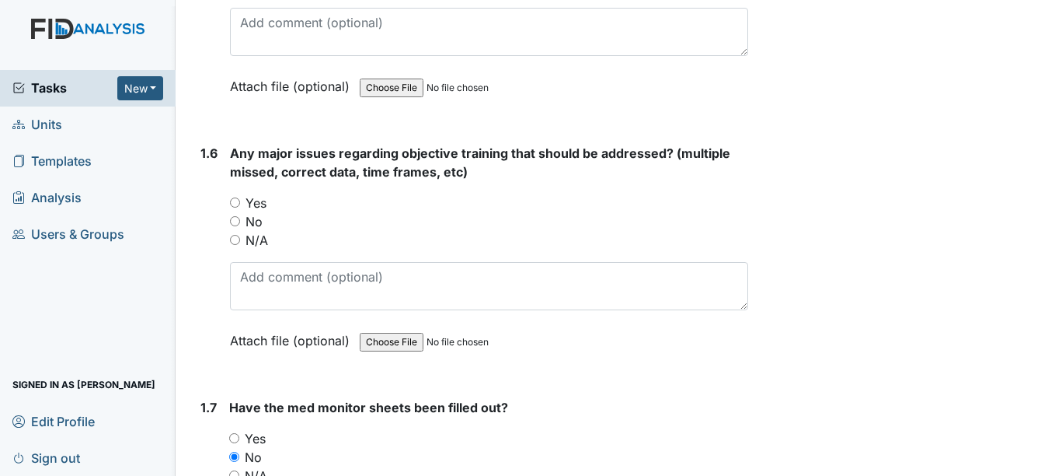
scroll to position [1190, 0]
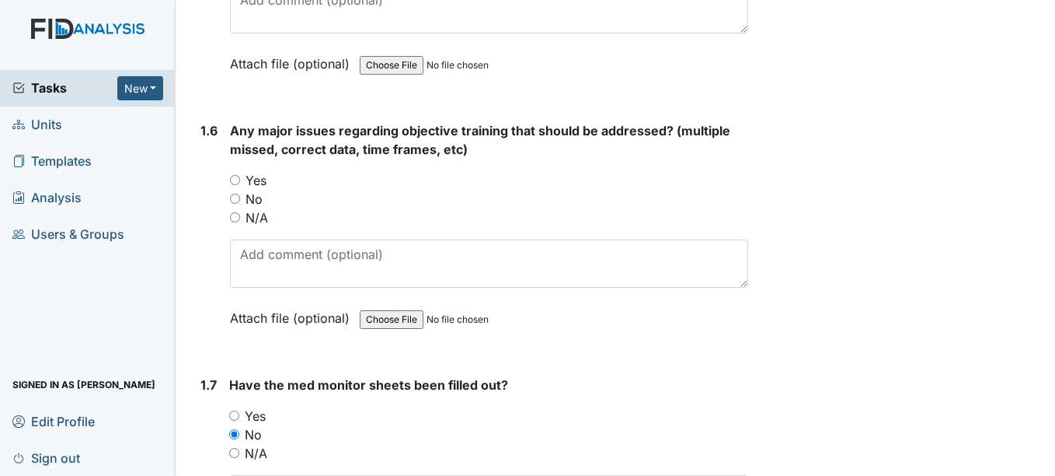
click at [235, 182] on input "Yes" at bounding box center [235, 180] width 10 height 10
radio input "true"
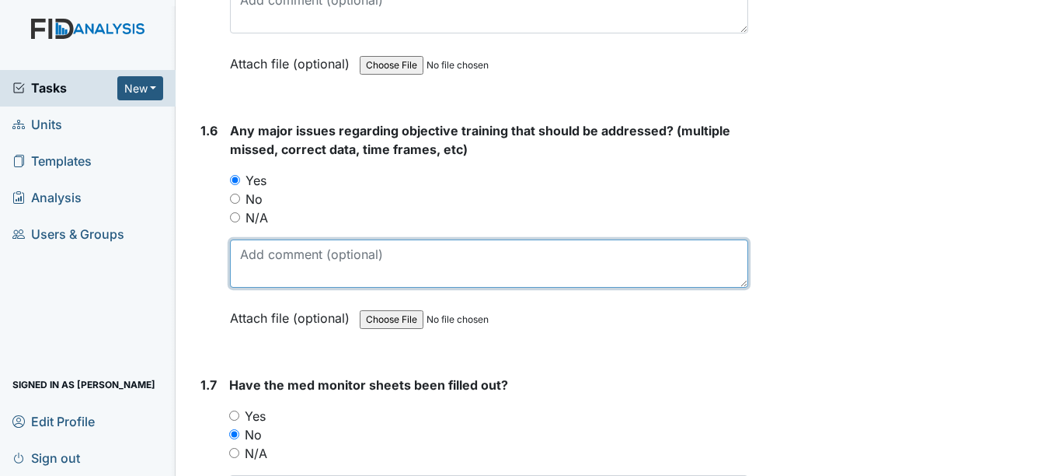
click at [298, 270] on textarea at bounding box center [489, 263] width 518 height 48
click at [395, 254] on textarea "DG SC018 expired 8/31/25 WT DIL005 expired 9/30/25 SK BEH008 expired SK DIL013 …" at bounding box center [489, 263] width 518 height 48
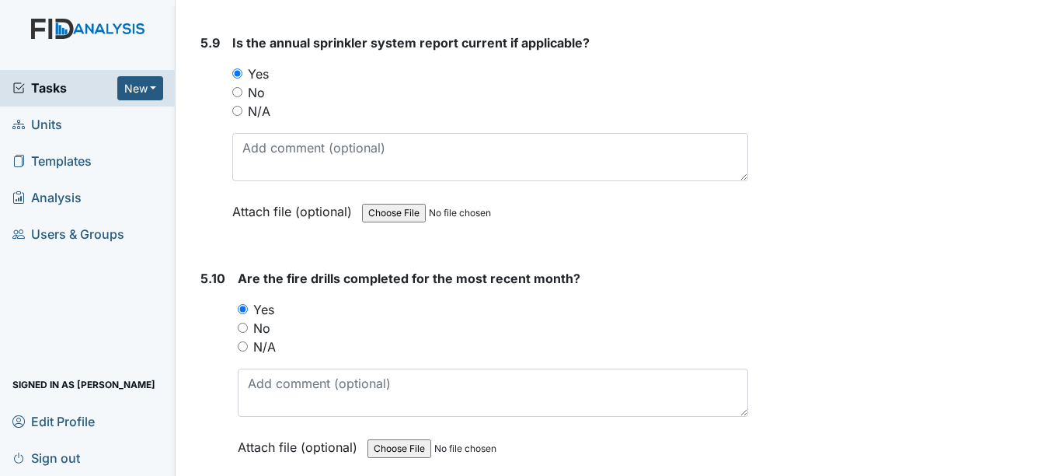
scroll to position [12470, 0]
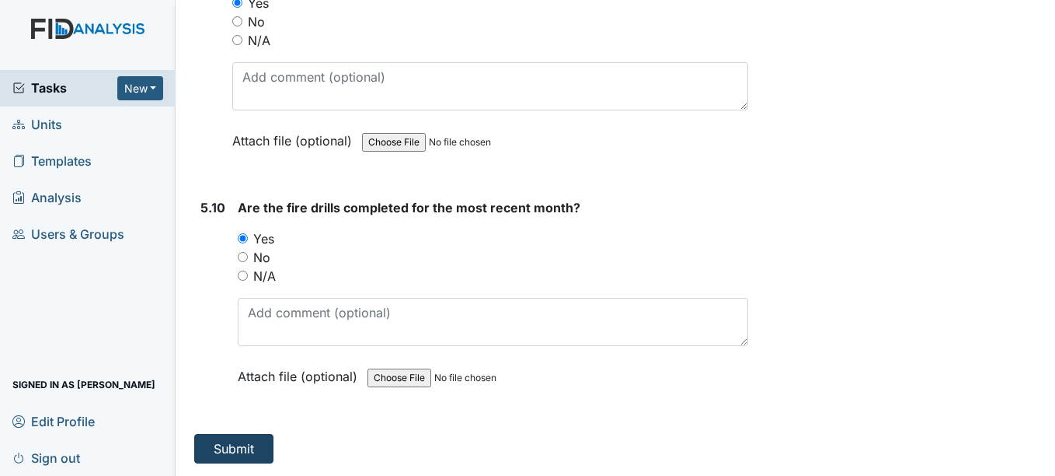
type textarea "DG SC018 expired 8/31/25 WT DIL005 expired 9/30/25 SK BEH008 expired 9/8/25 SK …"
click at [252, 448] on button "Submit" at bounding box center [233, 449] width 79 height 30
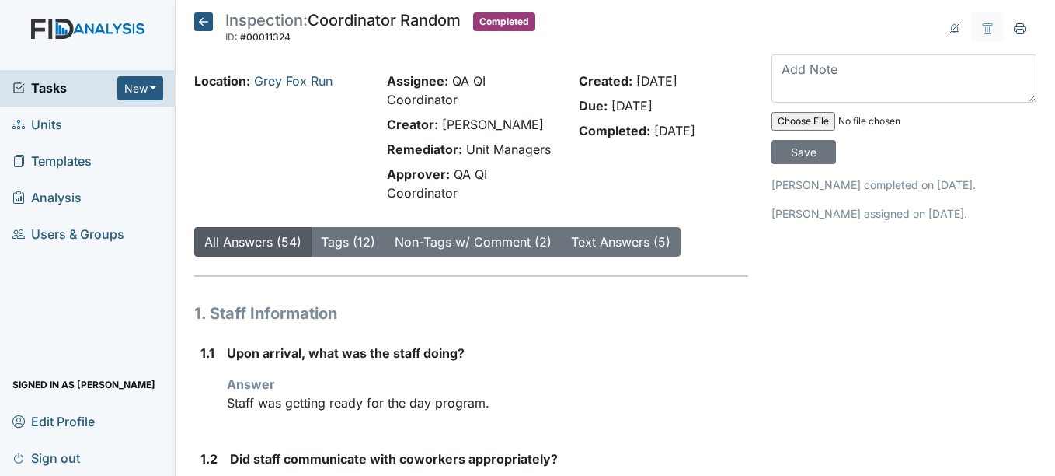
click at [207, 20] on icon at bounding box center [203, 21] width 19 height 19
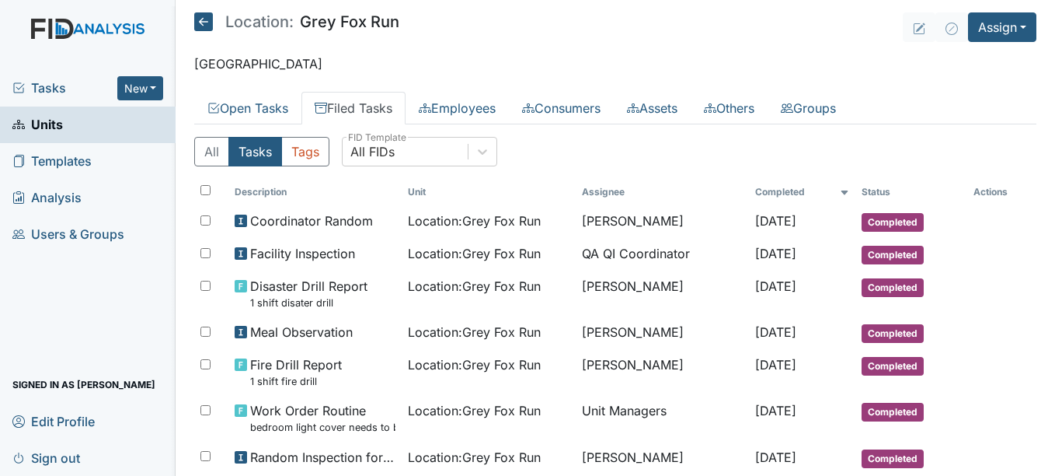
drag, startPoint x: 110, startPoint y: 132, endPoint x: 364, endPoint y: 104, distance: 255.6
click at [364, 104] on link "Filed Tasks" at bounding box center [353, 108] width 104 height 33
click at [127, 117] on link "Units" at bounding box center [88, 124] width 176 height 37
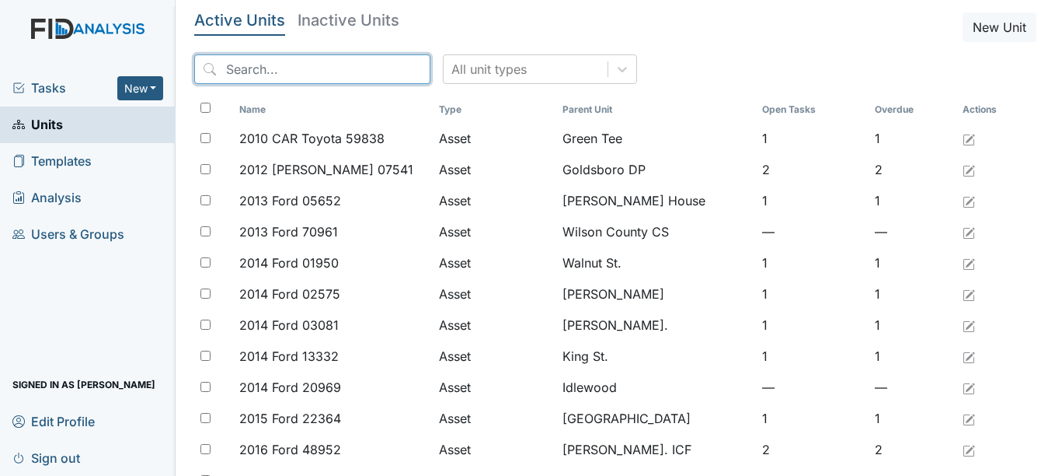
click at [281, 71] on input "search" at bounding box center [312, 69] width 236 height 30
type input "nine foot"
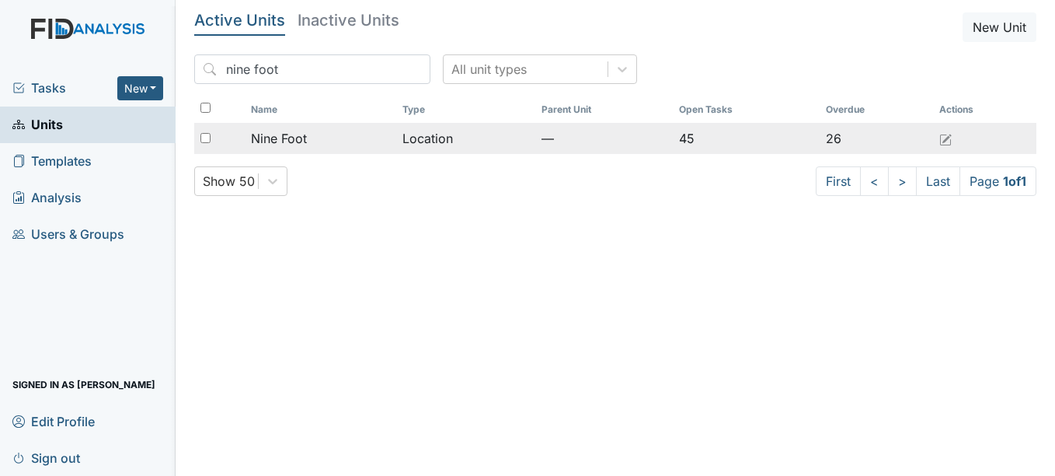
click at [288, 138] on span "Nine Foot" at bounding box center [279, 138] width 56 height 19
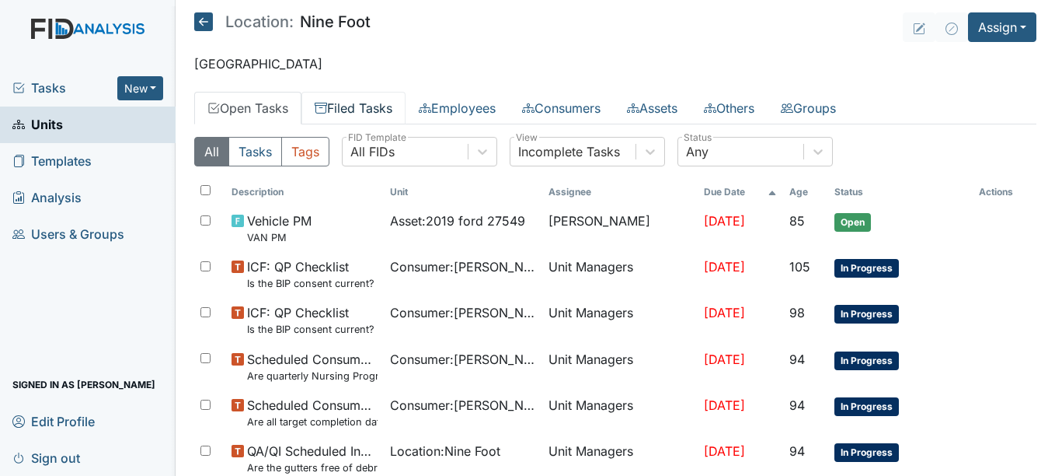
click at [366, 111] on link "Filed Tasks" at bounding box center [353, 108] width 104 height 33
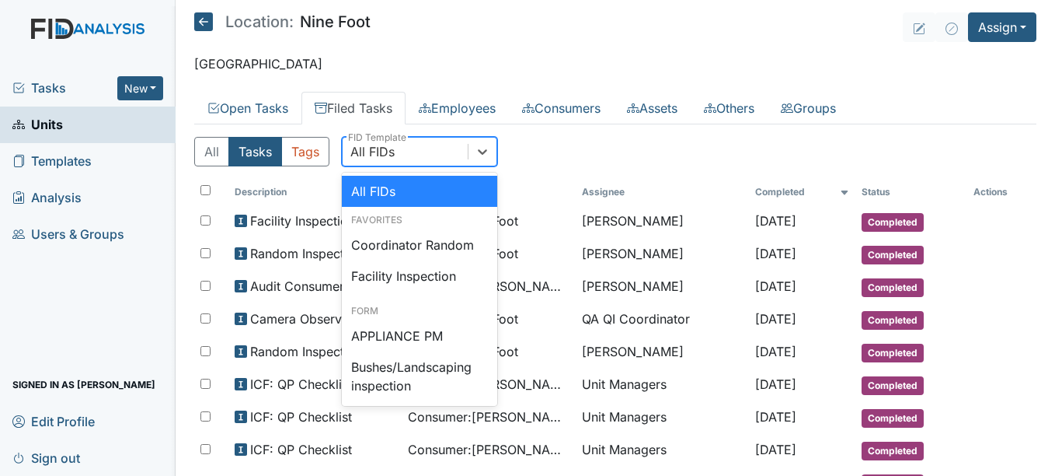
click at [386, 152] on div "All FIDs" at bounding box center [372, 151] width 44 height 19
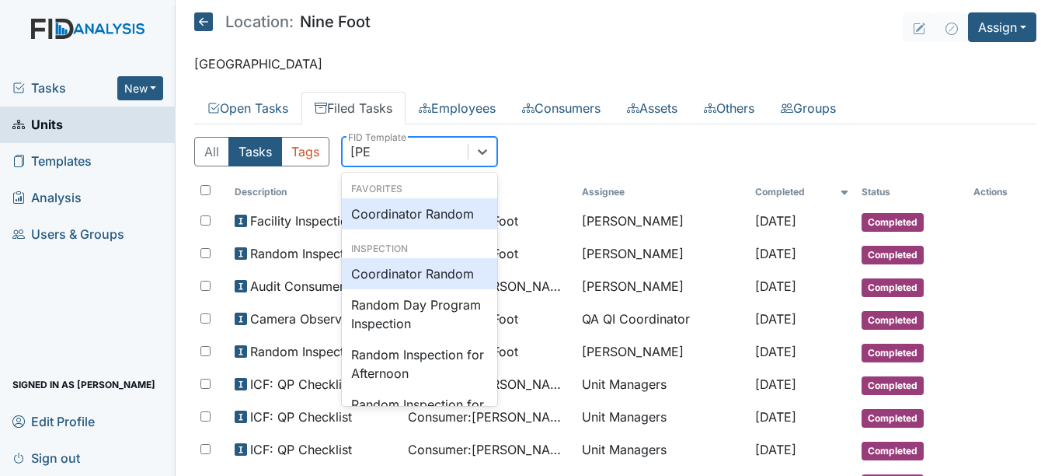
type input "random"
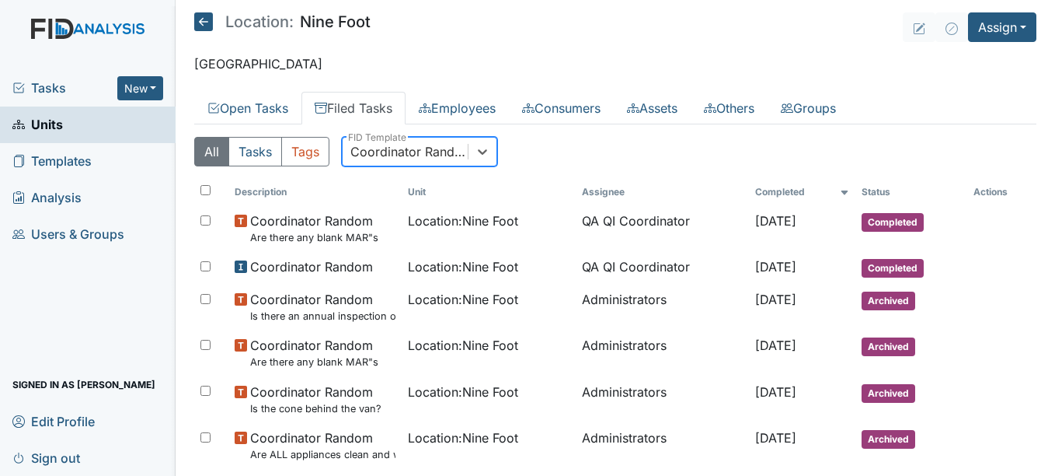
click at [430, 157] on div "Coordinator Random" at bounding box center [409, 151] width 119 height 19
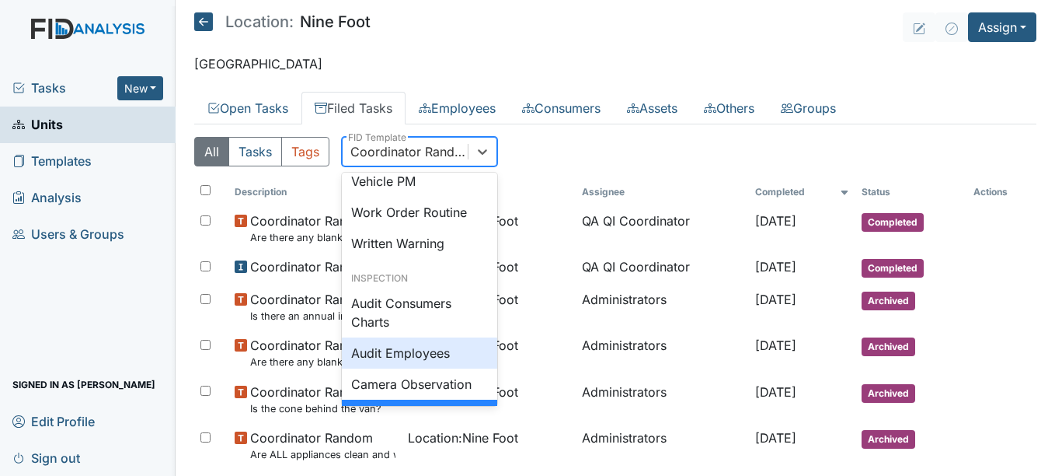
scroll to position [824, 0]
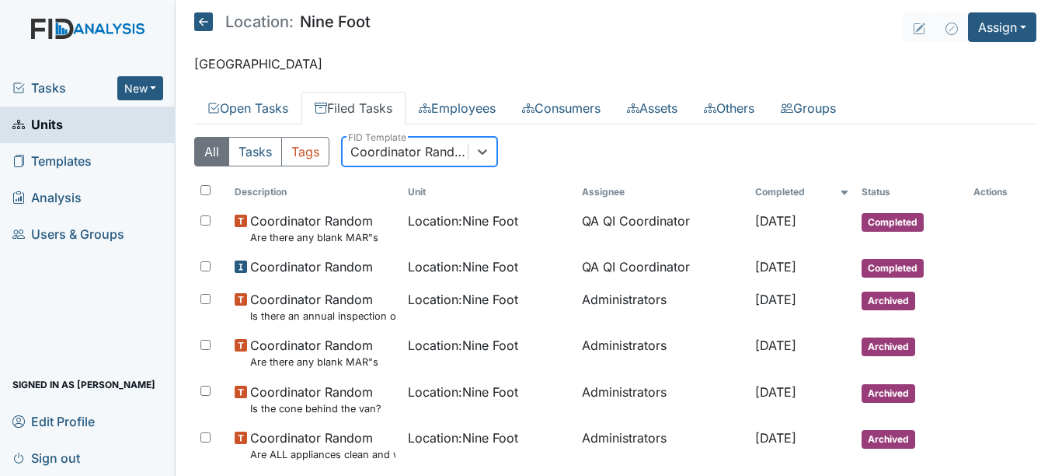
click at [412, 148] on div "Coordinator Random" at bounding box center [409, 151] width 119 height 19
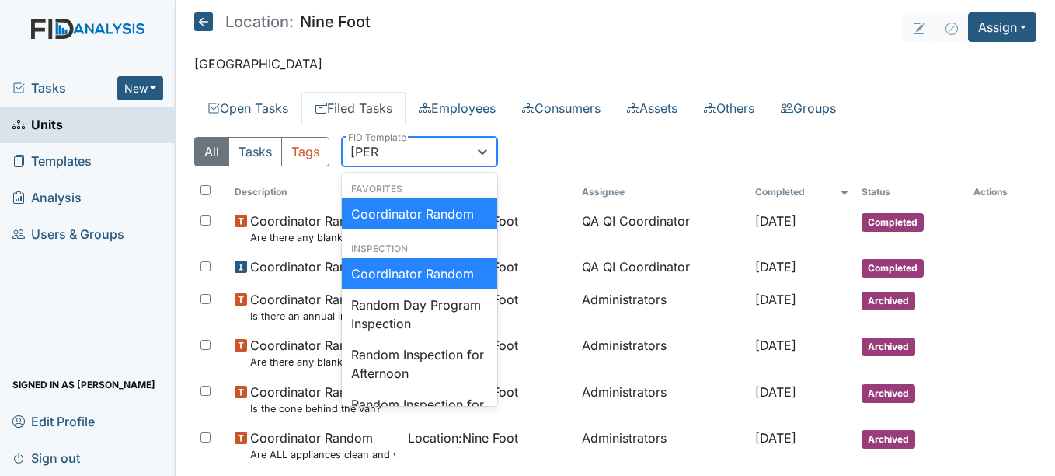
type input "random"
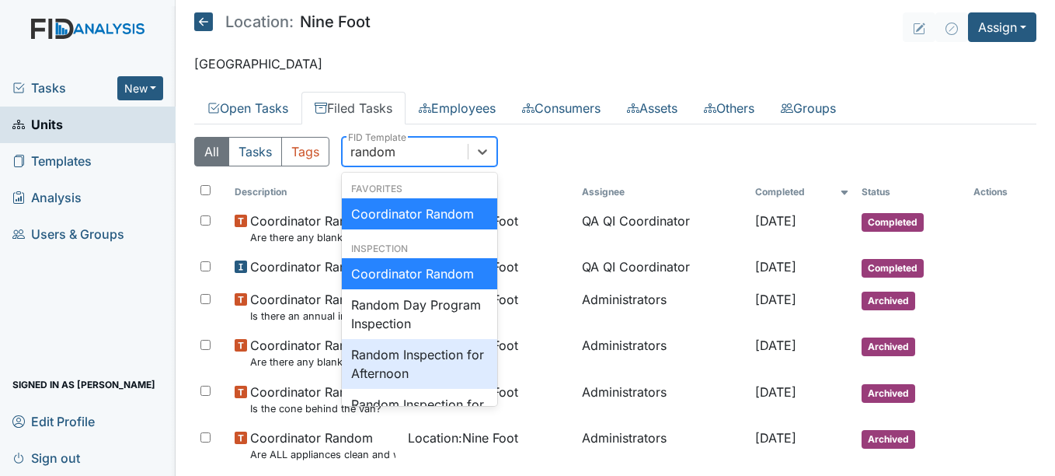
click at [419, 357] on div "Random Inspection for Afternoon" at bounding box center [419, 364] width 155 height 50
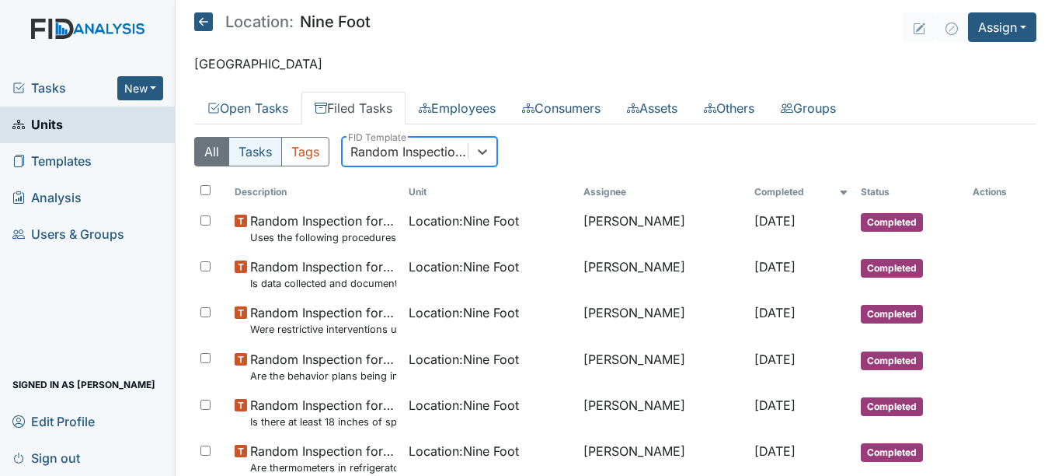
click at [274, 158] on button "Tasks" at bounding box center [255, 152] width 54 height 30
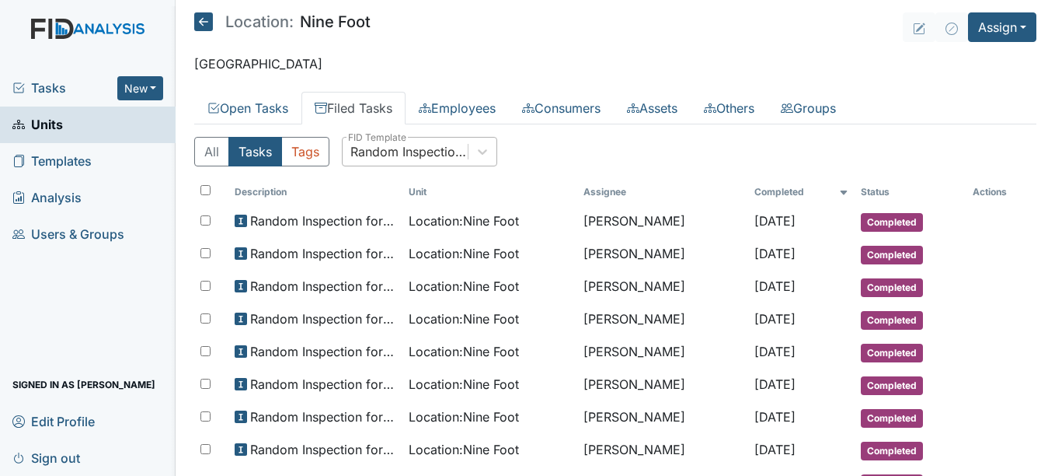
click at [460, 162] on div "Random Inspection for Afternoon" at bounding box center [405, 152] width 125 height 28
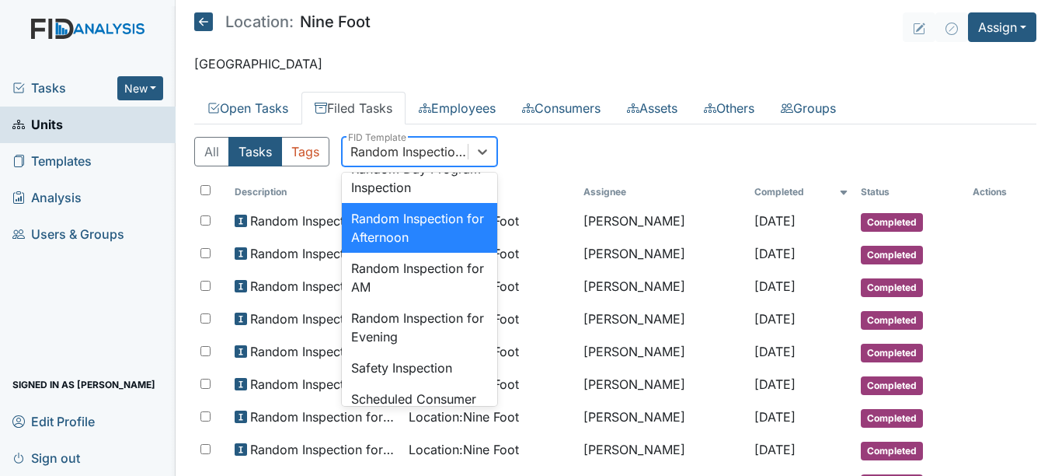
scroll to position [1507, 0]
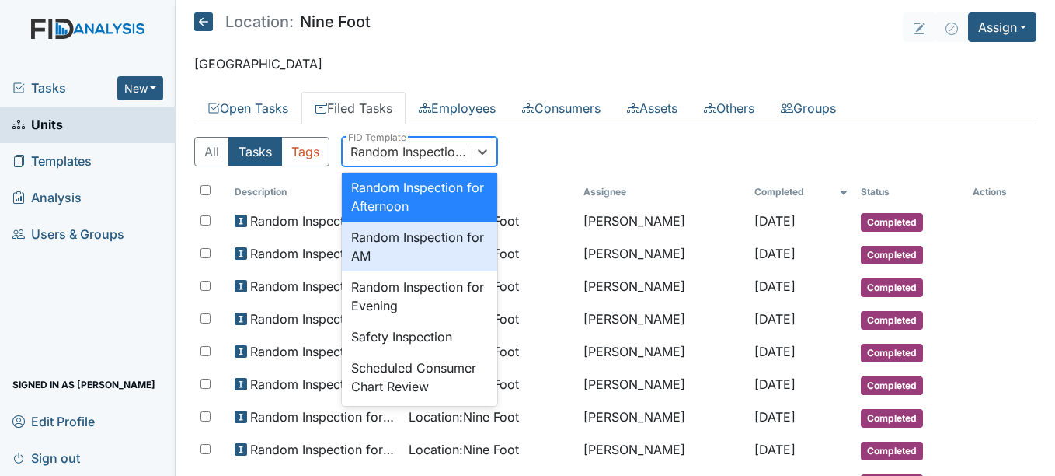
click at [430, 271] on div "Random Inspection for AM" at bounding box center [419, 246] width 155 height 50
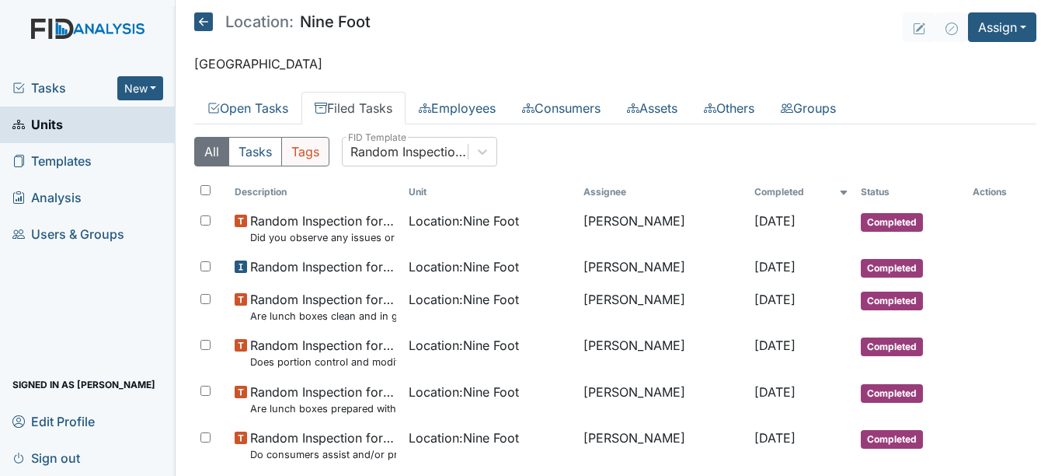
click at [281, 148] on button "Tags" at bounding box center [305, 152] width 48 height 30
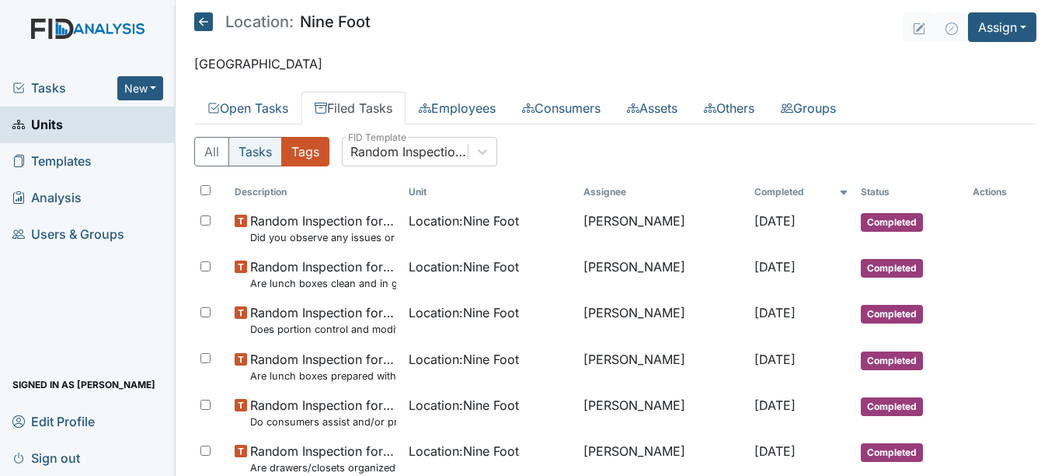
click at [263, 156] on button "Tasks" at bounding box center [255, 152] width 54 height 30
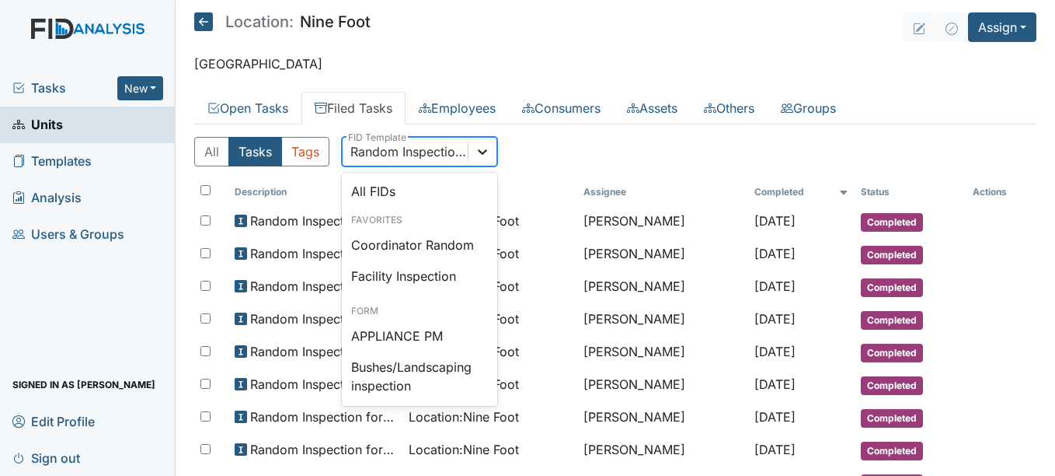
click at [481, 155] on icon at bounding box center [483, 152] width 16 height 16
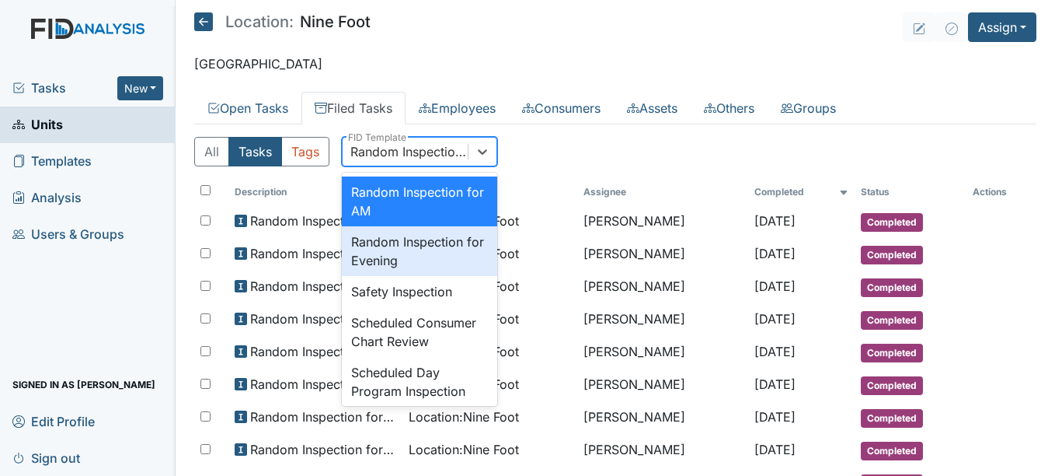
scroll to position [1557, 0]
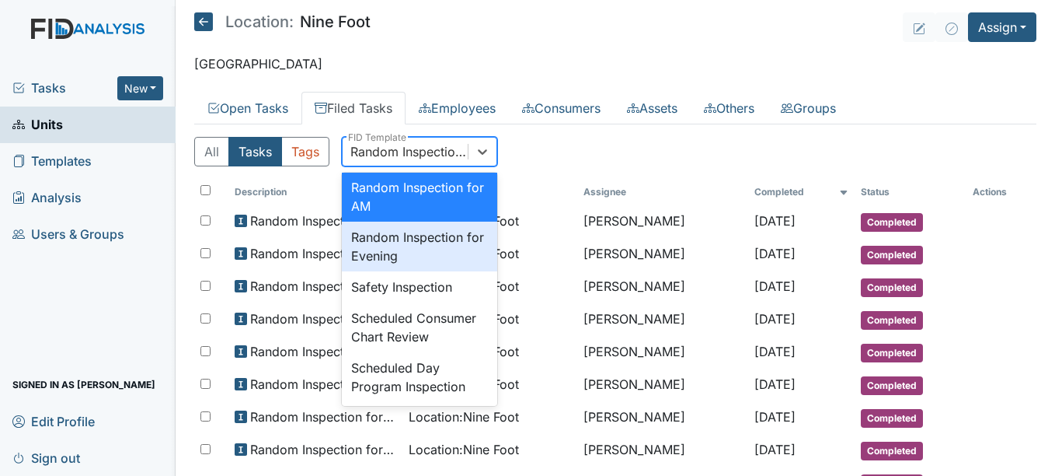
click at [438, 271] on div "Random Inspection for Evening" at bounding box center [419, 246] width 155 height 50
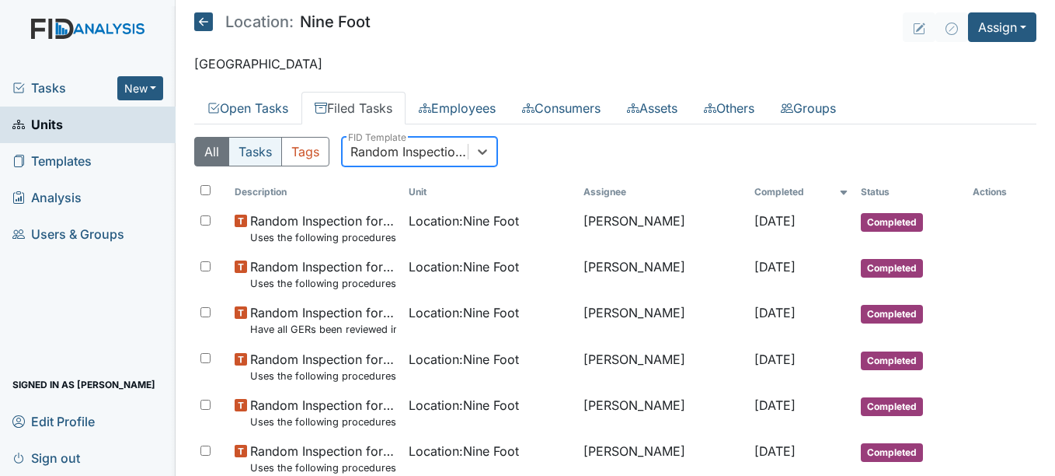
click at [263, 148] on button "Tasks" at bounding box center [255, 152] width 54 height 30
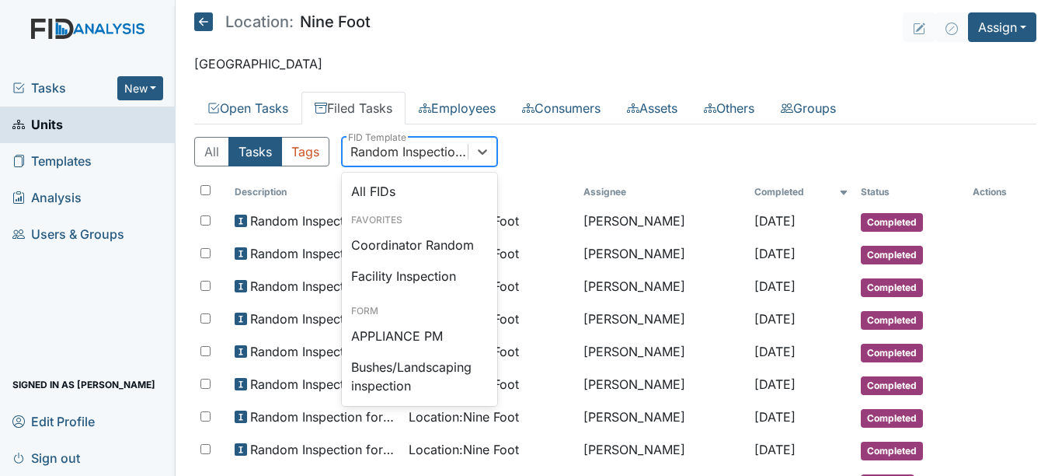
click at [424, 145] on div "Random Inspection for Evening" at bounding box center [409, 151] width 119 height 19
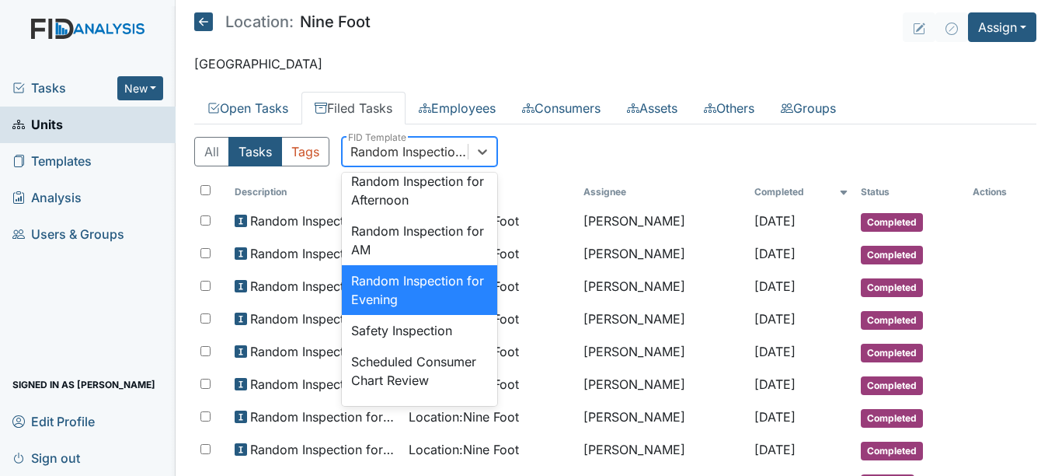
click at [608, 154] on div "All Tasks Tags option Random Inspection for Evening, selected. option Random In…" at bounding box center [615, 158] width 842 height 42
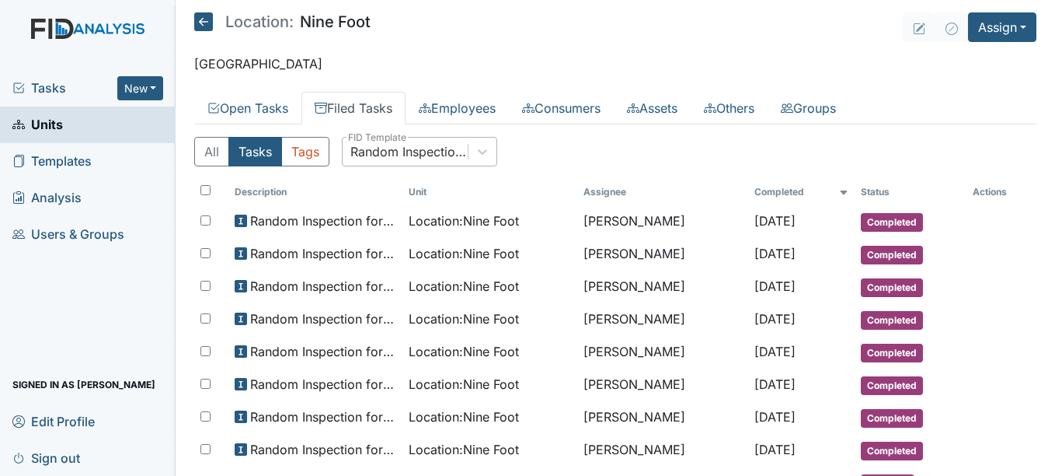
click at [430, 155] on div "Random Inspection for Evening" at bounding box center [409, 151] width 119 height 19
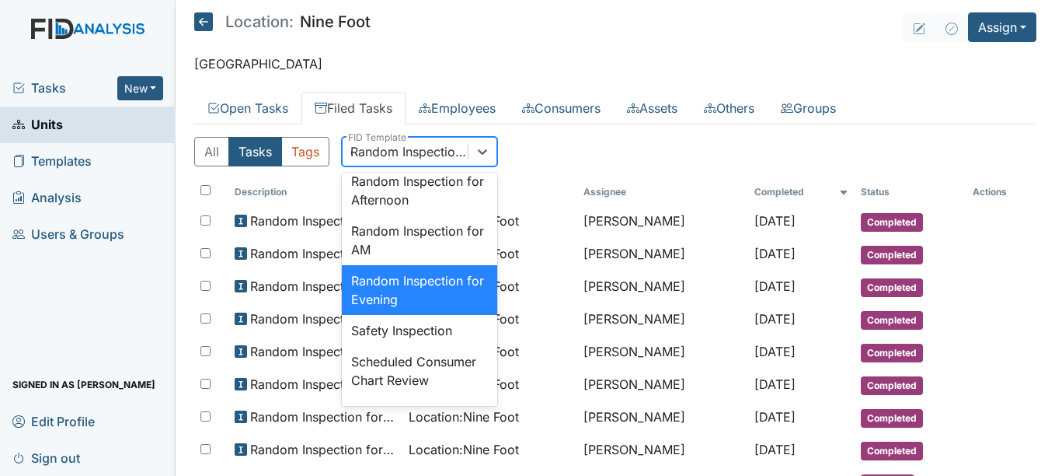
scroll to position [0, 0]
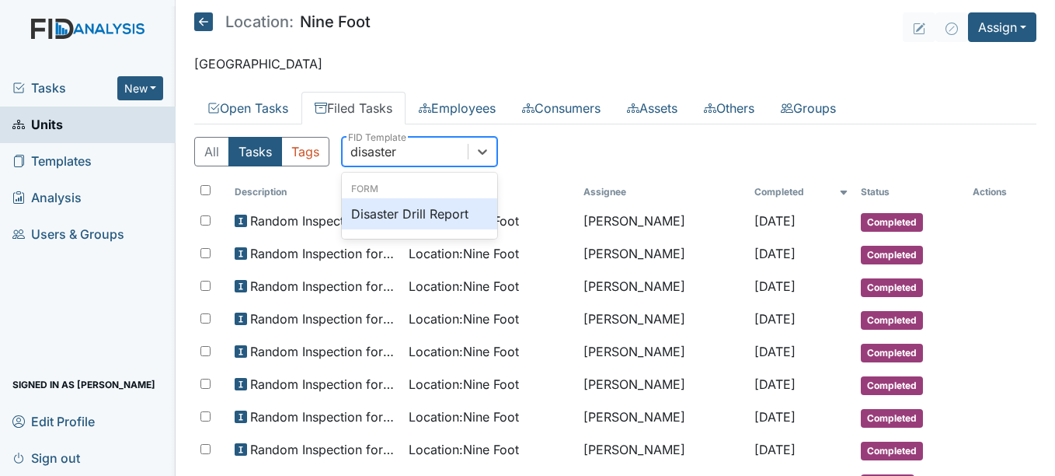
type input "disaster"
click at [430, 223] on div "Disaster Drill Report" at bounding box center [419, 213] width 155 height 31
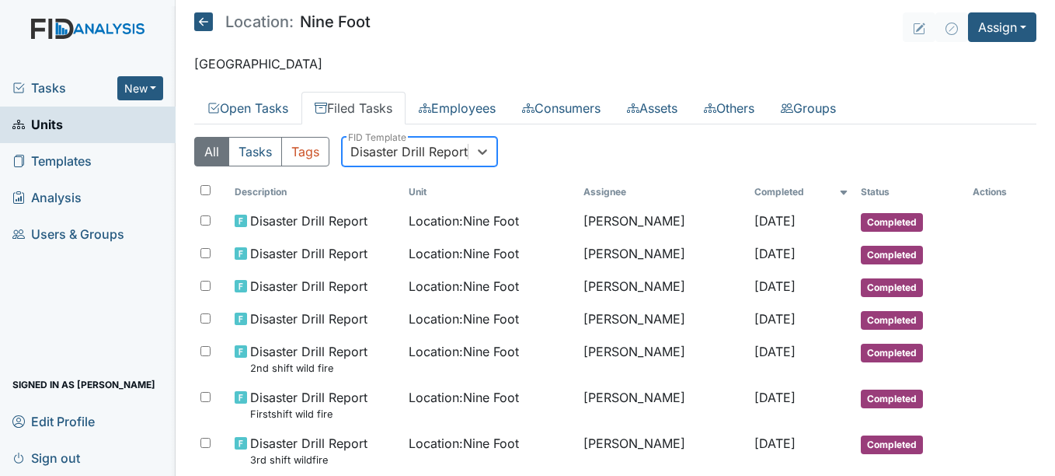
click at [340, 106] on link "Filed Tasks" at bounding box center [353, 108] width 104 height 33
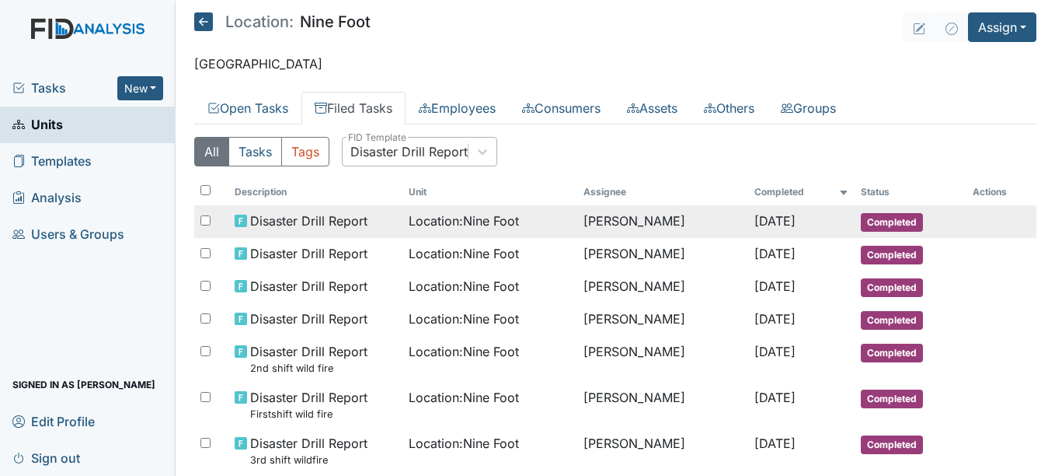
click at [491, 224] on span "Location : Nine Foot" at bounding box center [464, 220] width 110 height 19
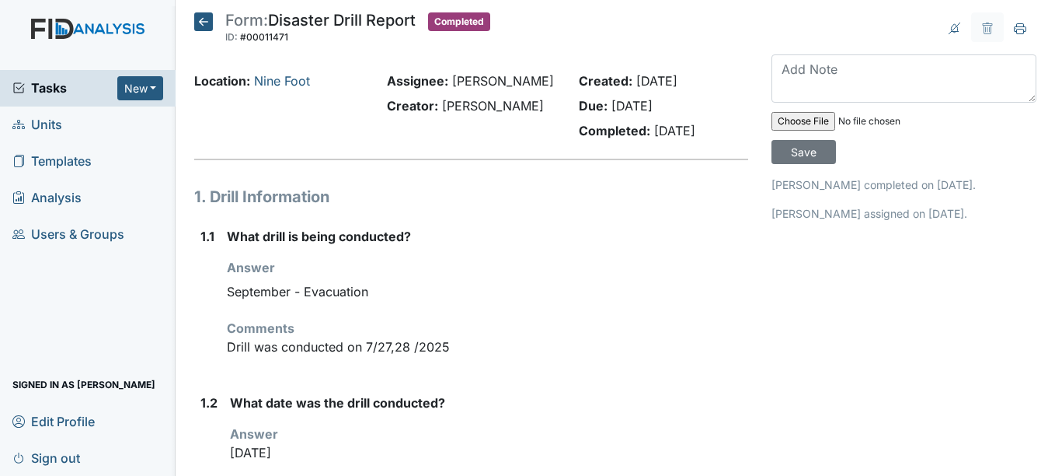
click at [211, 19] on icon at bounding box center [203, 21] width 19 height 19
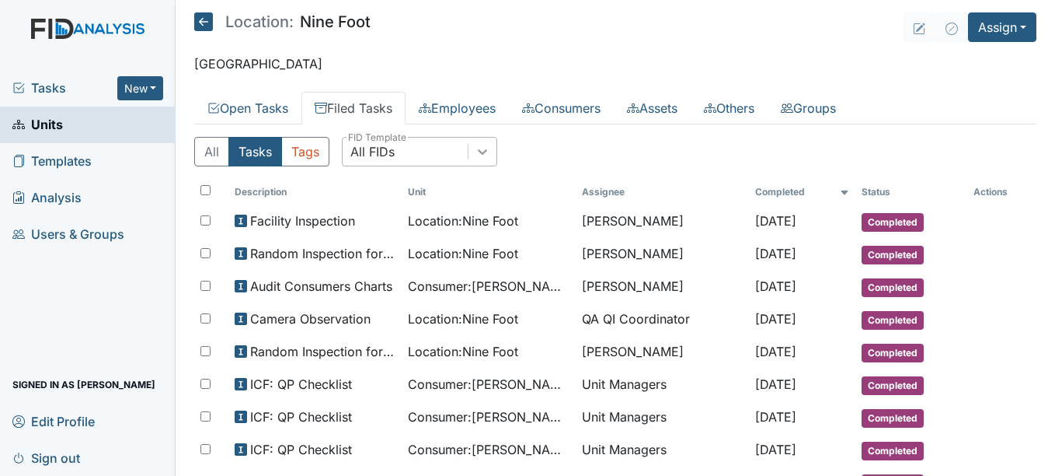
click at [482, 153] on icon at bounding box center [483, 151] width 9 height 5
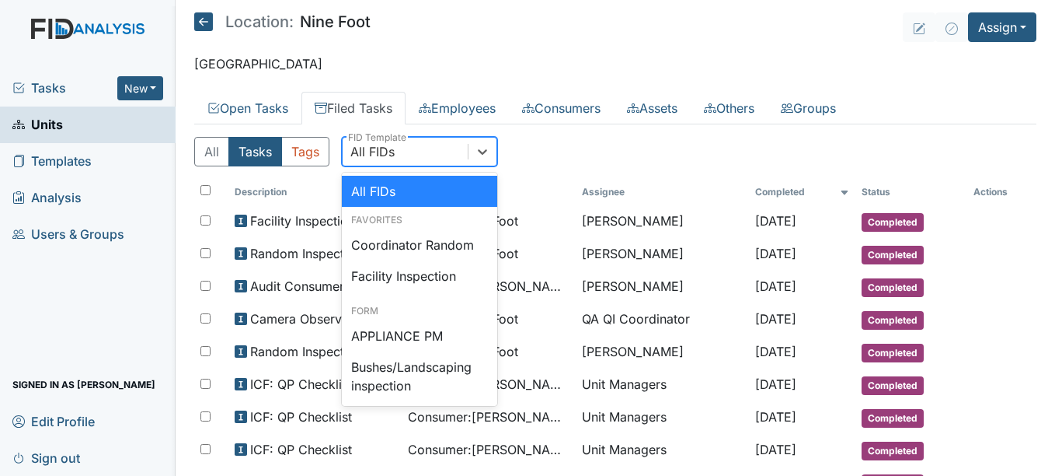
click at [444, 155] on div "All FIDs" at bounding box center [405, 152] width 125 height 28
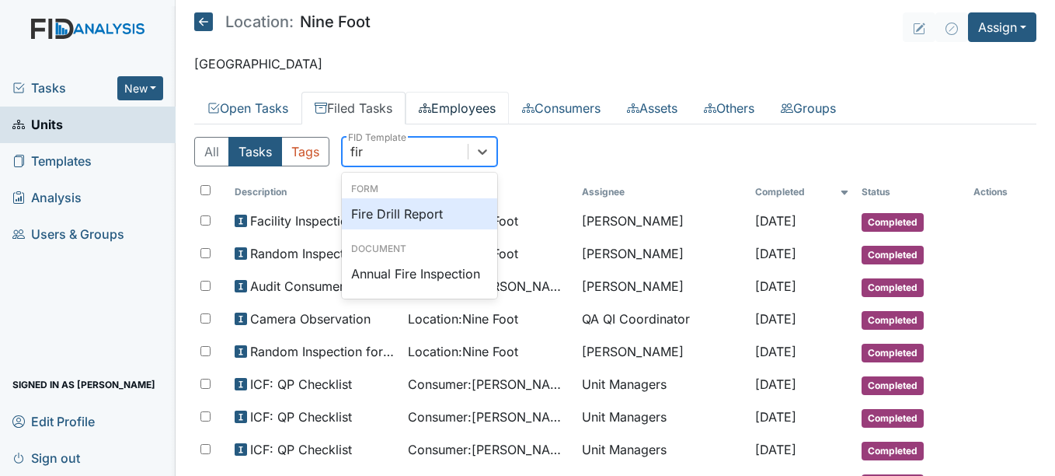
type input "fire"
click at [415, 202] on div "Fire Drill Report" at bounding box center [419, 213] width 155 height 31
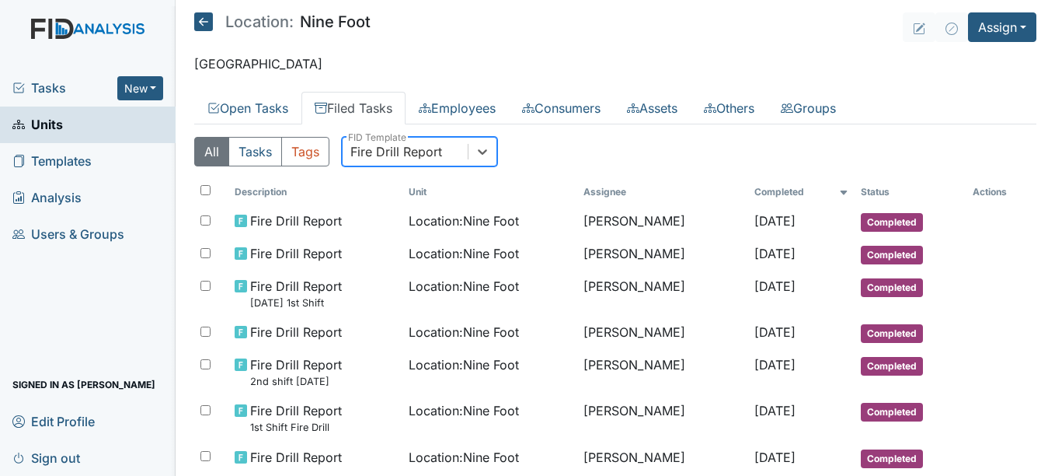
click at [414, 153] on div "Fire Drill Report" at bounding box center [396, 151] width 92 height 19
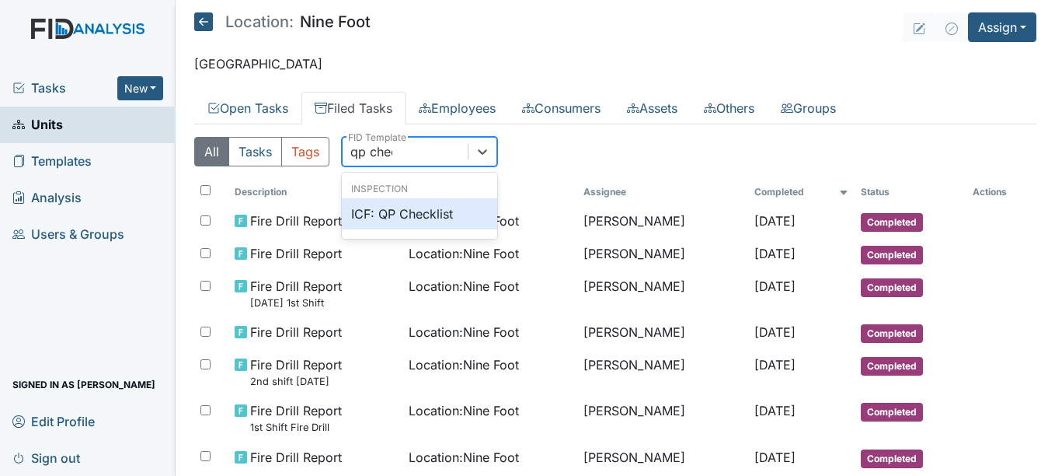
type input "qp check"
click at [416, 213] on div "ICF: QP Checklist" at bounding box center [419, 213] width 155 height 31
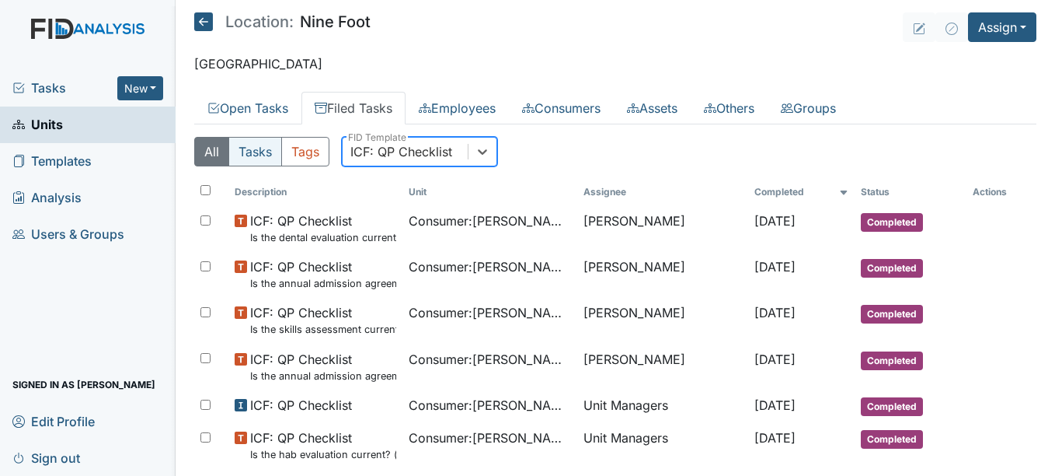
click at [267, 147] on button "Tasks" at bounding box center [255, 152] width 54 height 30
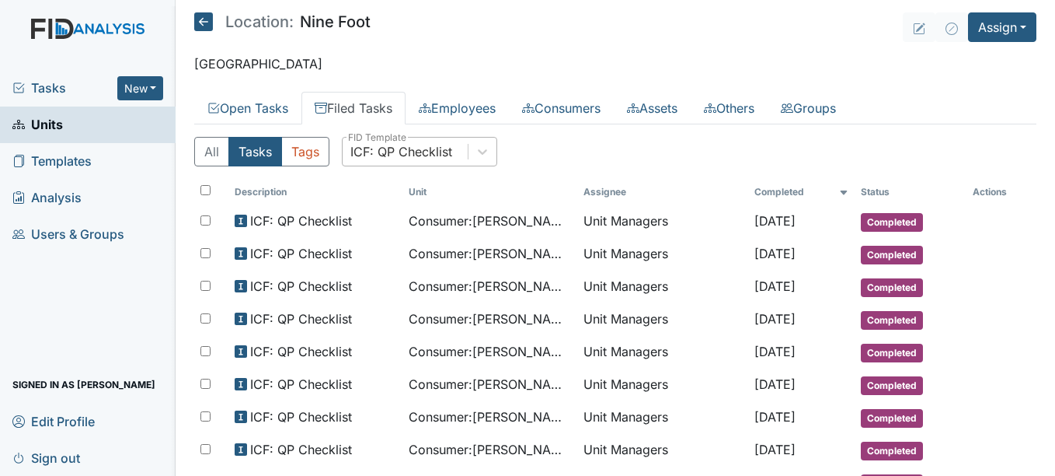
click at [403, 153] on div "ICF: QP Checklist" at bounding box center [401, 151] width 102 height 19
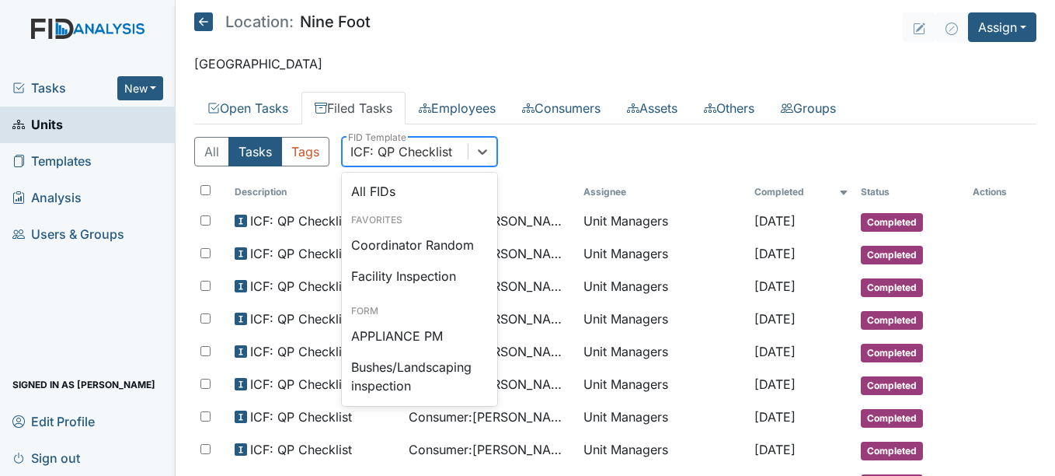
scroll to position [1079, 0]
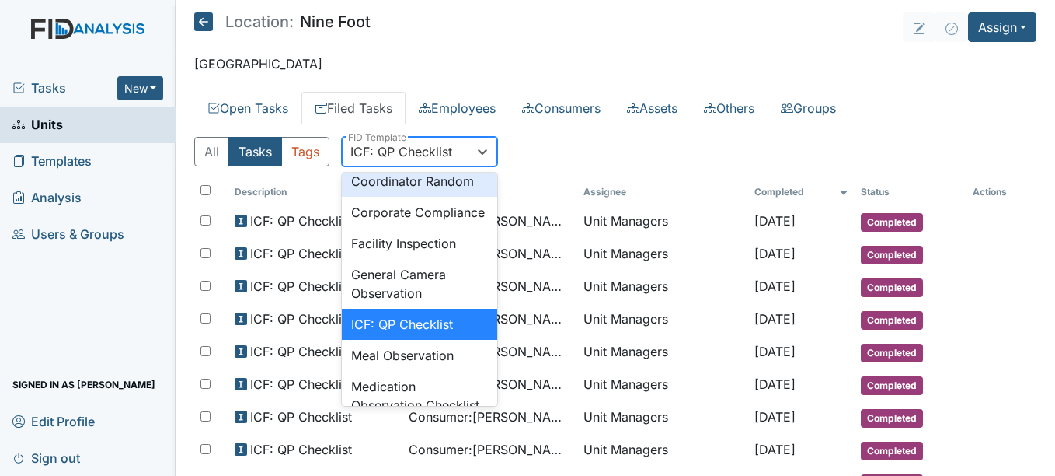
click at [409, 197] on div "Coordinator Random" at bounding box center [419, 181] width 155 height 31
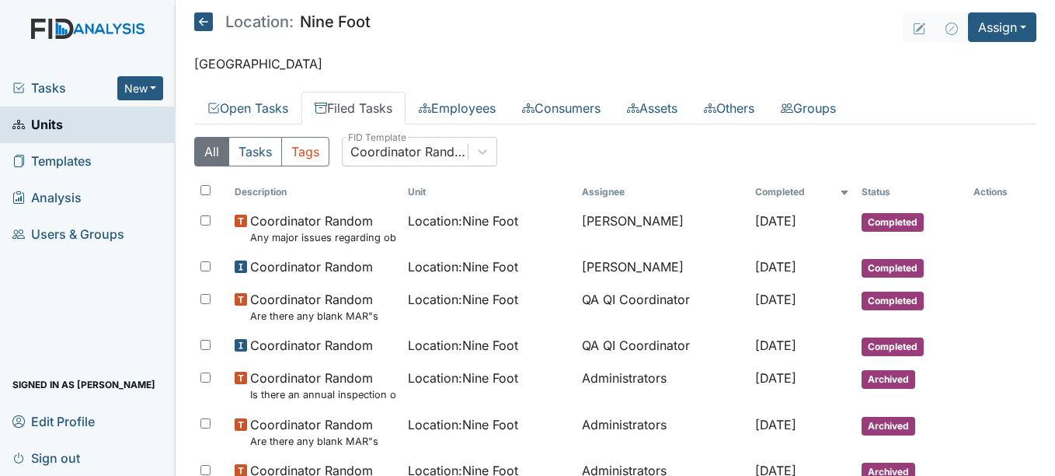
click at [382, 110] on link "Filed Tasks" at bounding box center [353, 108] width 104 height 33
click at [265, 146] on button "Tasks" at bounding box center [255, 152] width 54 height 30
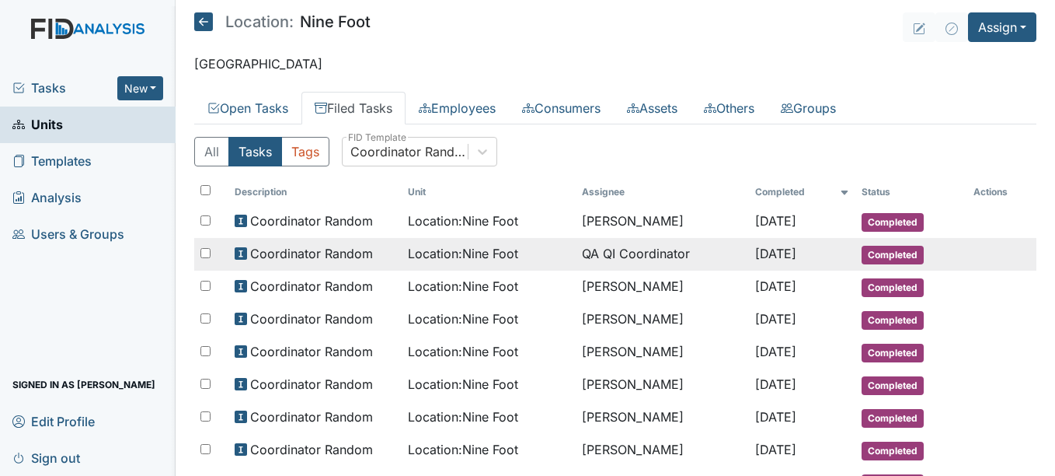
click at [755, 257] on span "Sep 5, 2025" at bounding box center [775, 254] width 41 height 16
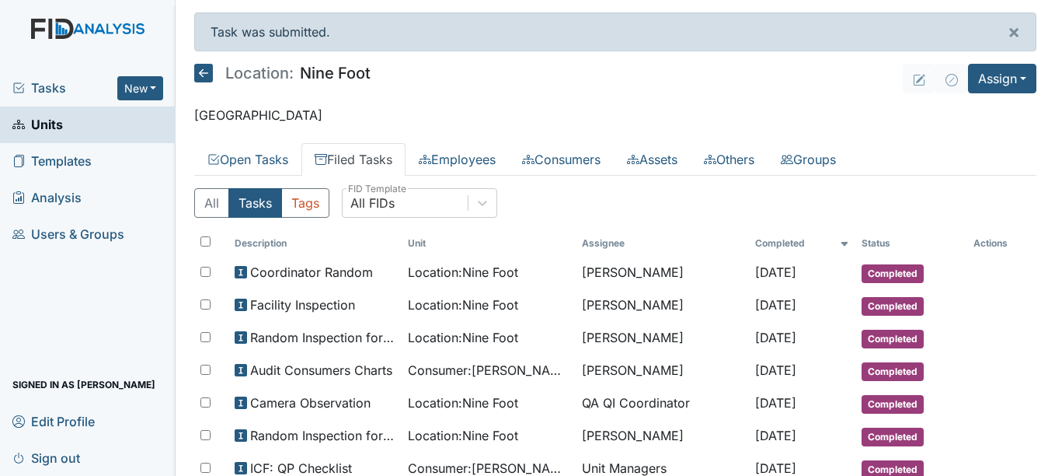
click at [367, 166] on link "Filed Tasks" at bounding box center [353, 159] width 104 height 33
click at [390, 202] on div "All FIDs" at bounding box center [372, 202] width 44 height 19
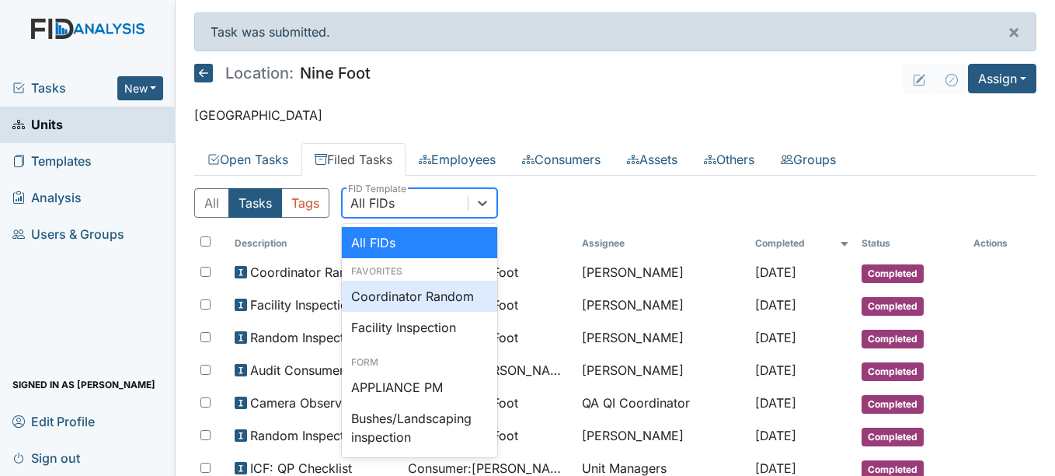
click at [404, 294] on div "Coordinator Random" at bounding box center [419, 296] width 155 height 31
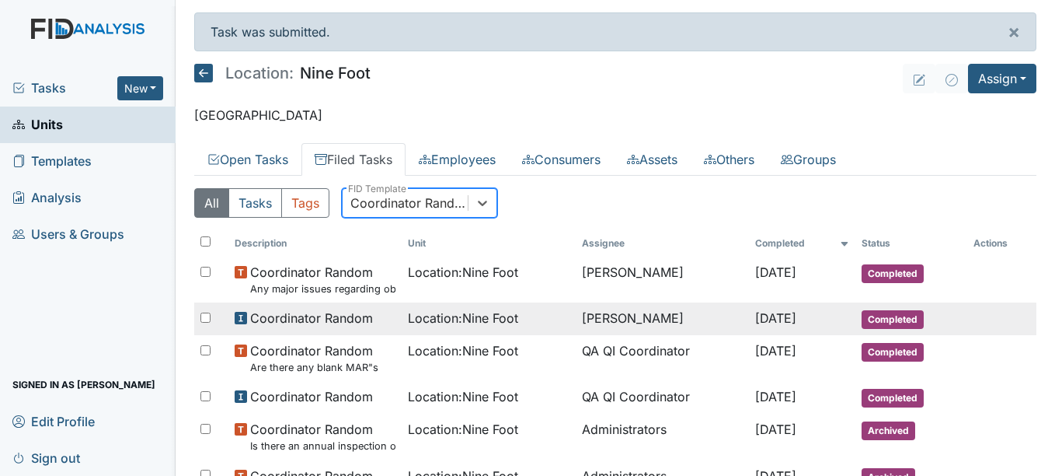
click at [636, 319] on td "[PERSON_NAME]" at bounding box center [663, 318] width 174 height 33
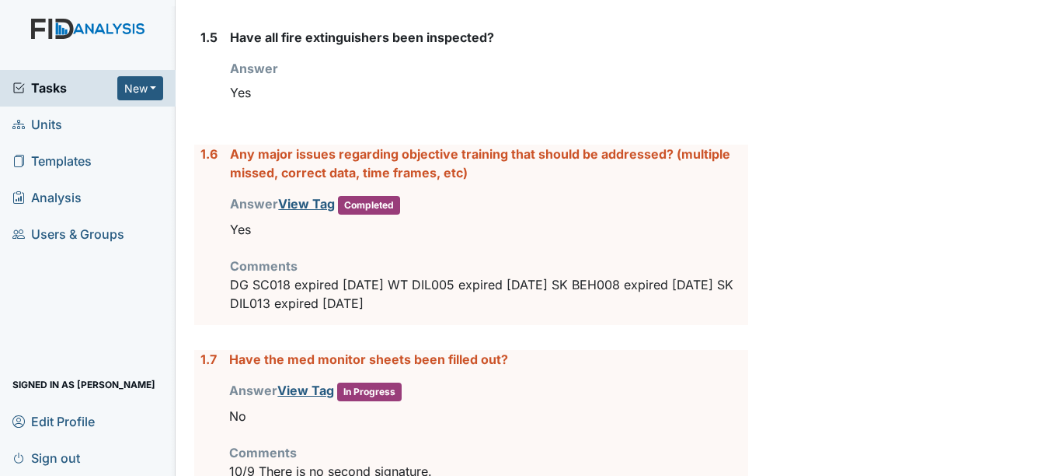
scroll to position [728, 0]
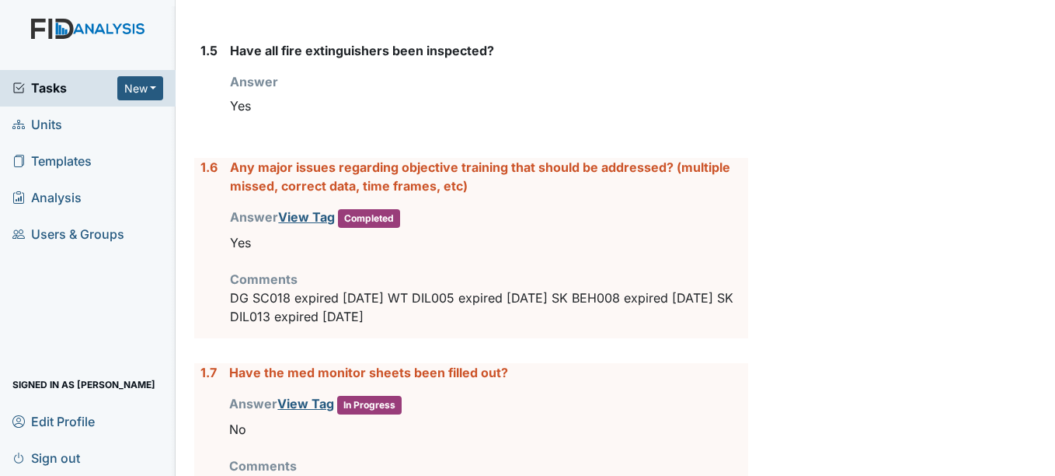
drag, startPoint x: 196, startPoint y: 168, endPoint x: 385, endPoint y: 313, distance: 238.3
click at [385, 313] on div "1.6 Any major issues regarding objective training that should be addressed? (mu…" at bounding box center [470, 248] width 553 height 180
copy div "1.6 Any major issues regarding objective training that should be addressed? (mu…"
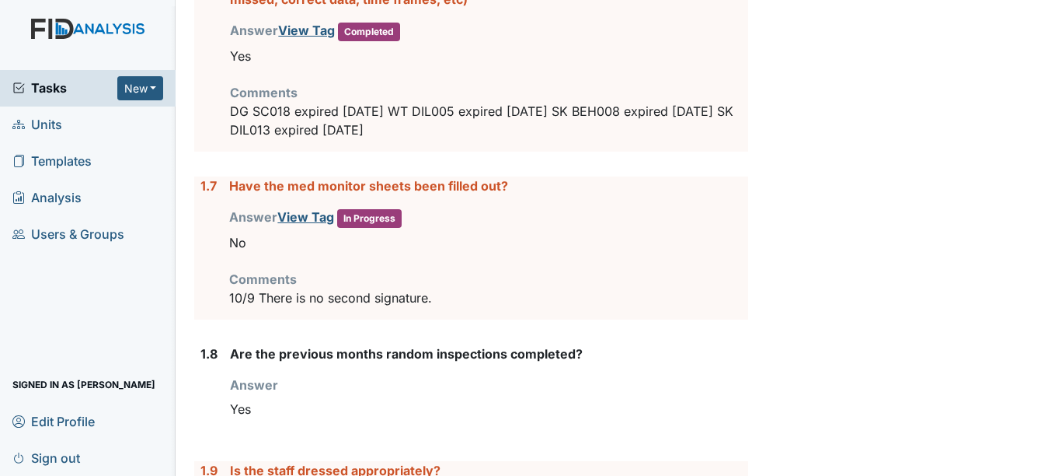
scroll to position [987, 0]
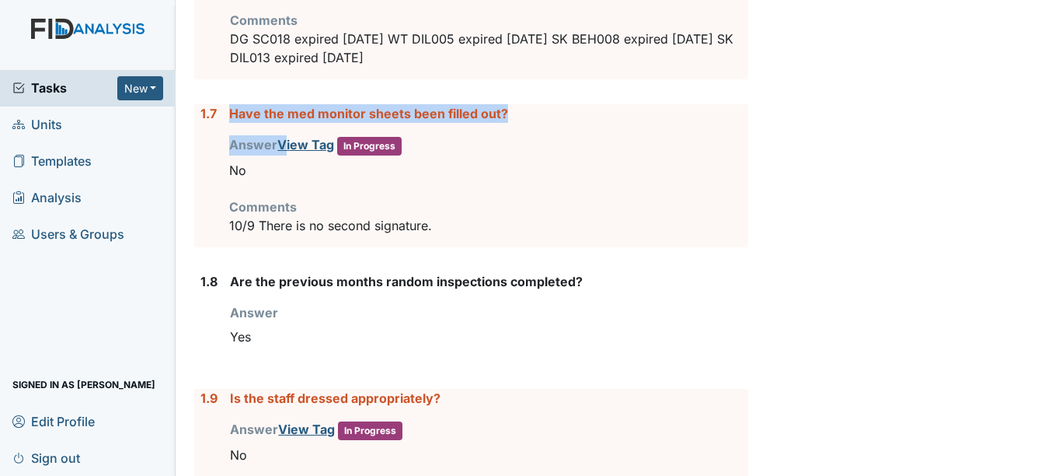
drag, startPoint x: 228, startPoint y: 111, endPoint x: 283, endPoint y: 124, distance: 56.0
click at [283, 124] on div "1.7 Have the med monitor sheets been filled out? Answer View Tag In Progress Yo…" at bounding box center [470, 175] width 553 height 143
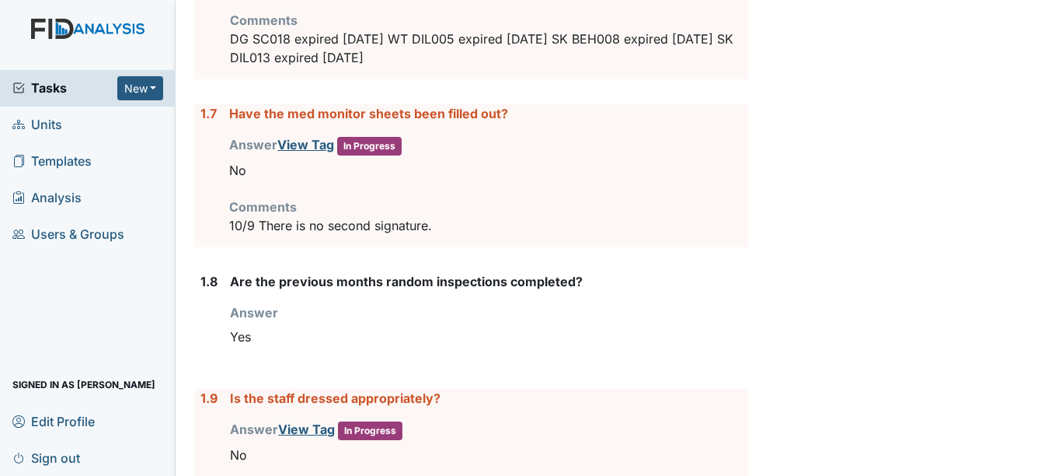
drag, startPoint x: 283, startPoint y: 124, endPoint x: 218, endPoint y: 75, distance: 81.6
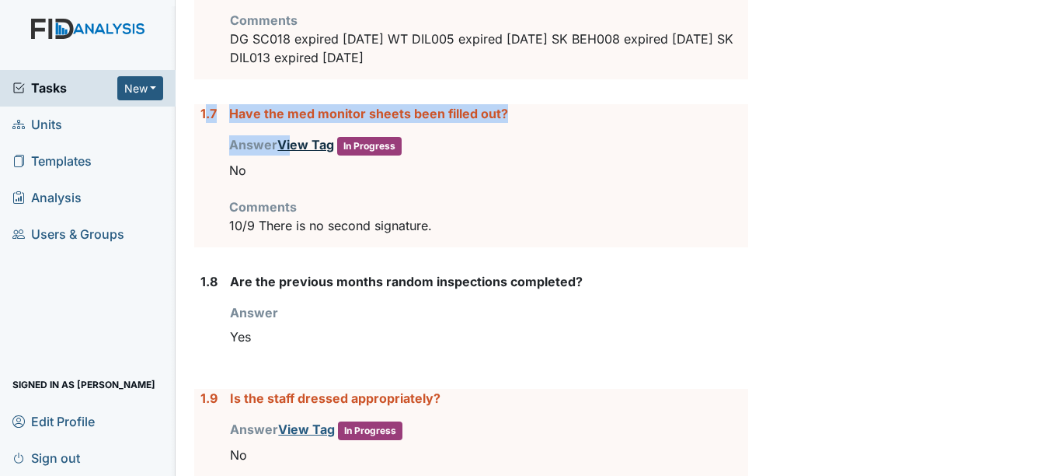
drag, startPoint x: 204, startPoint y: 111, endPoint x: 292, endPoint y: 152, distance: 97.4
click at [292, 152] on div "1.7 Have the med monitor sheets been filled out? Answer View Tag In Progress Yo…" at bounding box center [470, 175] width 553 height 143
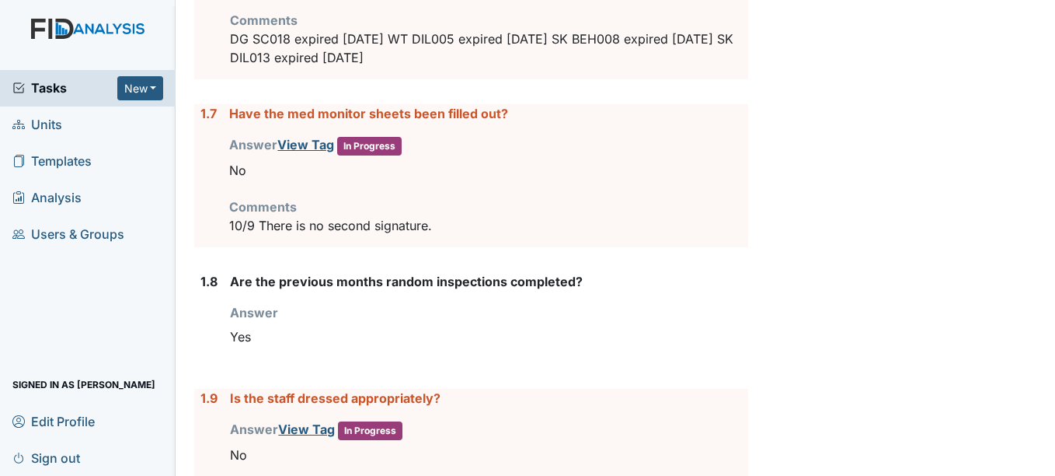
drag, startPoint x: 292, startPoint y: 152, endPoint x: 204, endPoint y: 83, distance: 111.9
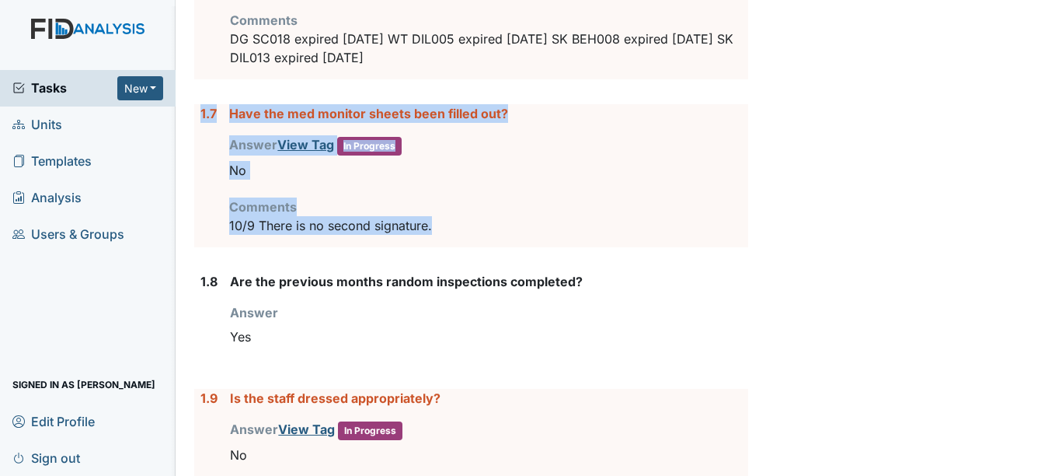
drag, startPoint x: 201, startPoint y: 114, endPoint x: 458, endPoint y: 218, distance: 276.8
click at [458, 218] on div "1.7 Have the med monitor sheets been filled out? Answer View Tag In Progress Yo…" at bounding box center [470, 175] width 553 height 143
copy div "1.7 Have the med monitor sheets been filled out? Answer View Tag In Progress Yo…"
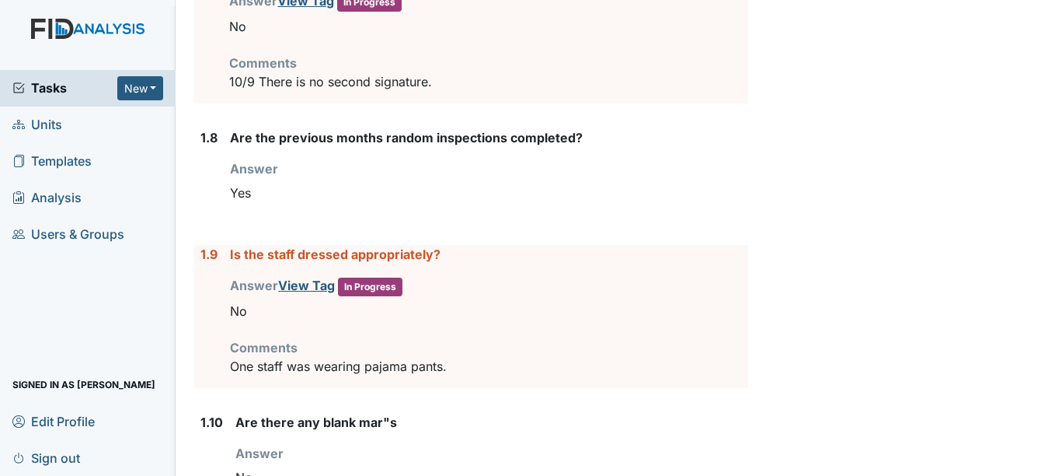
scroll to position [1132, 0]
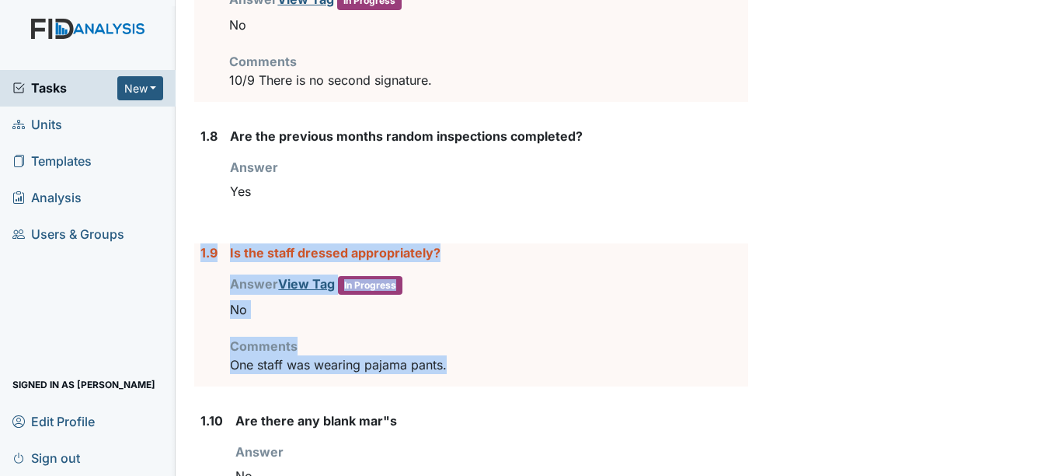
drag, startPoint x: 197, startPoint y: 255, endPoint x: 457, endPoint y: 362, distance: 281.5
click at [457, 362] on div "1.9 Is the staff dressed appropriately? Answer View Tag In Progress You must se…" at bounding box center [470, 314] width 553 height 143
copy div "1.9 Is the staff dressed appropriately? Answer View Tag In Progress You must se…"
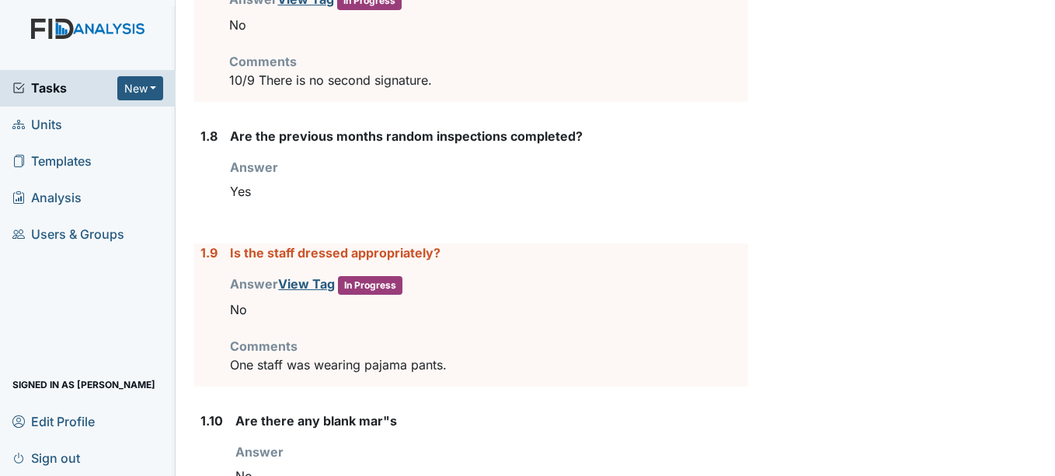
click at [195, 316] on div "1.9 Is the staff dressed appropriately? Answer View Tag In Progress You must se…" at bounding box center [470, 314] width 553 height 143
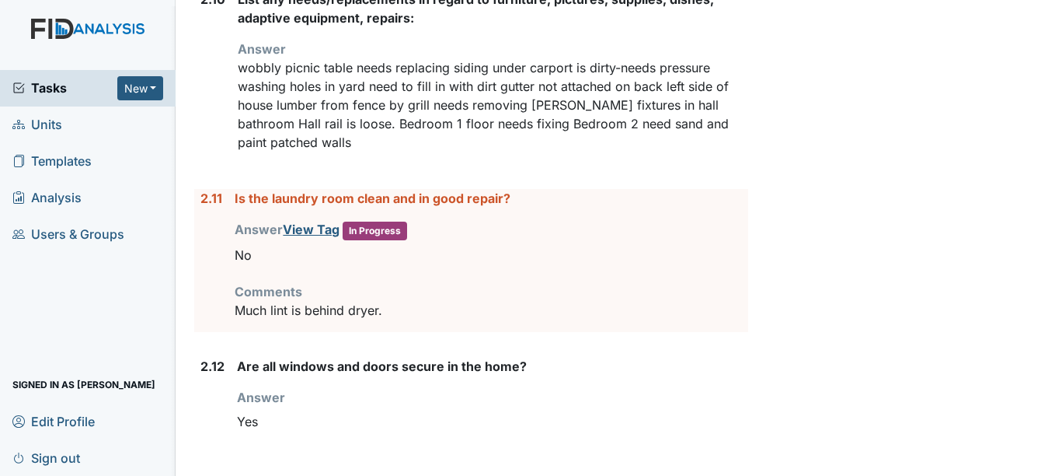
scroll to position [2922, 0]
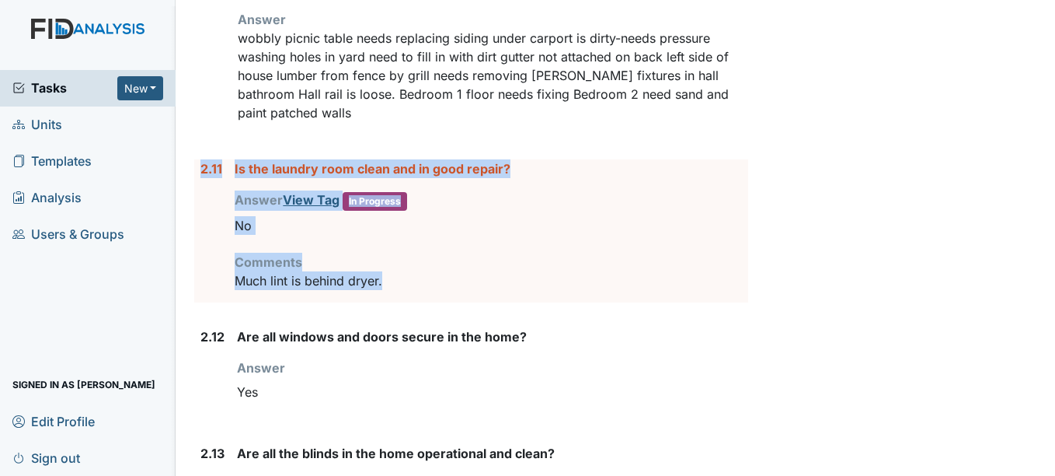
drag, startPoint x: 200, startPoint y: 168, endPoint x: 449, endPoint y: 281, distance: 274.0
click at [449, 281] on div "2.11 Is the laundry room clean and in good repair? Answer View Tag In Progress …" at bounding box center [470, 230] width 553 height 143
copy div "2.11 Is the laundry room clean and in good repair? Answer View Tag In Progress …"
click at [207, 300] on div "2.11" at bounding box center [211, 230] width 22 height 143
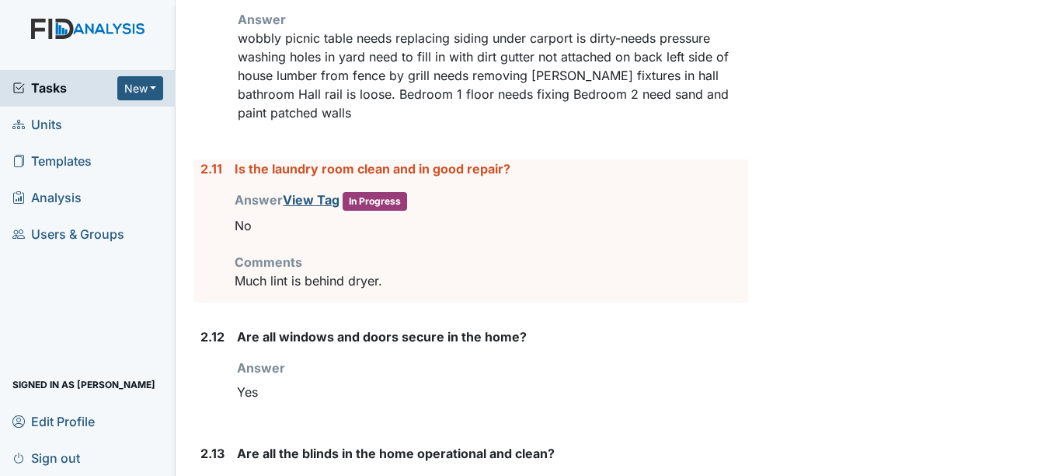
click at [1043, 462] on main "Inspection: Coordinator Random ID: #00011157 Completed Autosaving... Location: …" at bounding box center [616, 238] width 880 height 476
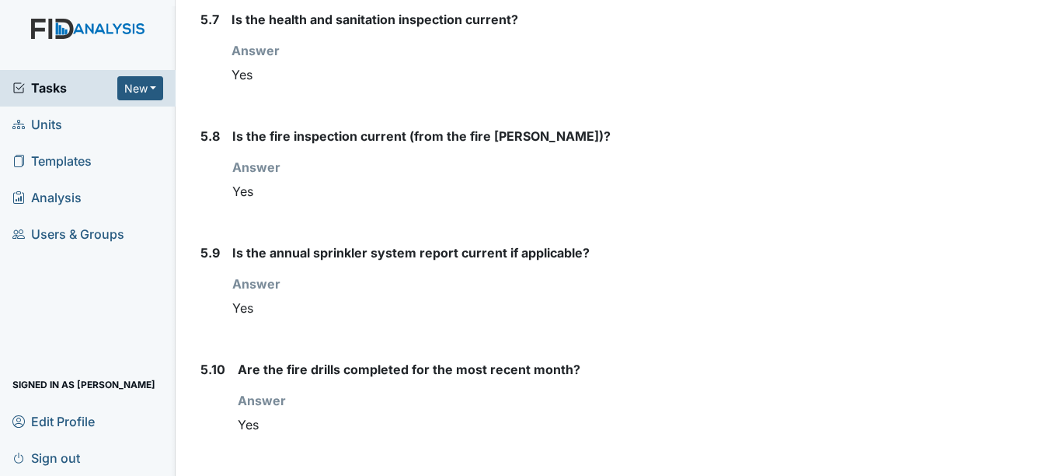
scroll to position [6878, 0]
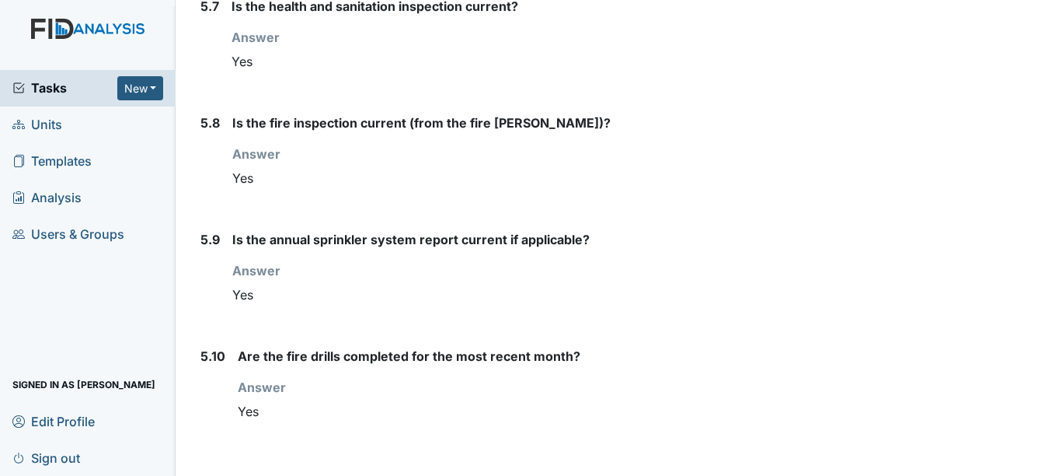
click at [204, 183] on div "5.8" at bounding box center [209, 159] width 19 height 92
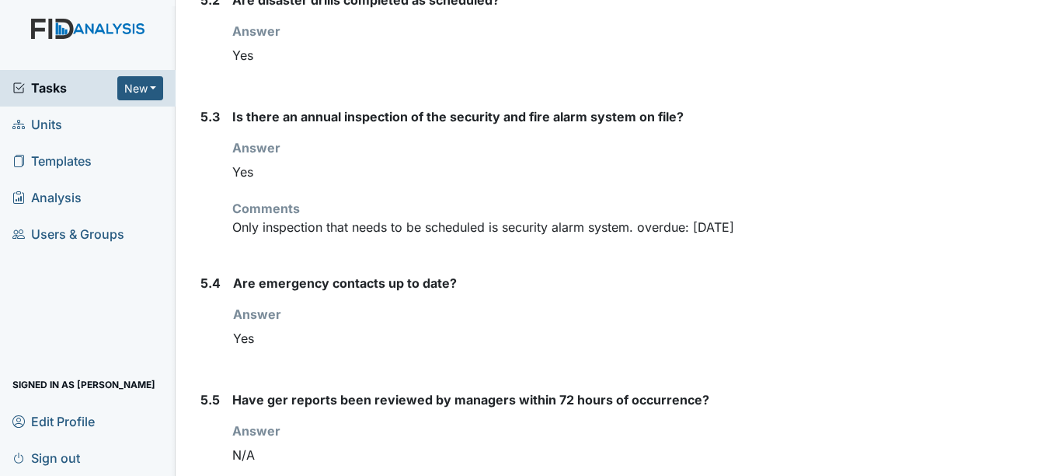
scroll to position [6228, 0]
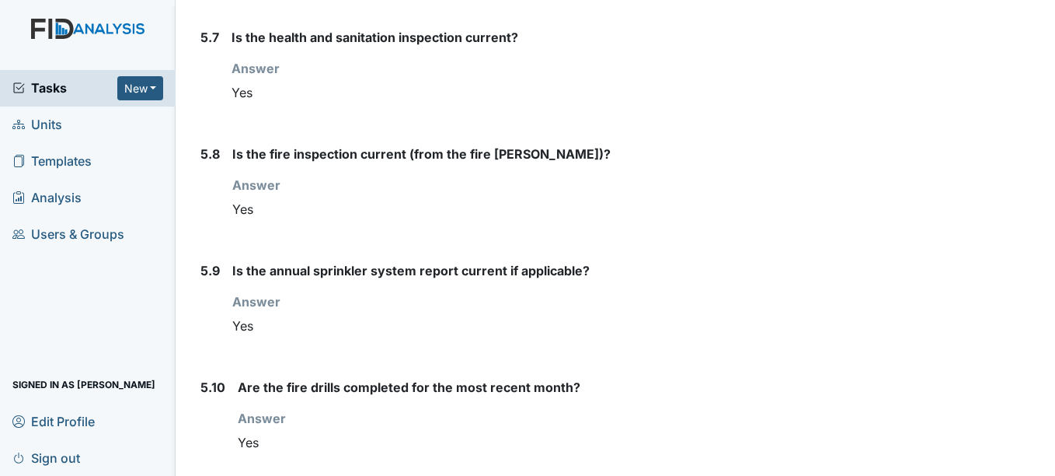
scroll to position [7020, 0]
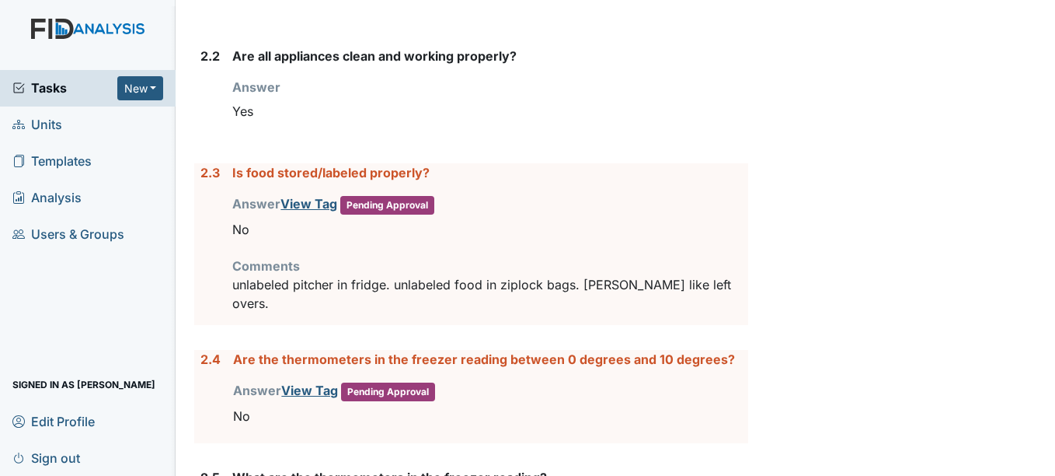
scroll to position [1960, 0]
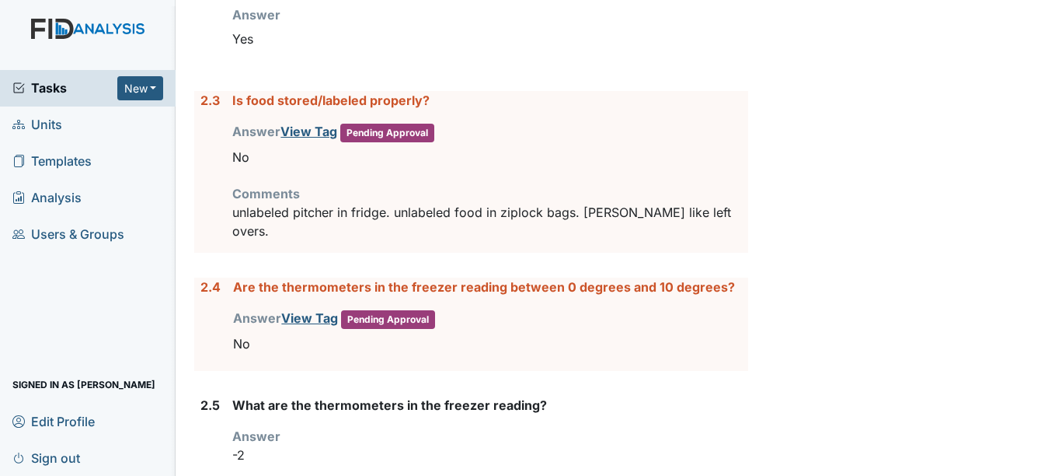
click at [196, 197] on div "2.3 Is food stored/labeled properly? Answer View Tag Pending Approval You must …" at bounding box center [470, 172] width 553 height 162
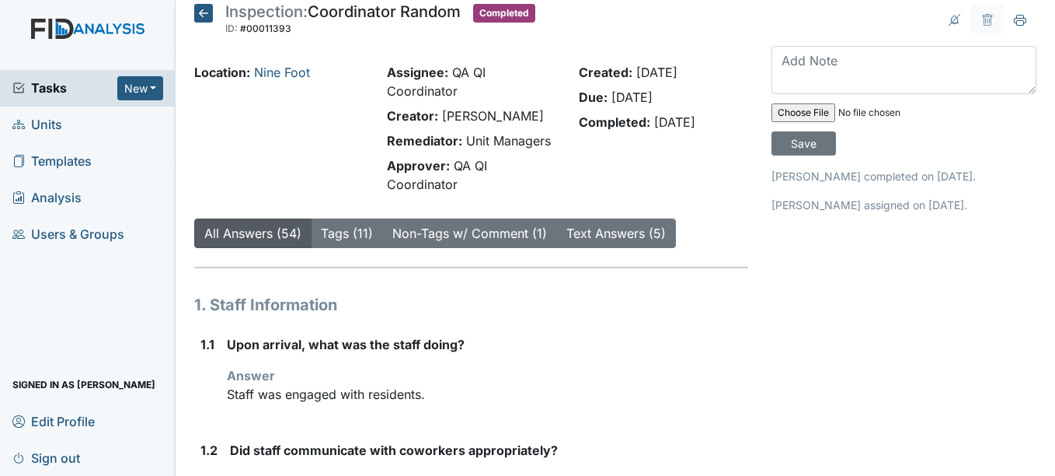
scroll to position [0, 0]
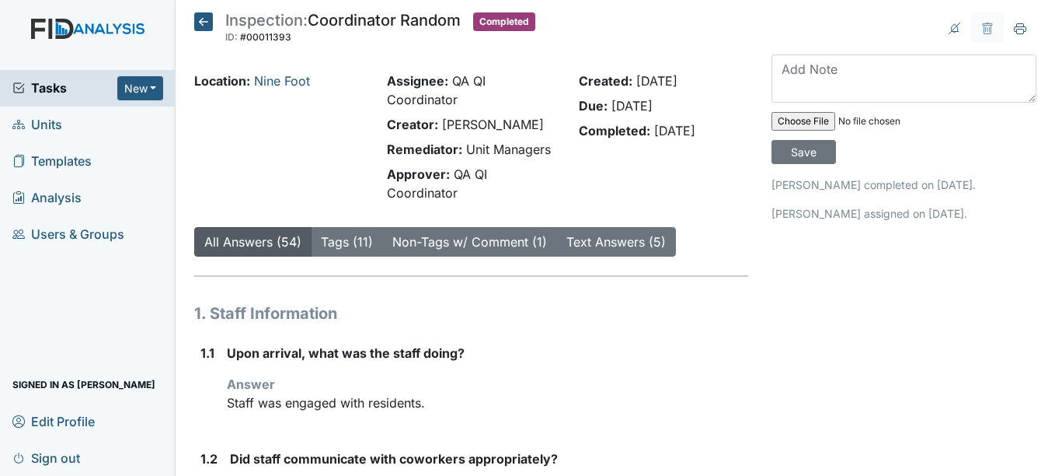
click at [106, 128] on link "Units" at bounding box center [88, 124] width 176 height 37
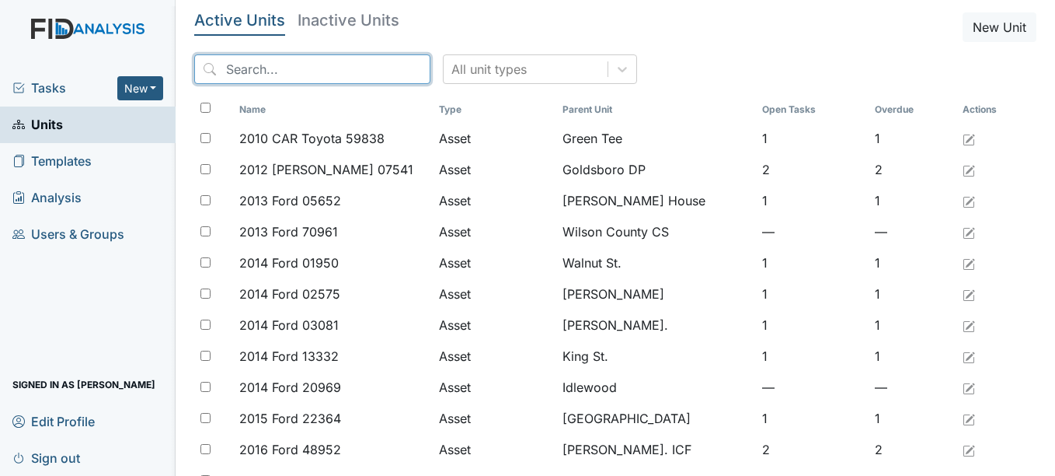
click at [285, 75] on input "search" at bounding box center [312, 69] width 236 height 30
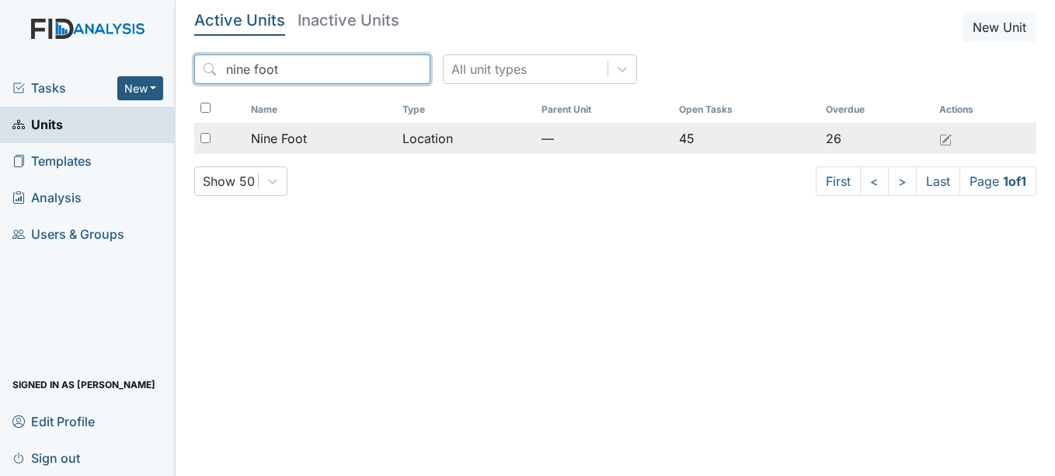
type input "nine foot"
click at [288, 137] on span "Nine Foot" at bounding box center [279, 138] width 56 height 19
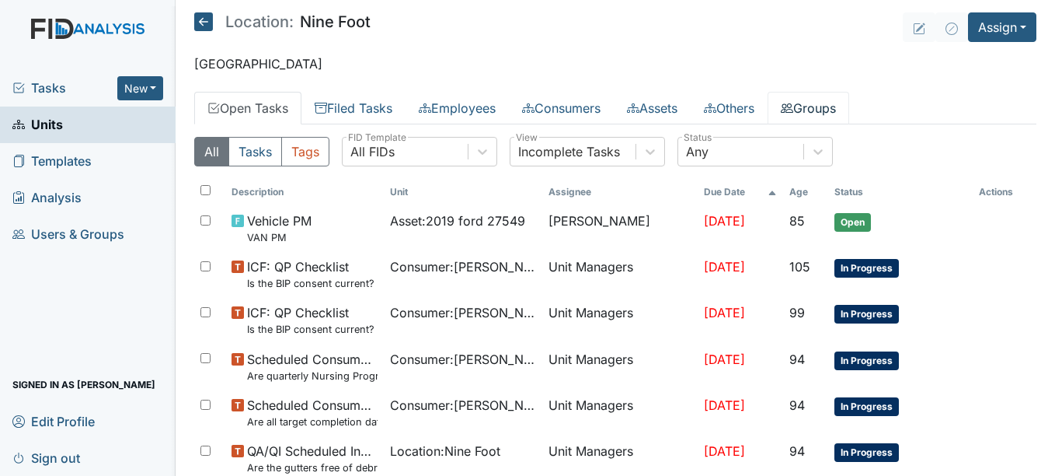
click at [834, 106] on link "Groups" at bounding box center [809, 108] width 82 height 33
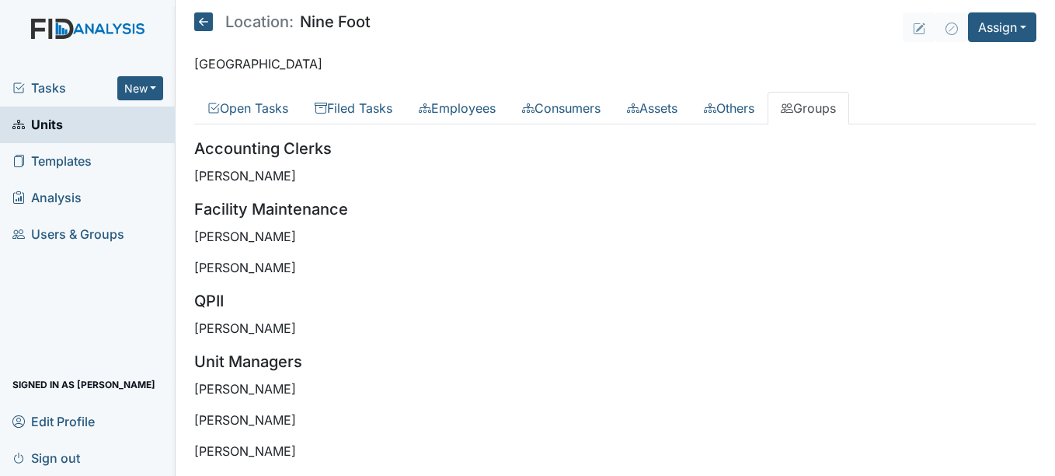
scroll to position [22, 0]
